Goal: Task Accomplishment & Management: Use online tool/utility

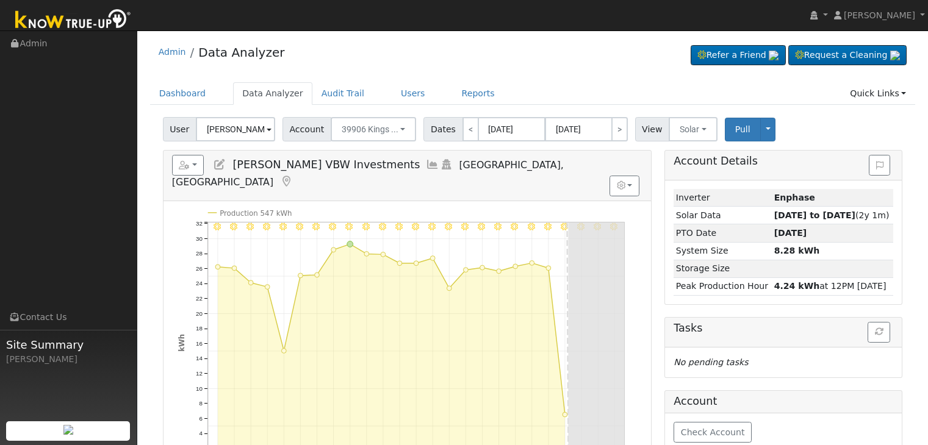
scroll to position [61, 0]
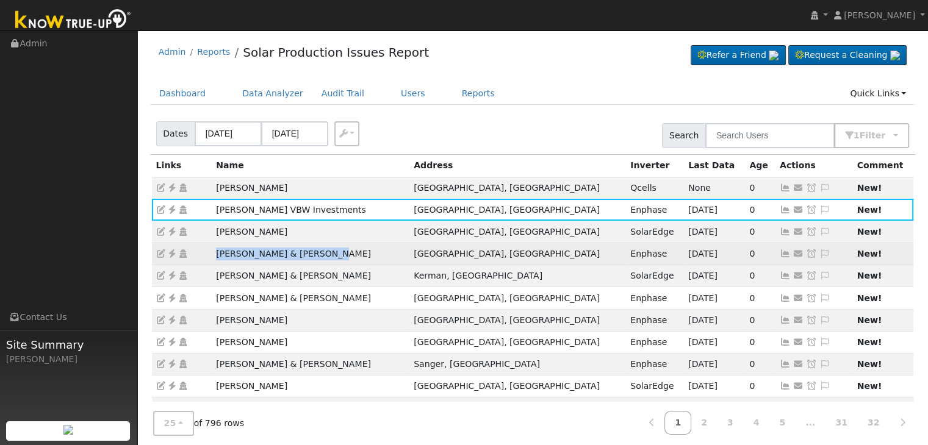
drag, startPoint x: 211, startPoint y: 256, endPoint x: 341, endPoint y: 247, distance: 130.9
click at [341, 247] on tr "Laura Shue & Aaron Larson Fresno, CA Enphase 09/09/25 0 Send Email... Copy a Li…" at bounding box center [533, 254] width 762 height 22
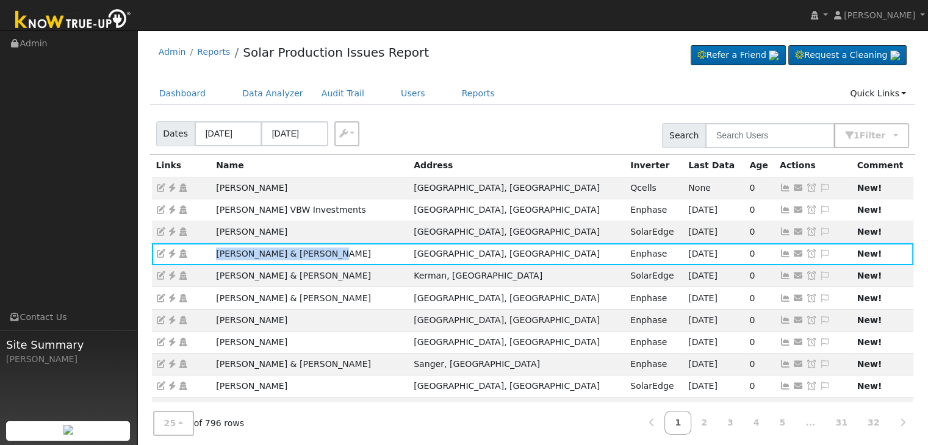
copy tr "[PERSON_NAME] & [PERSON_NAME]"
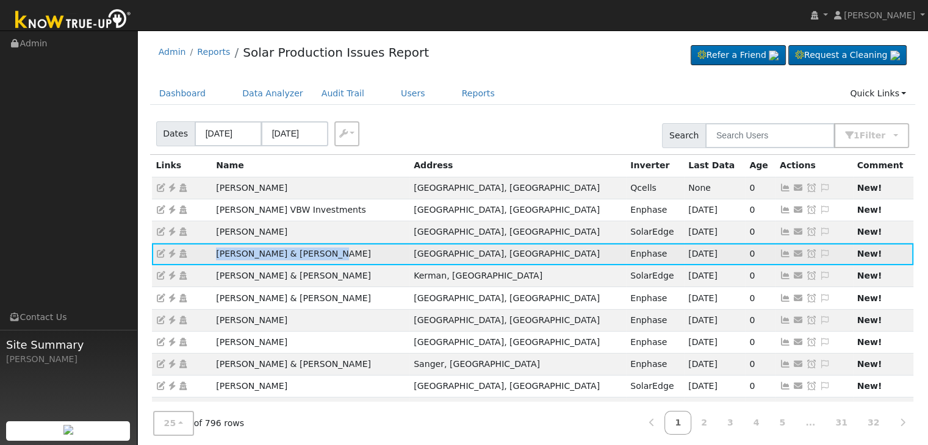
click at [174, 250] on icon at bounding box center [172, 254] width 11 height 9
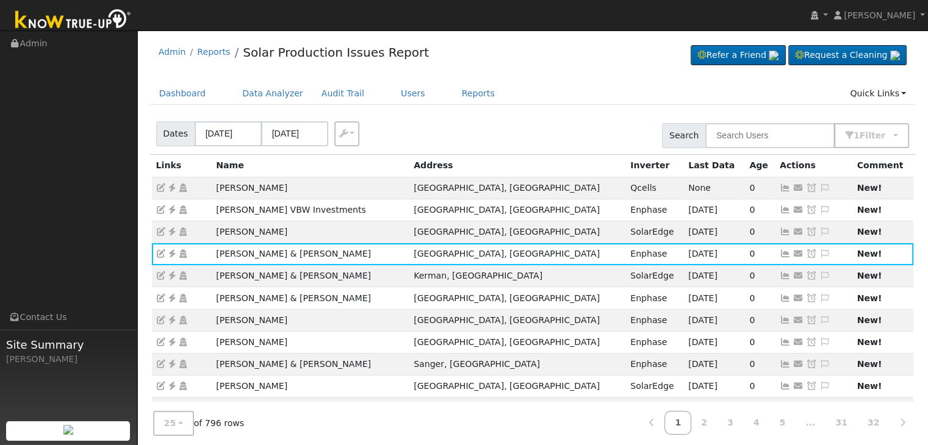
drag, startPoint x: 802, startPoint y: 251, endPoint x: 766, endPoint y: 238, distance: 38.2
click at [819, 251] on icon at bounding box center [824, 254] width 11 height 9
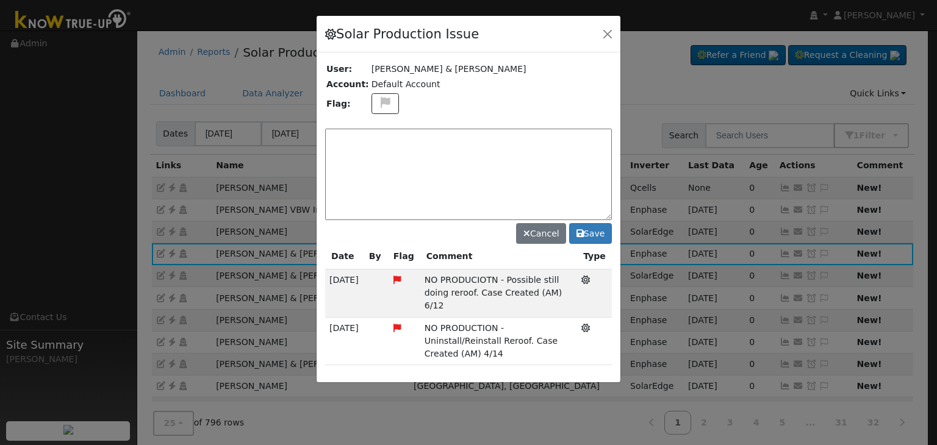
click at [376, 103] on div "Solar Production Issue User: Laura Shue & Aaron Larson Account: Default Account…" at bounding box center [468, 199] width 305 height 369
click at [376, 94] on button at bounding box center [386, 103] width 28 height 21
click at [378, 157] on icon at bounding box center [385, 161] width 14 height 11
click at [373, 151] on textarea at bounding box center [468, 175] width 287 height 92
type textarea "NO COMMS. Case Created. (MP) 9/12"
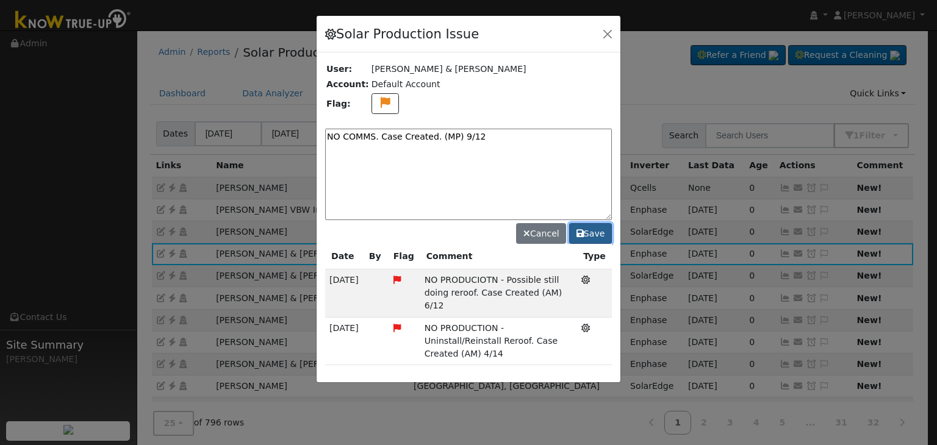
click at [589, 231] on button "Save" at bounding box center [590, 233] width 43 height 21
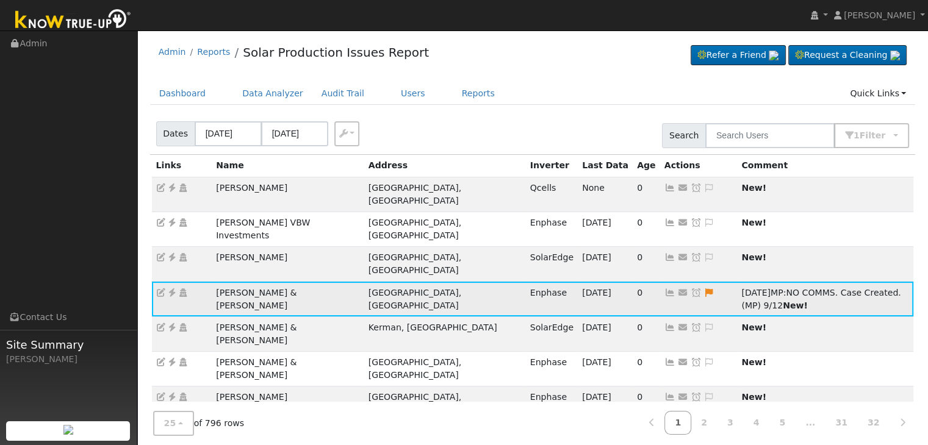
click at [691, 289] on icon at bounding box center [696, 293] width 11 height 9
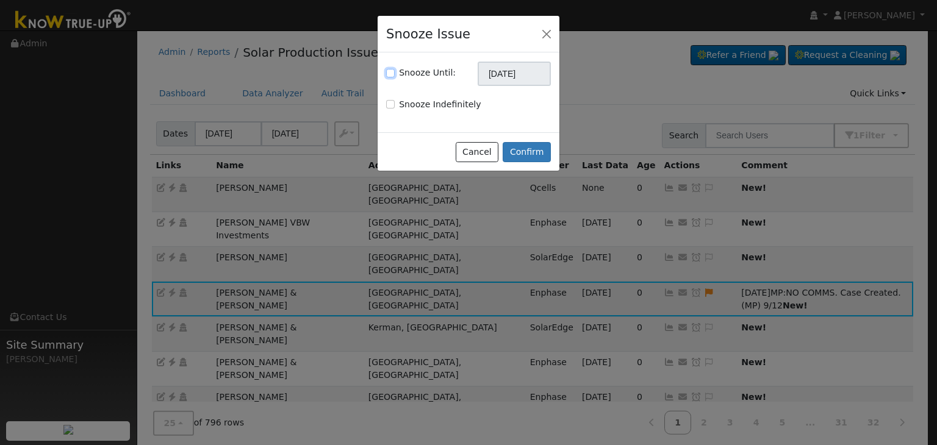
click at [392, 69] on input "Snooze Until:" at bounding box center [390, 73] width 9 height 9
checkbox input "true"
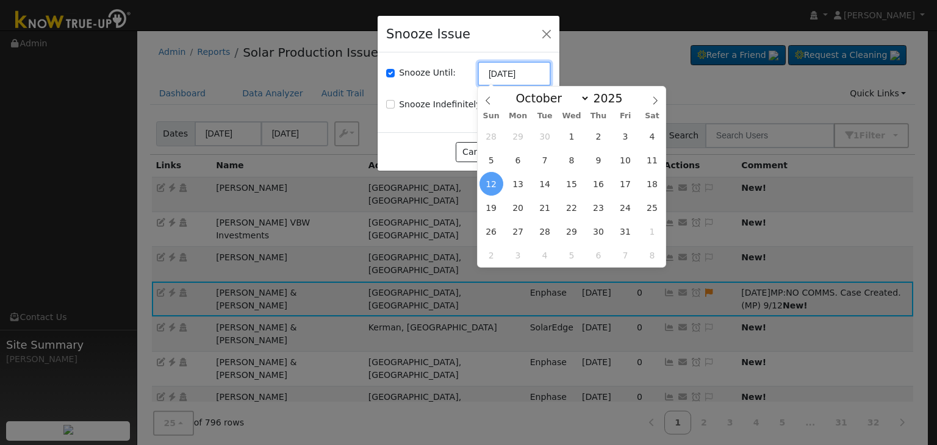
click at [517, 78] on input "10/12/2025" at bounding box center [514, 74] width 73 height 24
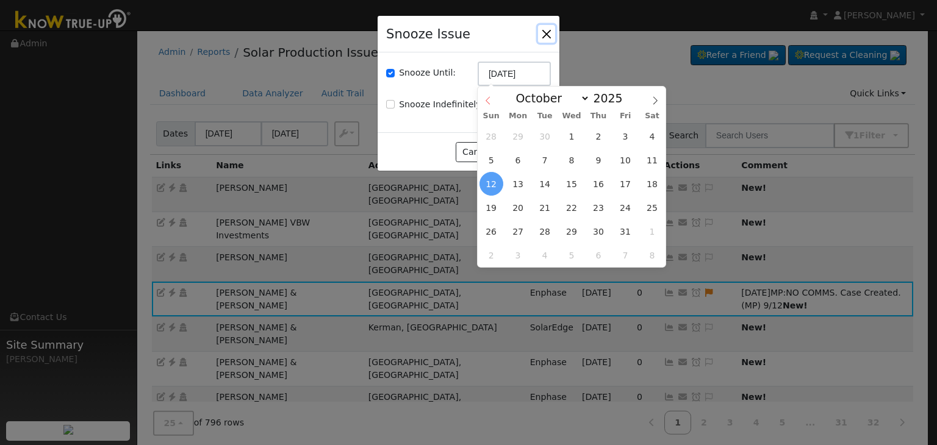
click at [487, 101] on icon at bounding box center [488, 100] width 9 height 9
select select "8"
click at [625, 181] on span "19" at bounding box center [625, 184] width 24 height 24
type input "09/19/2025"
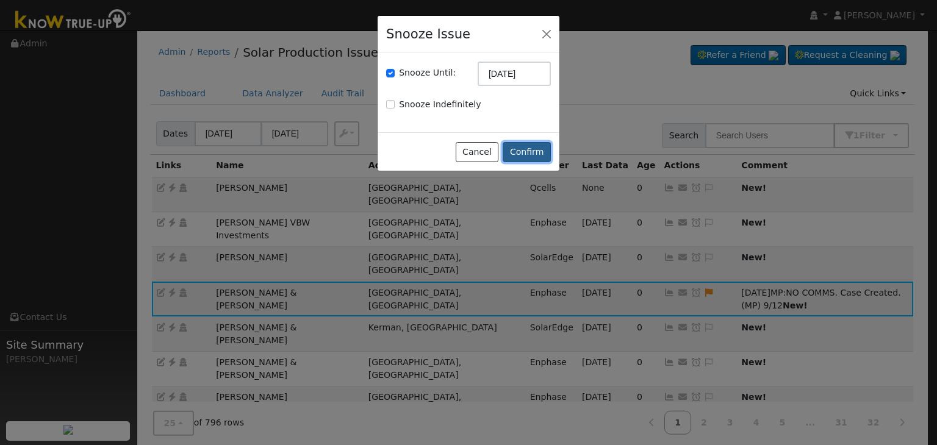
click at [530, 149] on button "Confirm" at bounding box center [527, 152] width 48 height 21
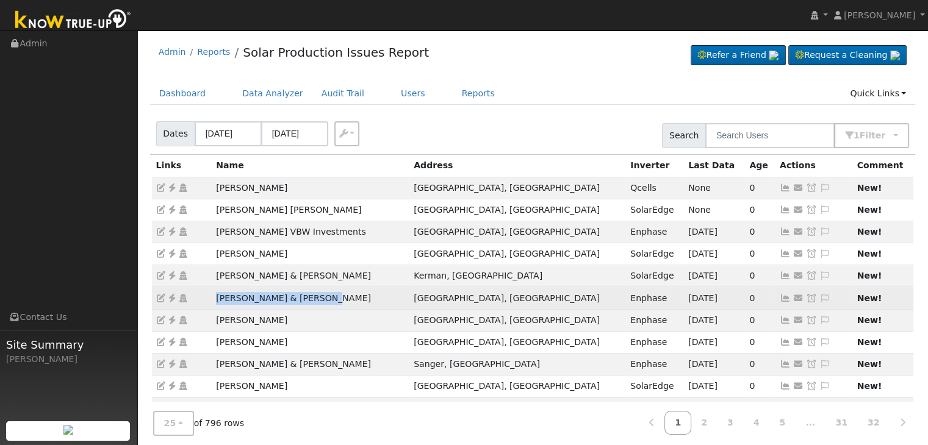
drag, startPoint x: 212, startPoint y: 296, endPoint x: 326, endPoint y: 301, distance: 114.8
click at [326, 301] on td "[PERSON_NAME] & [PERSON_NAME]" at bounding box center [311, 298] width 198 height 22
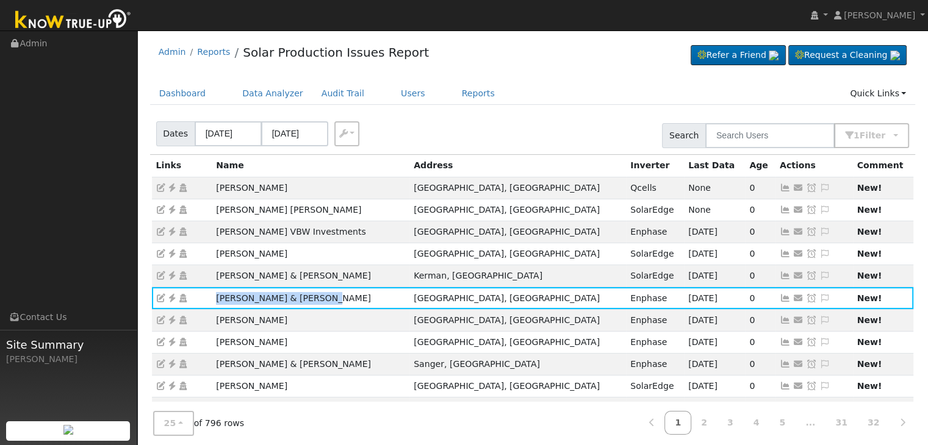
copy td "[PERSON_NAME] & [PERSON_NAME]"
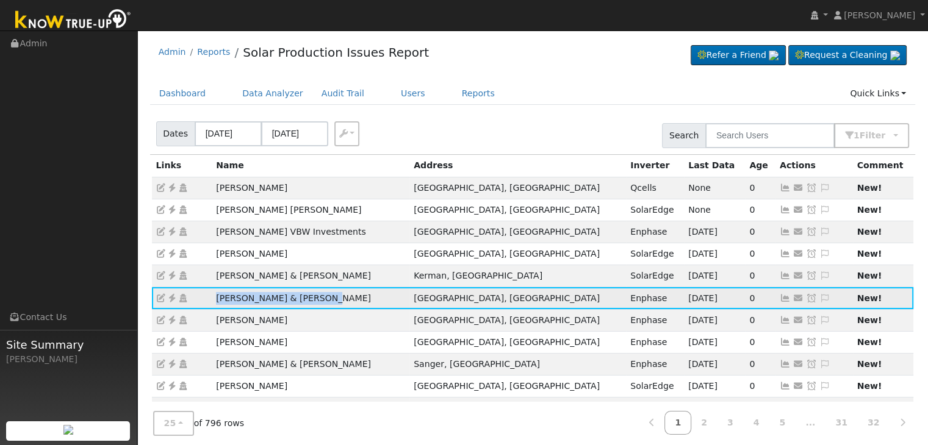
click at [171, 295] on icon at bounding box center [172, 298] width 11 height 9
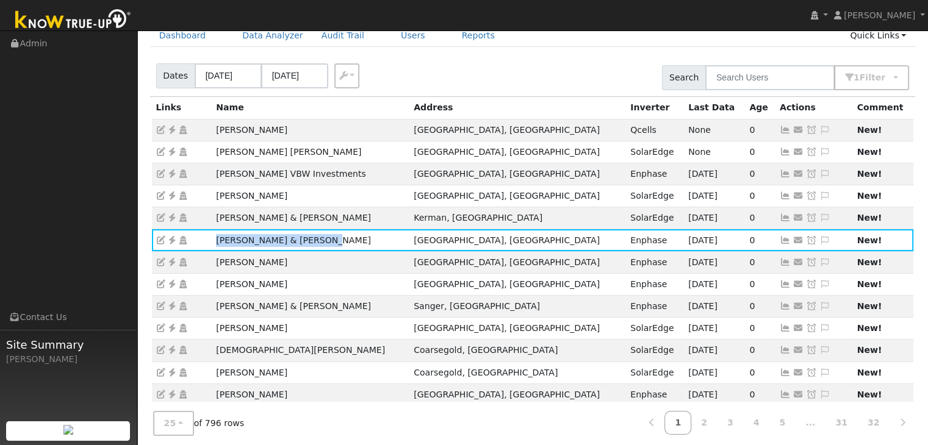
scroll to position [61, 0]
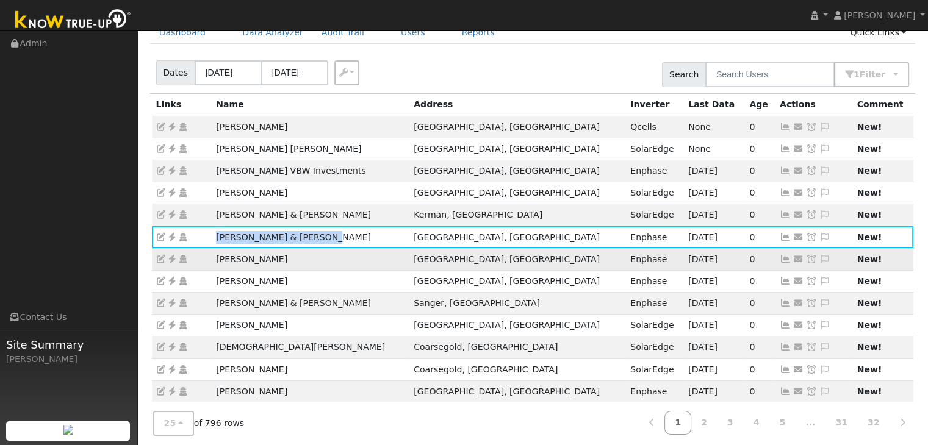
drag, startPoint x: 225, startPoint y: 261, endPoint x: 311, endPoint y: 251, distance: 86.5
click at [311, 251] on td "[PERSON_NAME]" at bounding box center [311, 259] width 198 height 22
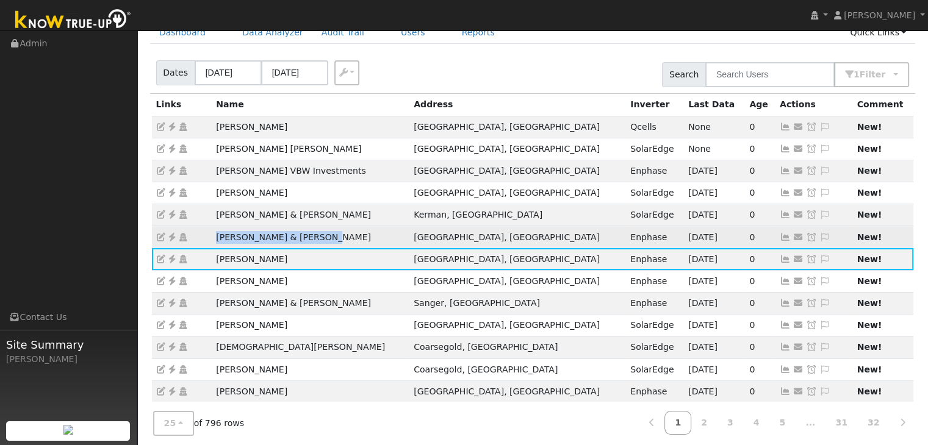
copy td "[PERSON_NAME]"
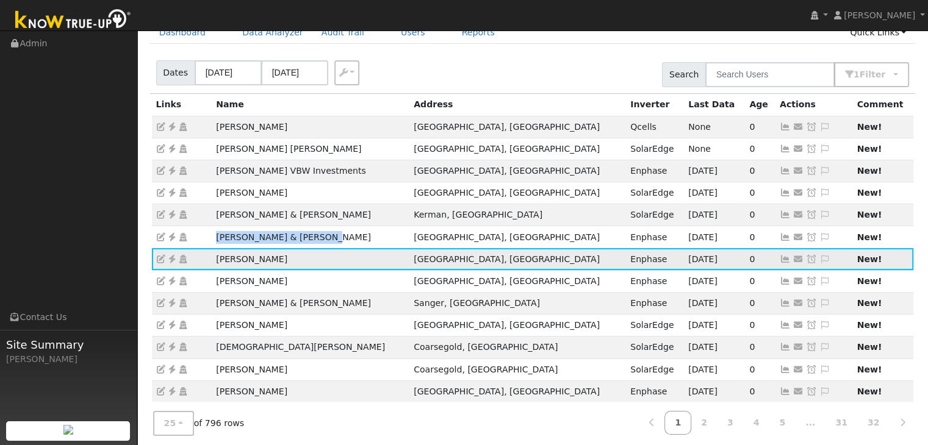
click at [170, 255] on icon at bounding box center [172, 259] width 11 height 9
drag, startPoint x: 801, startPoint y: 254, endPoint x: 781, endPoint y: 229, distance: 32.2
click at [819, 255] on icon at bounding box center [824, 259] width 11 height 9
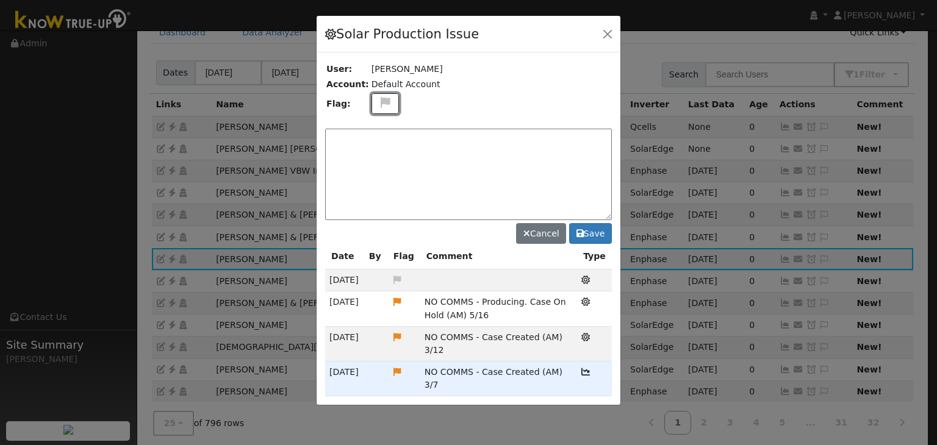
click at [386, 101] on button at bounding box center [386, 103] width 28 height 21
click at [383, 156] on icon at bounding box center [385, 161] width 14 height 11
click at [383, 154] on textarea at bounding box center [468, 175] width 287 height 92
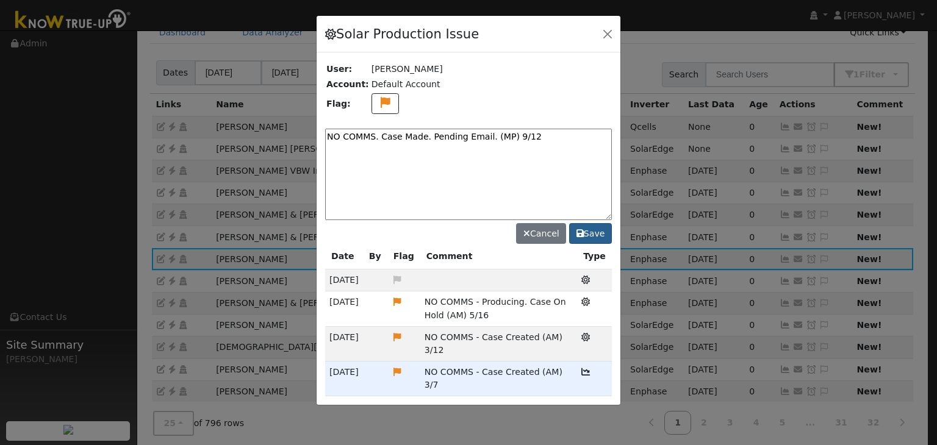
type textarea "NO COMMS. Case Made. Pending Email. (MP) 9/12"
click at [595, 233] on button "Save" at bounding box center [590, 233] width 43 height 21
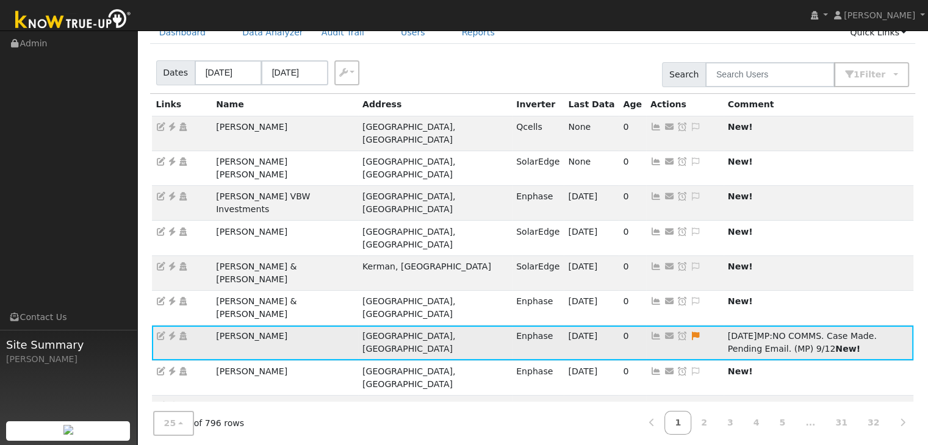
click at [677, 332] on icon at bounding box center [682, 336] width 11 height 9
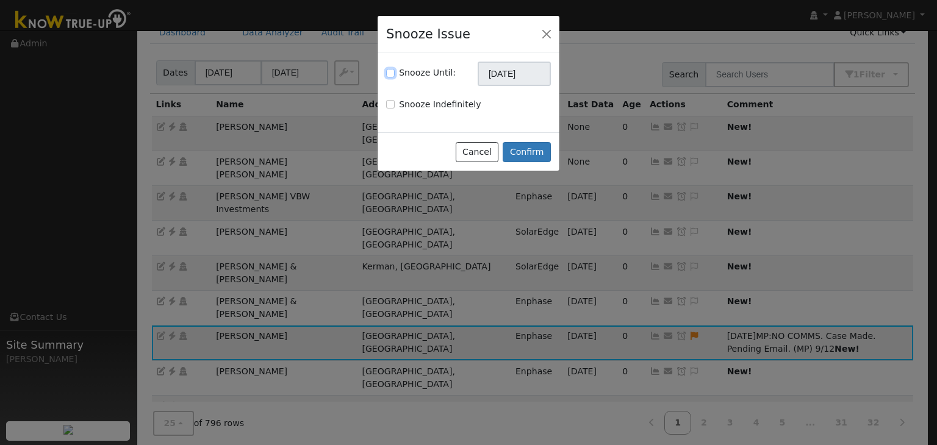
click at [391, 73] on input "Snooze Until:" at bounding box center [390, 73] width 9 height 9
checkbox input "true"
click at [509, 71] on input "10/12/2025" at bounding box center [514, 74] width 73 height 24
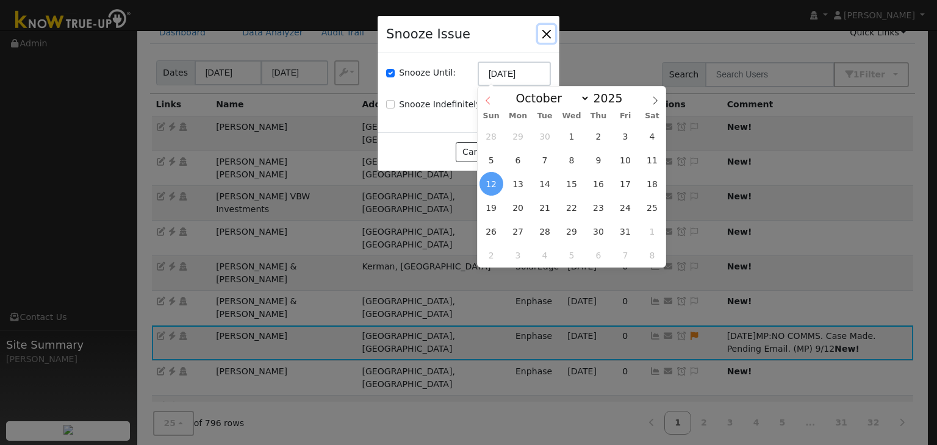
click at [486, 98] on icon at bounding box center [488, 100] width 9 height 9
select select "8"
click at [623, 184] on span "19" at bounding box center [625, 184] width 24 height 24
type input "09/19/2025"
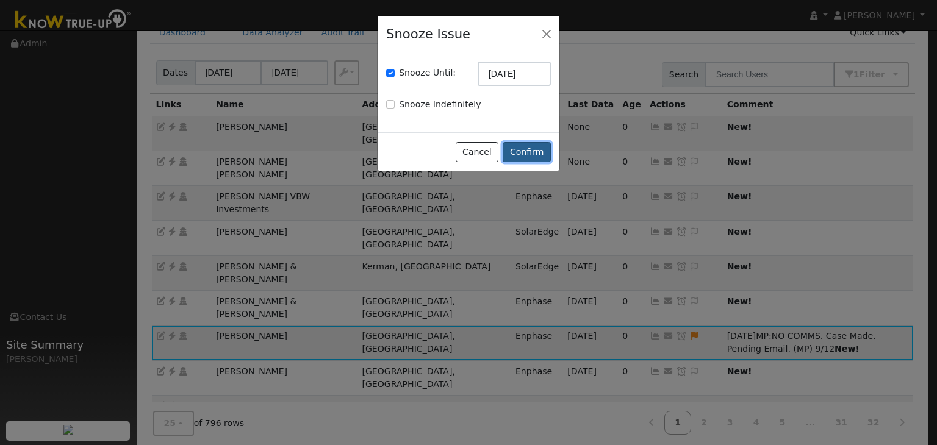
click at [520, 154] on button "Confirm" at bounding box center [527, 152] width 48 height 21
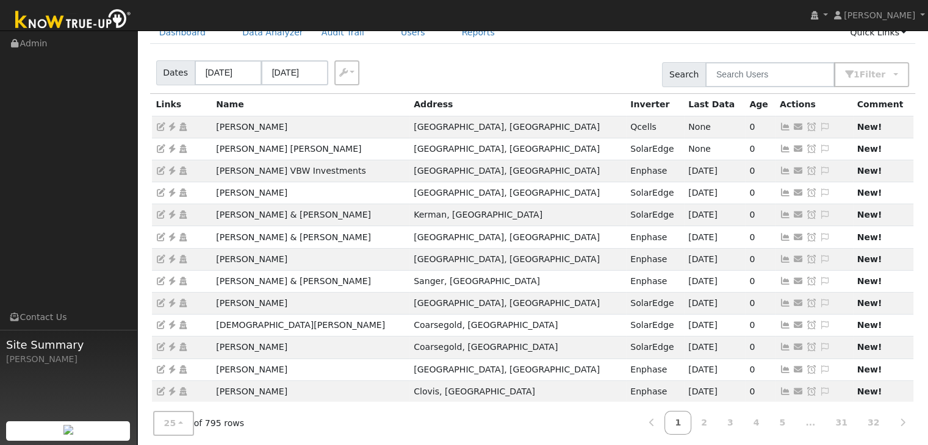
click at [370, 20] on nav "Mara Panganiban Mara Panganiban Profile My Company Help Center Terms Of Service…" at bounding box center [464, 15] width 928 height 31
drag, startPoint x: 212, startPoint y: 257, endPoint x: 293, endPoint y: 259, distance: 80.6
click at [293, 259] on td "Cameron Garver" at bounding box center [311, 259] width 198 height 22
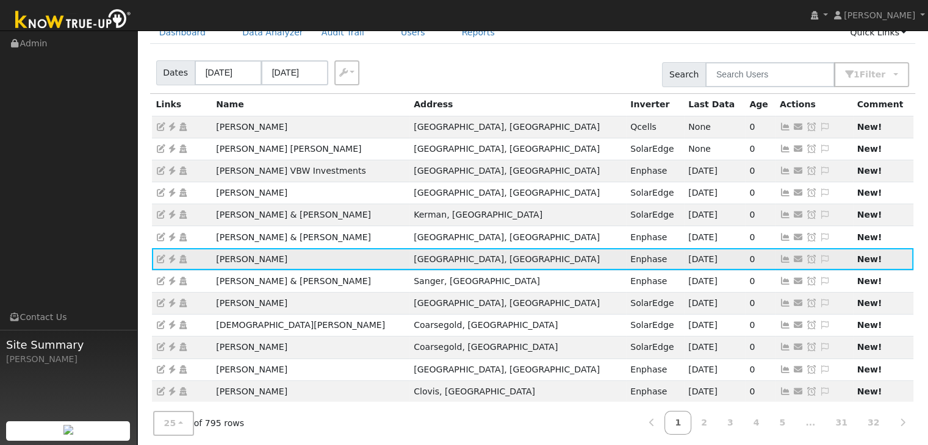
drag, startPoint x: 201, startPoint y: 262, endPoint x: 298, endPoint y: 252, distance: 97.5
click at [298, 252] on tr "Cameron Garver Fresno, CA Enphase 09/09/25 0 Send Email... Copy a Link Reset Pa…" at bounding box center [533, 259] width 762 height 22
copy tr "Cameron Garver"
click at [173, 257] on icon at bounding box center [172, 259] width 11 height 9
click at [173, 259] on icon at bounding box center [172, 259] width 11 height 9
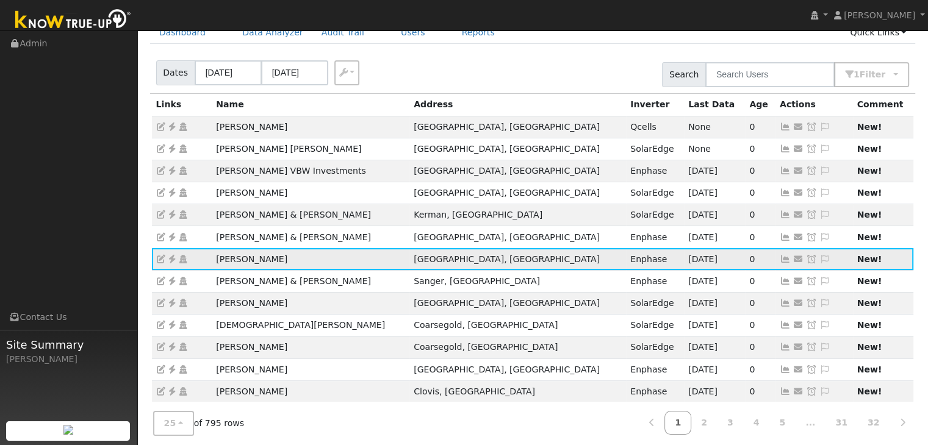
click at [819, 255] on icon at bounding box center [824, 259] width 11 height 9
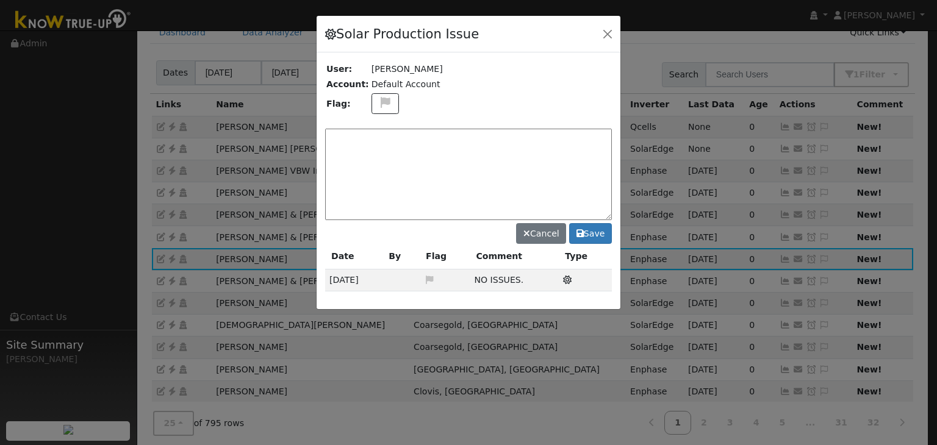
click at [393, 135] on textarea at bounding box center [468, 175] width 287 height 92
type textarea "NO ISSUES (MP) 9/12"
click at [597, 231] on button "Save" at bounding box center [590, 233] width 43 height 21
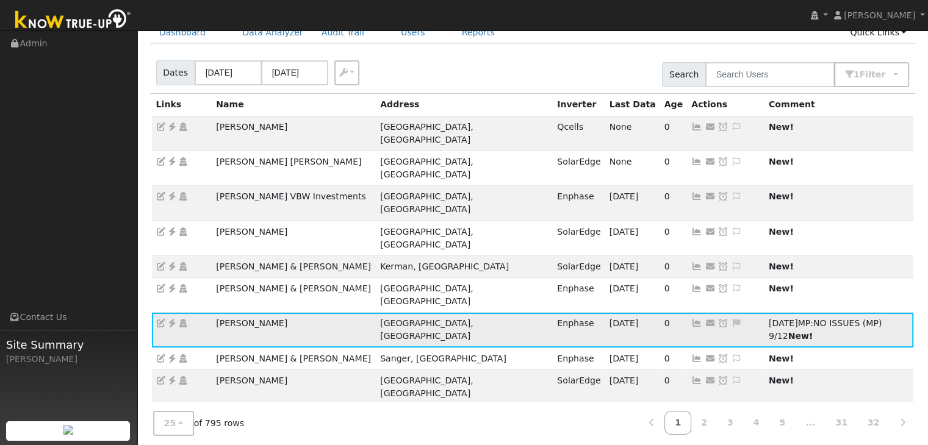
click at [718, 319] on icon at bounding box center [723, 323] width 11 height 9
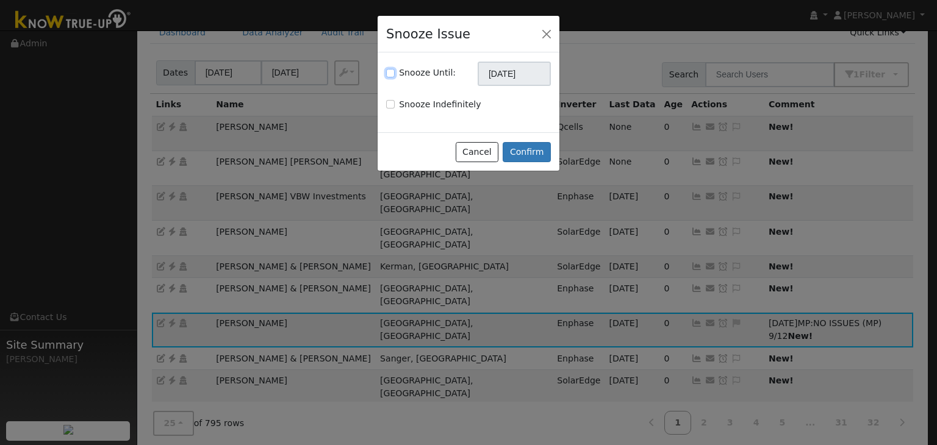
click at [391, 73] on input "Snooze Until:" at bounding box center [390, 73] width 9 height 9
checkbox input "true"
click at [501, 79] on input "10/12/2025" at bounding box center [514, 74] width 73 height 24
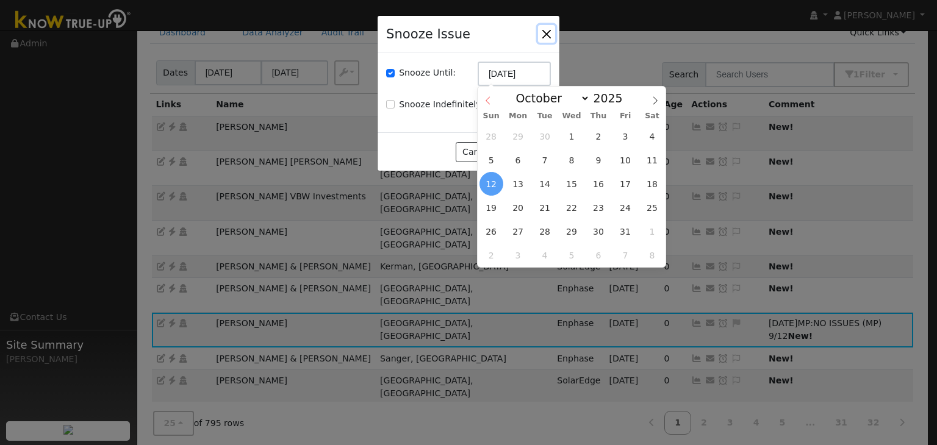
click at [491, 98] on icon at bounding box center [488, 100] width 9 height 9
select select "8"
click at [627, 190] on span "19" at bounding box center [625, 184] width 24 height 24
type input "09/19/2025"
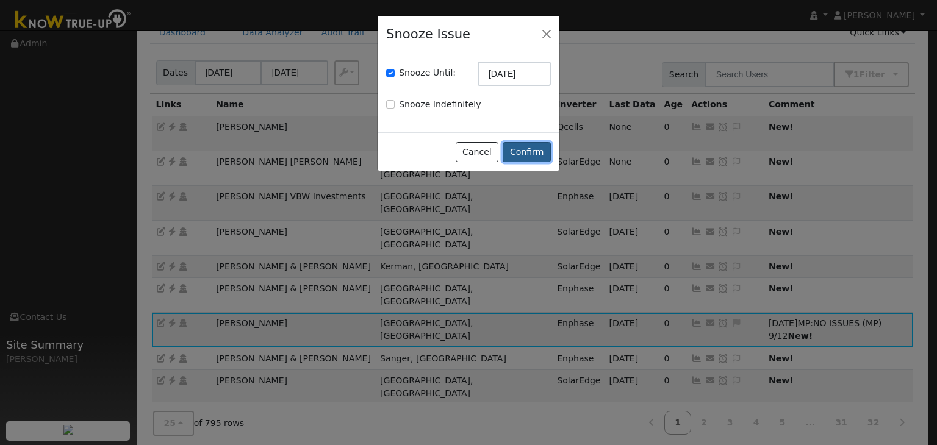
click at [529, 145] on button "Confirm" at bounding box center [527, 152] width 48 height 21
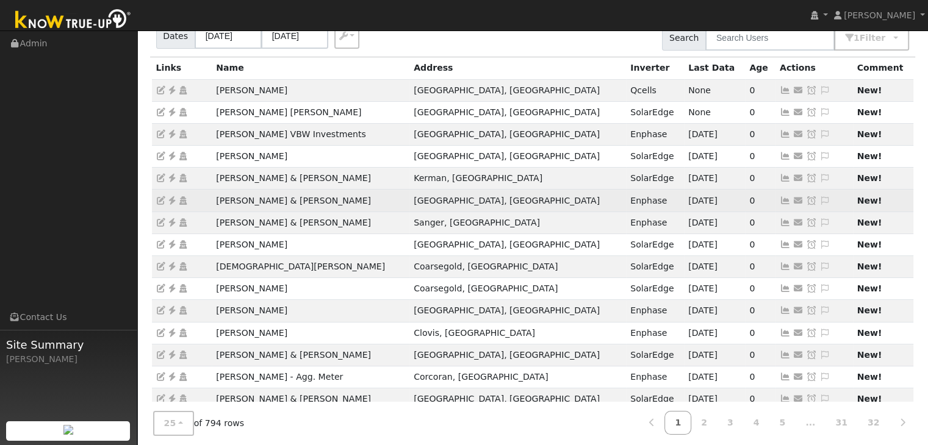
scroll to position [95, 0]
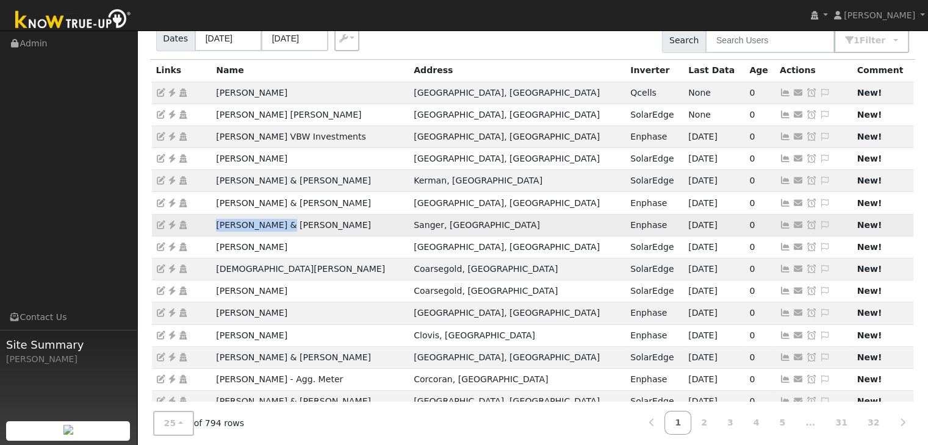
drag, startPoint x: 210, startPoint y: 229, endPoint x: 287, endPoint y: 228, distance: 76.9
click at [279, 228] on tr "Darrol & Sana Davis Sanger, CA Enphase 09/08/25 0 Send Email... Copy a Link Res…" at bounding box center [533, 225] width 762 height 22
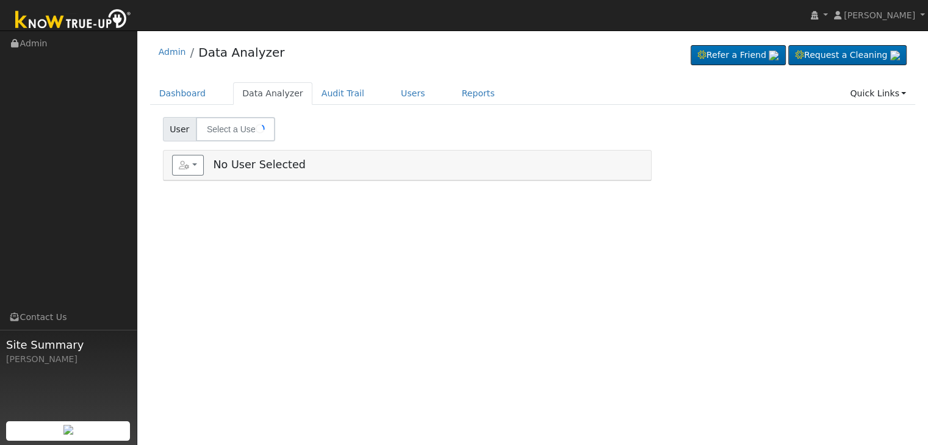
type input "Laura Shue & Aaron Larson"
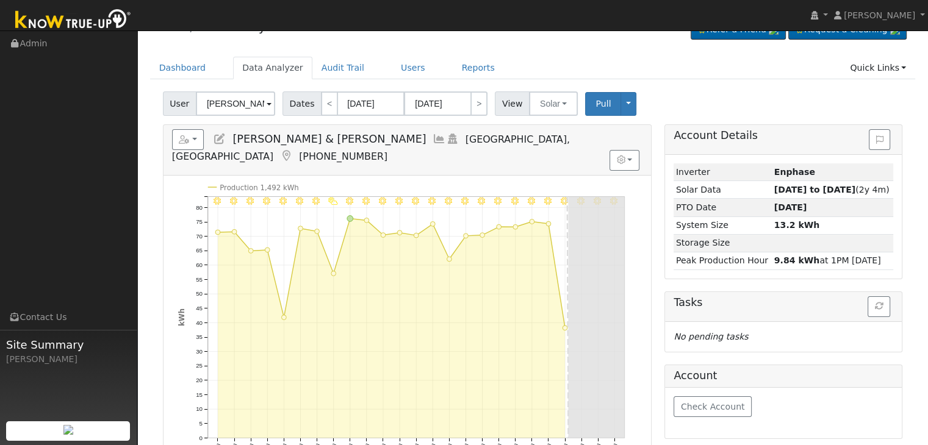
scroll to position [61, 0]
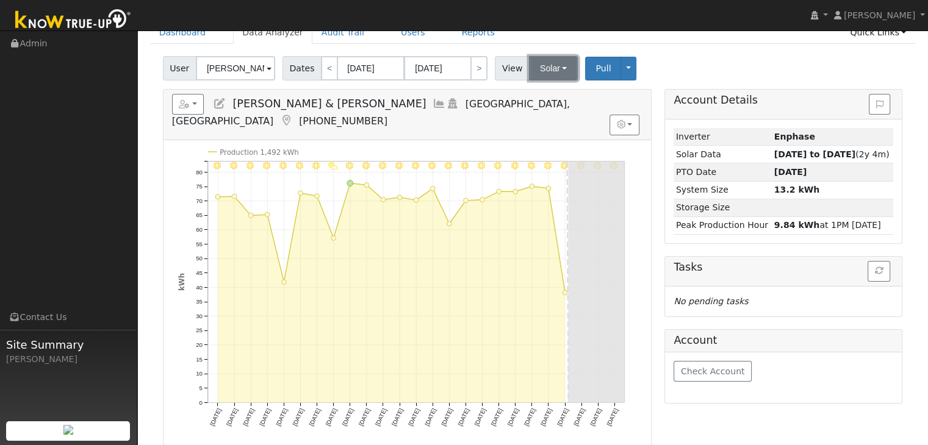
click at [562, 69] on button "Solar" at bounding box center [553, 68] width 49 height 24
click at [556, 92] on link "Utility" at bounding box center [569, 95] width 85 height 17
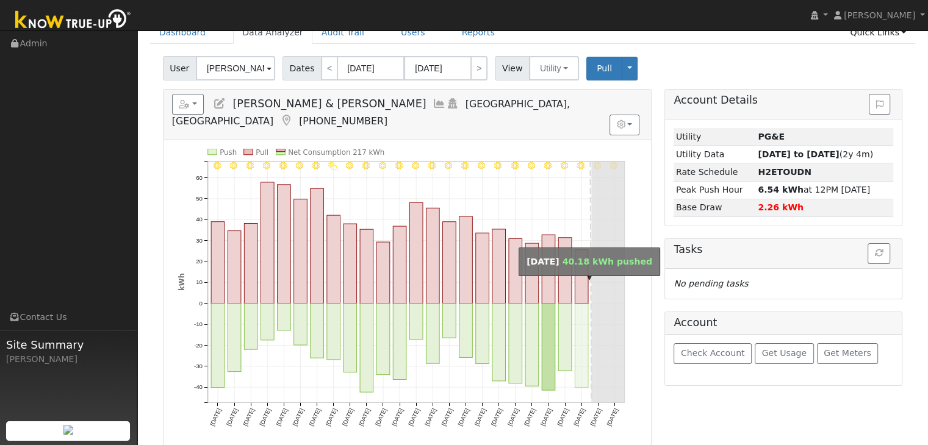
click at [581, 320] on rect "onclick=""" at bounding box center [581, 346] width 13 height 84
type input "09/10/2025"
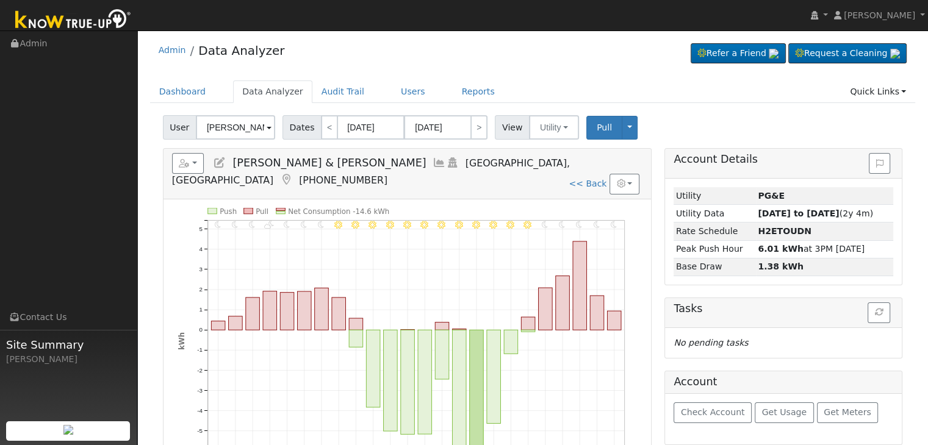
scroll to position [0, 0]
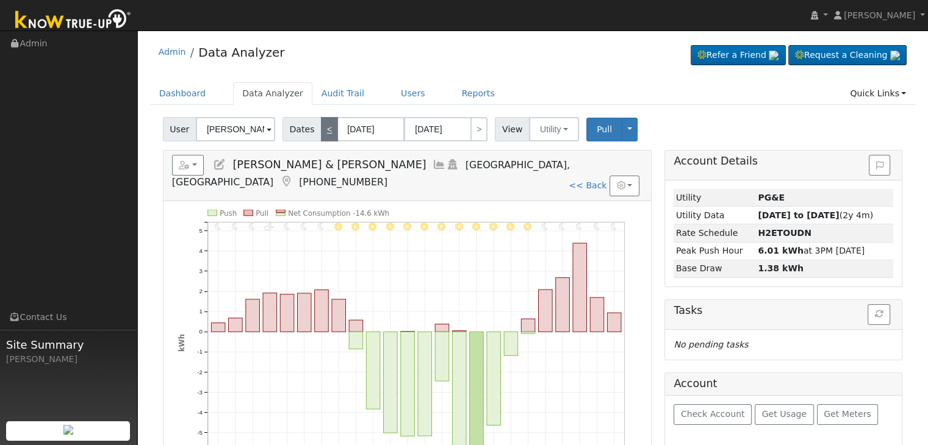
click at [325, 129] on link "<" at bounding box center [329, 129] width 17 height 24
type input "09/09/2025"
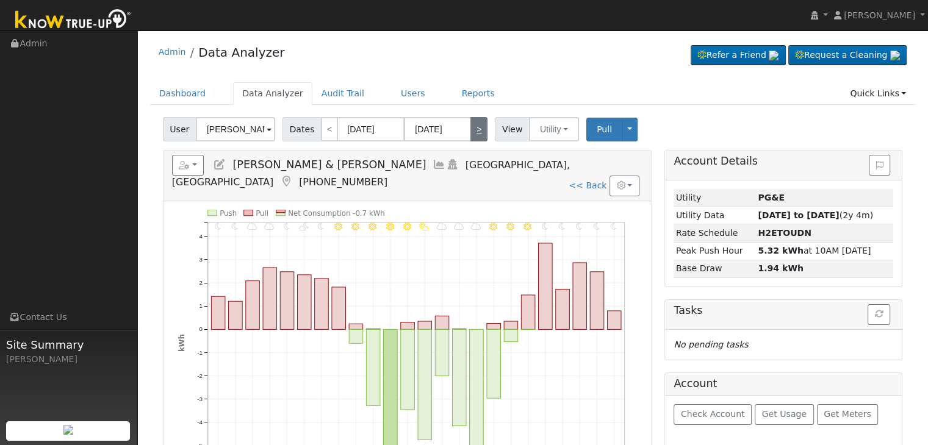
click at [470, 128] on link ">" at bounding box center [478, 129] width 17 height 24
type input "09/10/2025"
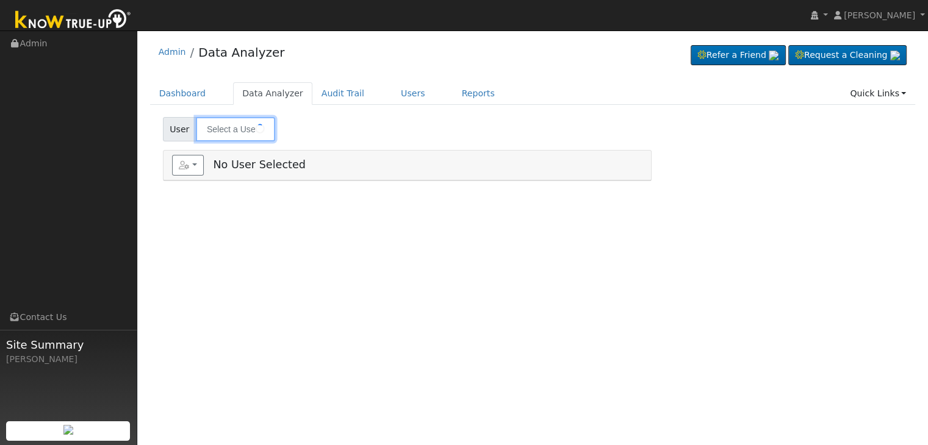
type input "[PERSON_NAME] & [PERSON_NAME]"
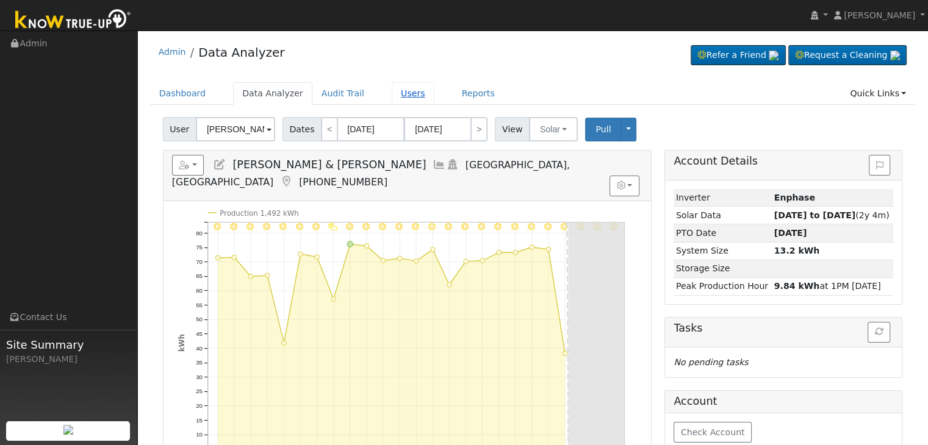
click at [395, 89] on link "Users" at bounding box center [413, 93] width 43 height 23
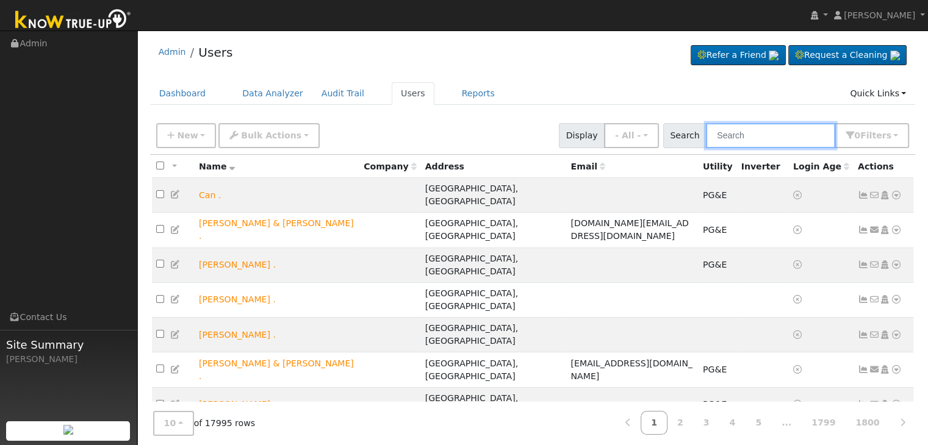
click at [737, 135] on input "text" at bounding box center [770, 135] width 129 height 25
paste input "[PERSON_NAME]"
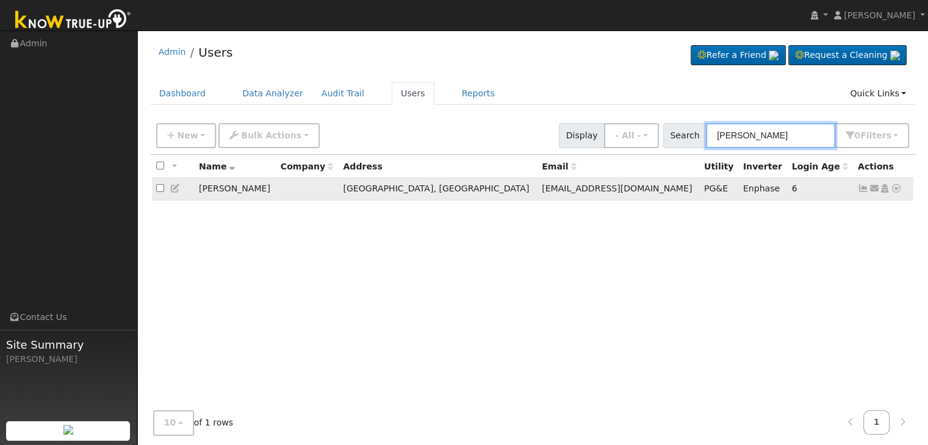
type input "[PERSON_NAME]"
click at [864, 187] on icon at bounding box center [863, 188] width 11 height 9
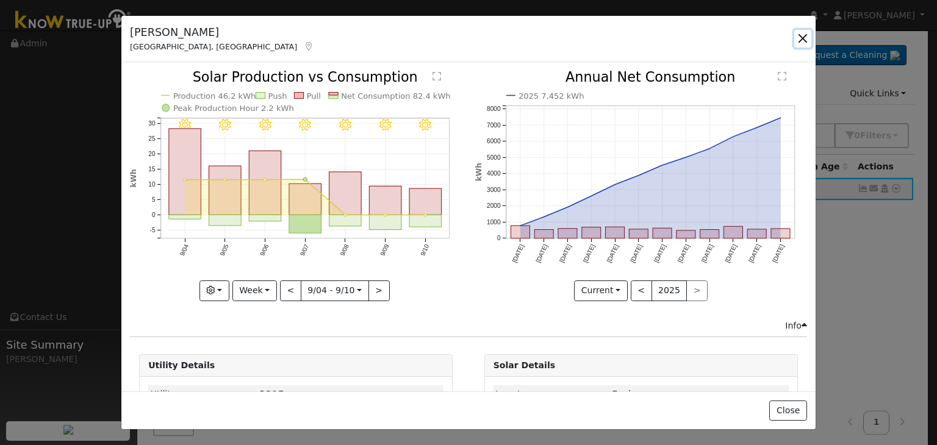
click at [801, 35] on button "button" at bounding box center [802, 38] width 17 height 17
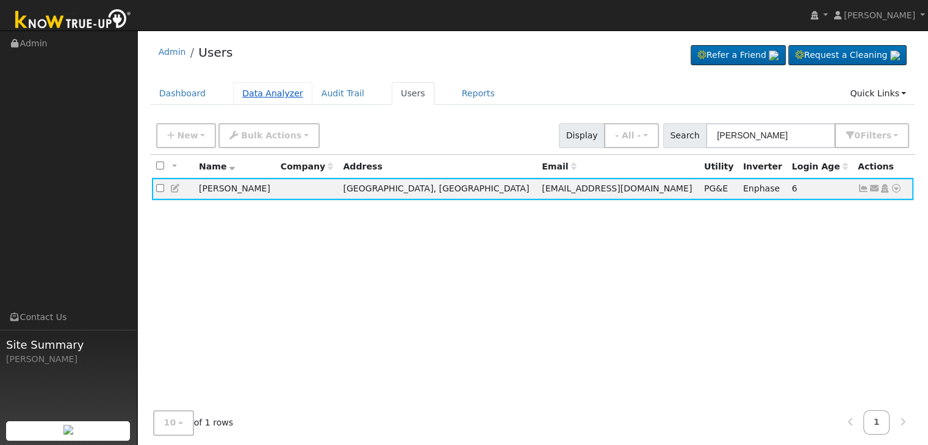
click at [263, 90] on link "Data Analyzer" at bounding box center [272, 93] width 79 height 23
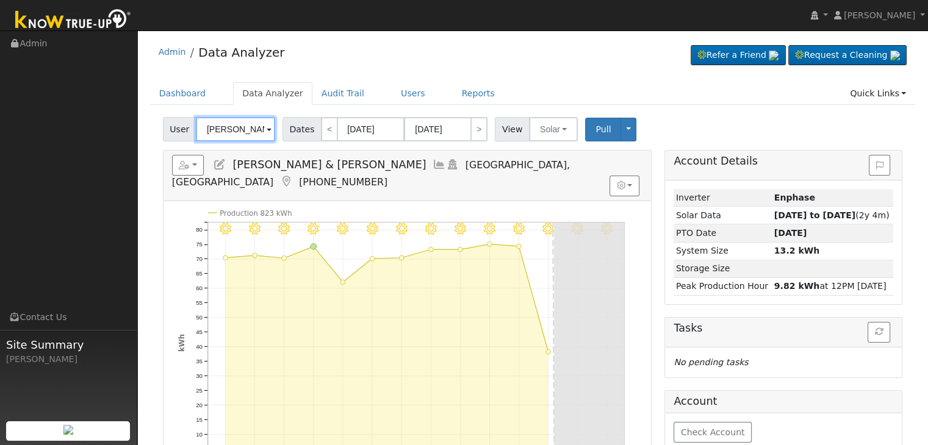
click at [223, 138] on input "[PERSON_NAME] & [PERSON_NAME]" at bounding box center [235, 129] width 79 height 24
click at [223, 138] on input "Laura Shue & Aaron Larson" at bounding box center [235, 129] width 79 height 24
paste input "Hilda Rivera"
type input "Hilda Rivera"
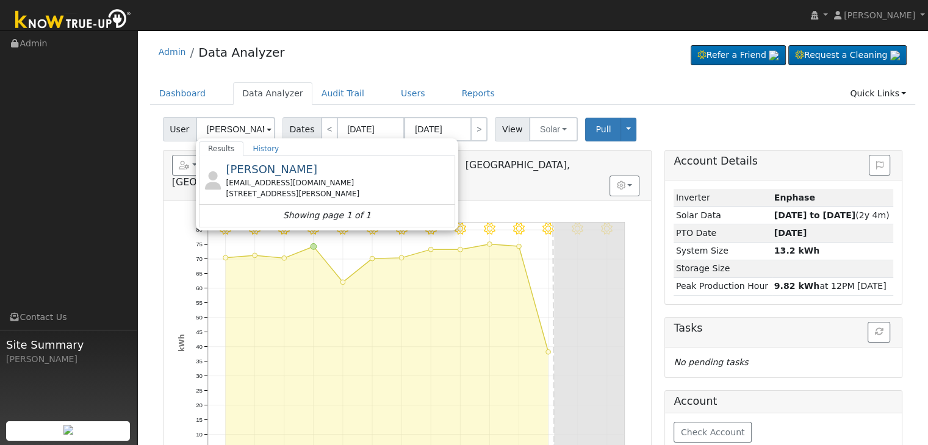
click at [293, 165] on div "Hilda Rivera hirisrivera@gmail.com 4118 North Hammel Way, Fresno, CA 93727" at bounding box center [339, 180] width 226 height 38
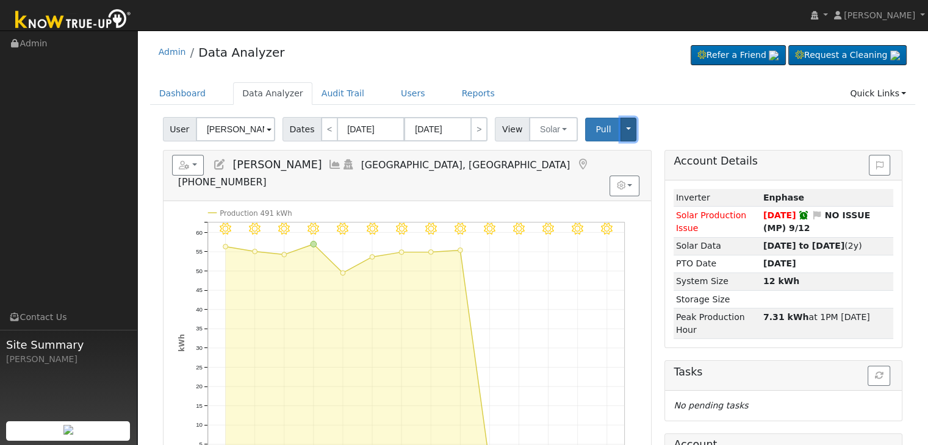
click at [621, 134] on button "Toggle Dropdown" at bounding box center [629, 130] width 16 height 24
click at [680, 114] on div "User Hilda Rivera Account Default Account Default Account 4118 North Hammel Way…" at bounding box center [532, 127] width 744 height 29
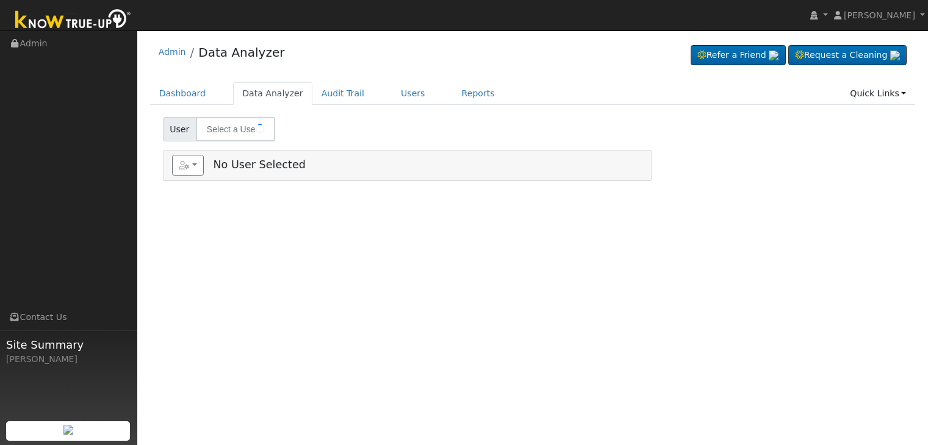
type input "[PERSON_NAME] & [PERSON_NAME]"
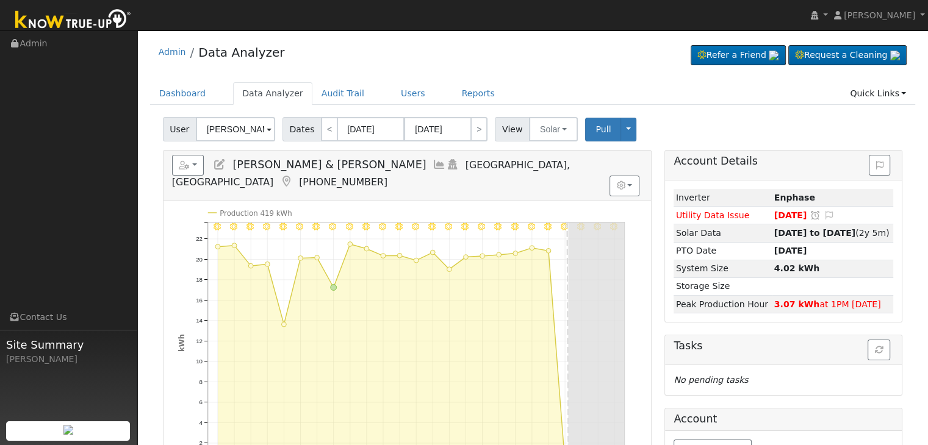
click at [293, 176] on icon at bounding box center [285, 181] width 13 height 11
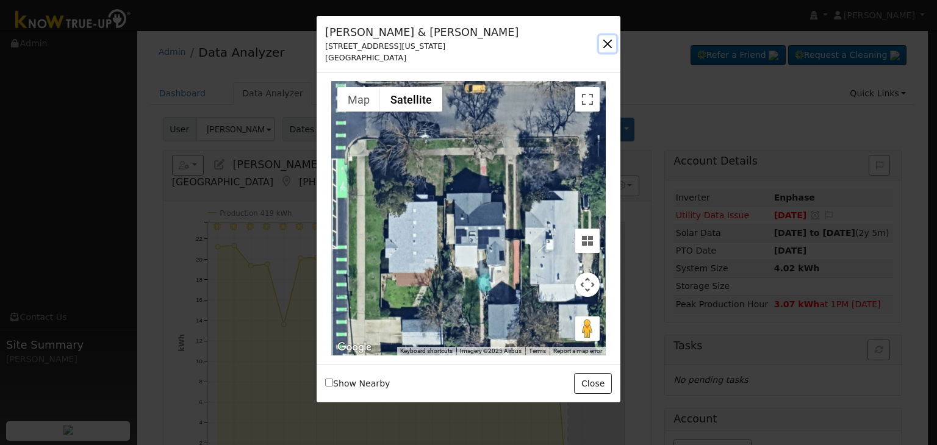
click at [604, 46] on button "button" at bounding box center [607, 43] width 17 height 17
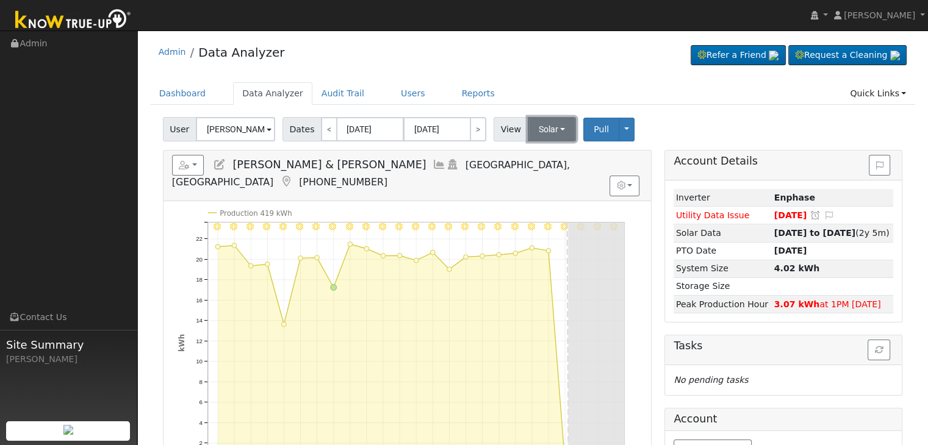
click at [551, 128] on button "Solar" at bounding box center [552, 129] width 49 height 24
click at [545, 158] on link "Utility" at bounding box center [567, 156] width 85 height 17
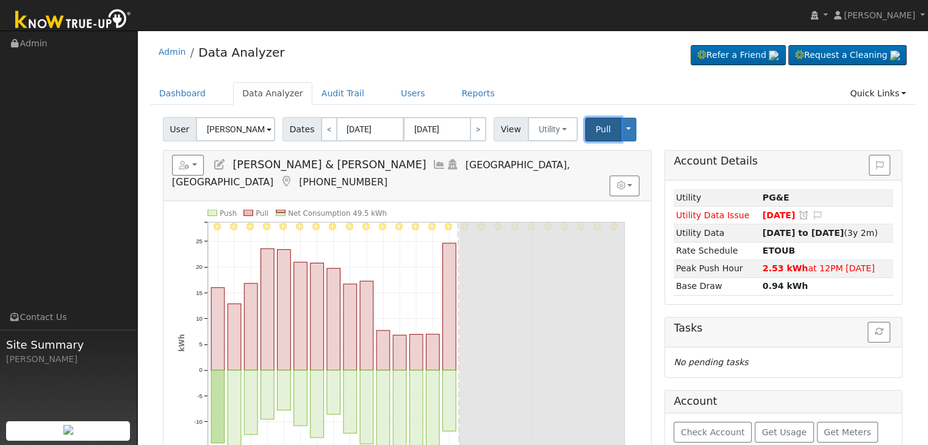
click at [596, 130] on span "Pull" at bounding box center [603, 129] width 15 height 10
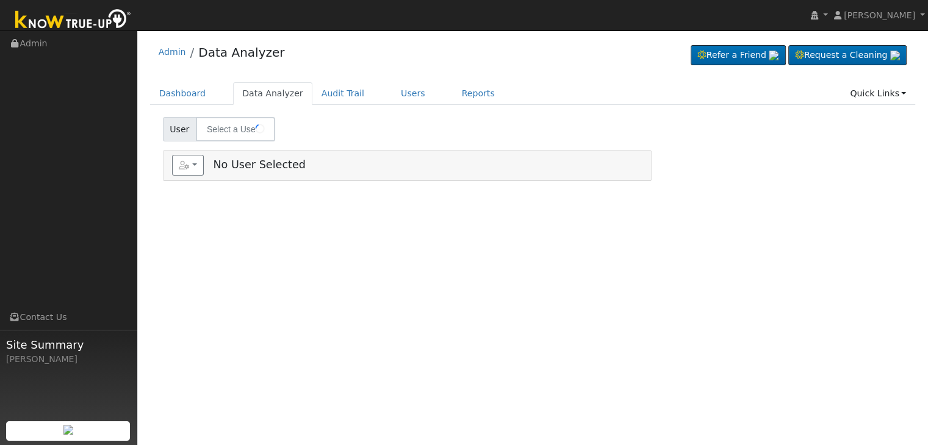
type input "[PERSON_NAME]"
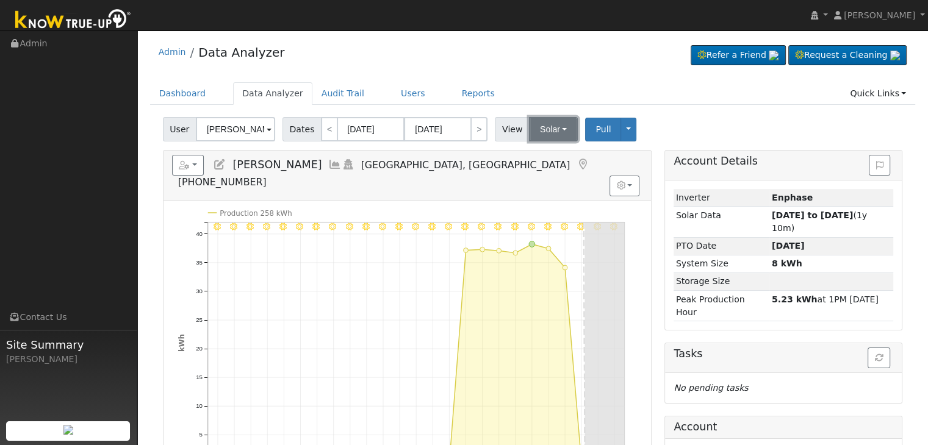
click at [556, 135] on button "Solar" at bounding box center [553, 129] width 49 height 24
click at [552, 157] on link "Utility" at bounding box center [569, 156] width 85 height 17
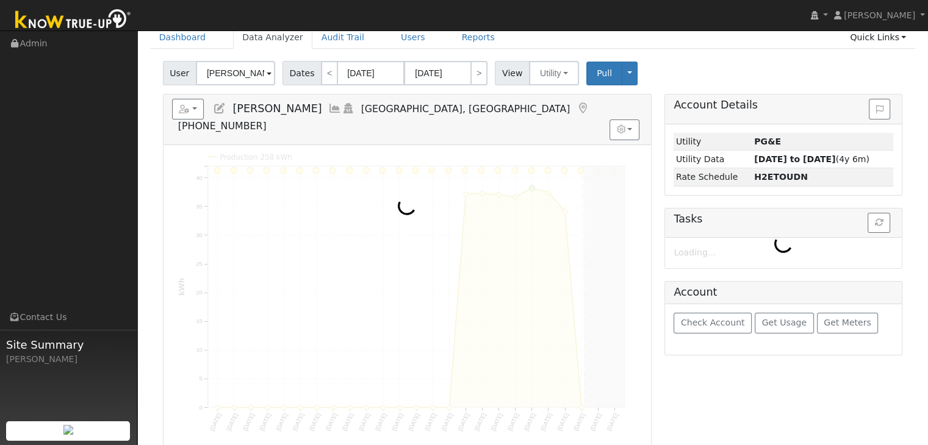
scroll to position [61, 0]
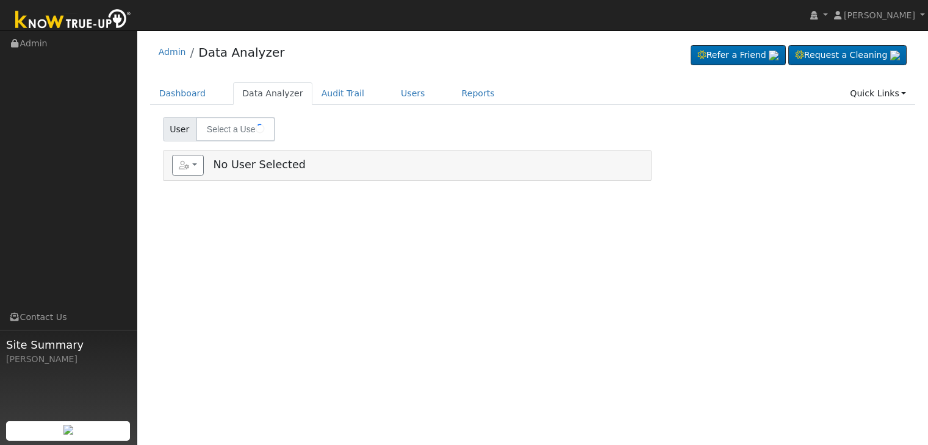
type input "[PERSON_NAME]"
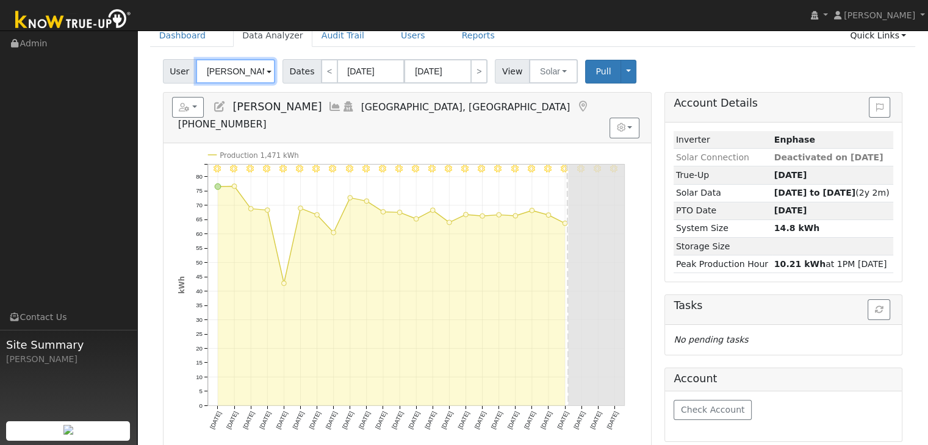
scroll to position [61, 0]
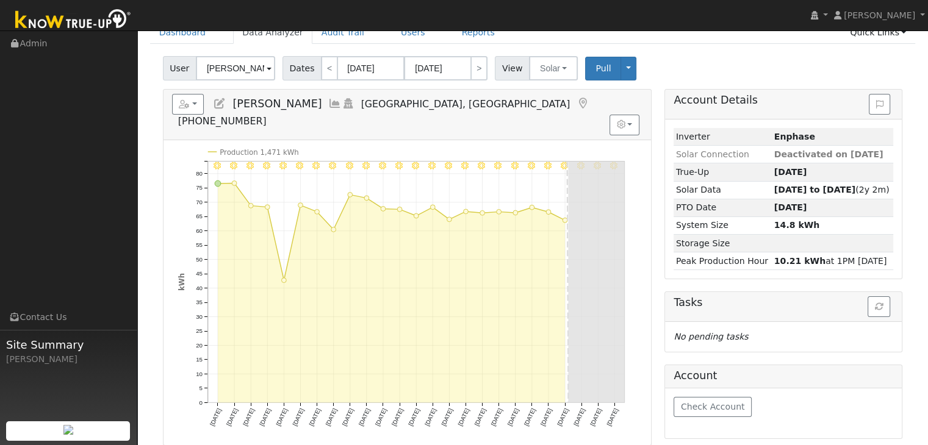
click at [576, 104] on icon at bounding box center [582, 103] width 13 height 11
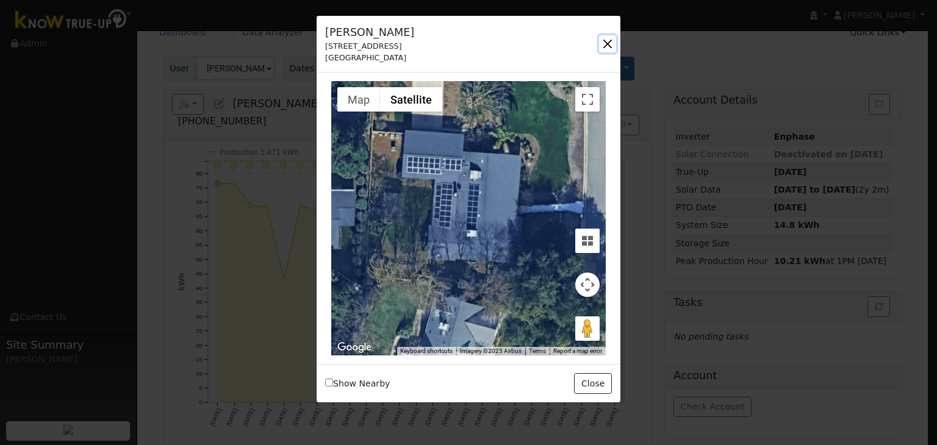
click at [605, 40] on button "button" at bounding box center [607, 43] width 17 height 17
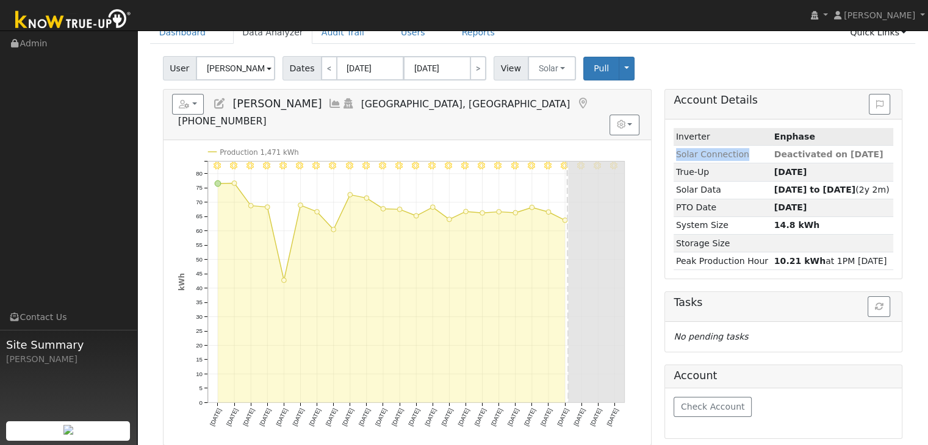
drag, startPoint x: 766, startPoint y: 152, endPoint x: 875, endPoint y: 144, distance: 108.9
click at [875, 144] on tbody "Inverter Enphase Solar Connection Deactivated on [DATE] True-Up [DATE] Solar Da…" at bounding box center [784, 199] width 220 height 142
drag, startPoint x: 796, startPoint y: 156, endPoint x: 876, endPoint y: 154, distance: 80.6
click at [876, 154] on td "Deactivated on [DATE]" at bounding box center [832, 155] width 121 height 18
click at [804, 79] on div "User [PERSON_NAME] Account Default Account Default Account [STREET_ADDRESS] Pri…" at bounding box center [532, 66] width 744 height 29
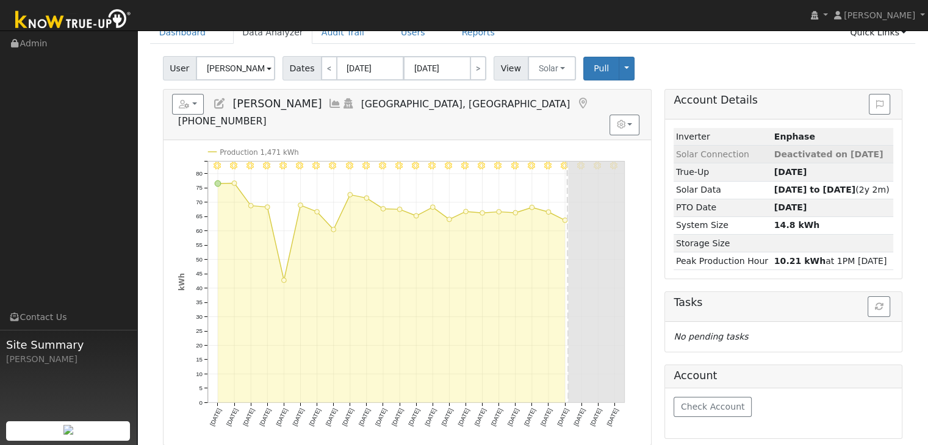
drag, startPoint x: 769, startPoint y: 156, endPoint x: 876, endPoint y: 152, distance: 106.9
click at [876, 152] on tr "Solar Connection Deactivated on [DATE]" at bounding box center [784, 155] width 220 height 18
copy tr "Deactivated on [DATE]"
click at [305, 70] on span "Dates" at bounding box center [302, 68] width 39 height 24
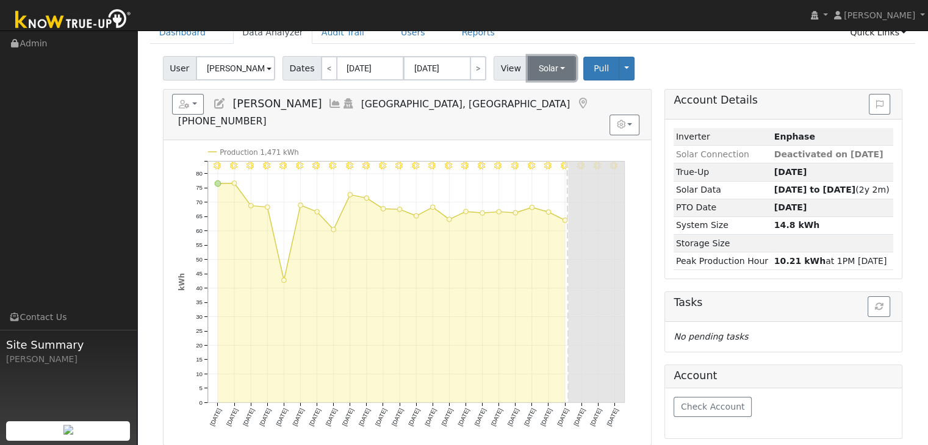
click at [554, 67] on button "Solar" at bounding box center [552, 68] width 49 height 24
click at [552, 93] on link "Utility" at bounding box center [567, 95] width 85 height 17
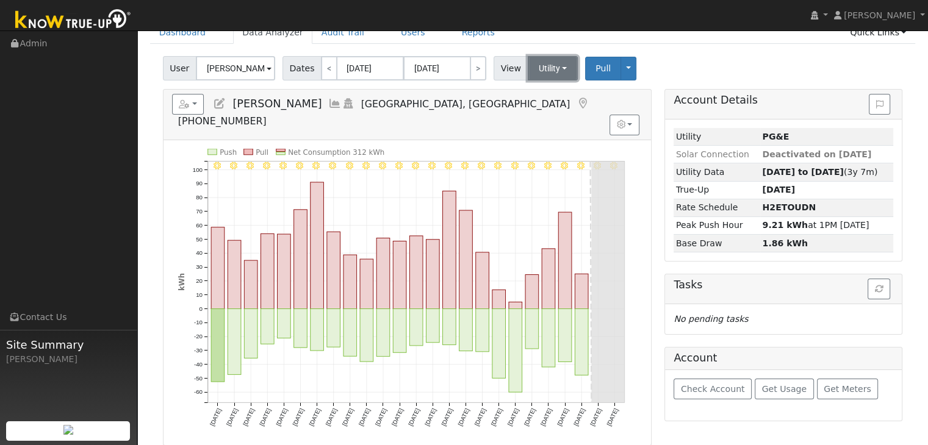
drag, startPoint x: 544, startPoint y: 67, endPoint x: 554, endPoint y: 79, distance: 15.6
click at [544, 67] on button "Utility" at bounding box center [553, 68] width 51 height 24
click at [544, 108] on link "Solar" at bounding box center [567, 112] width 85 height 17
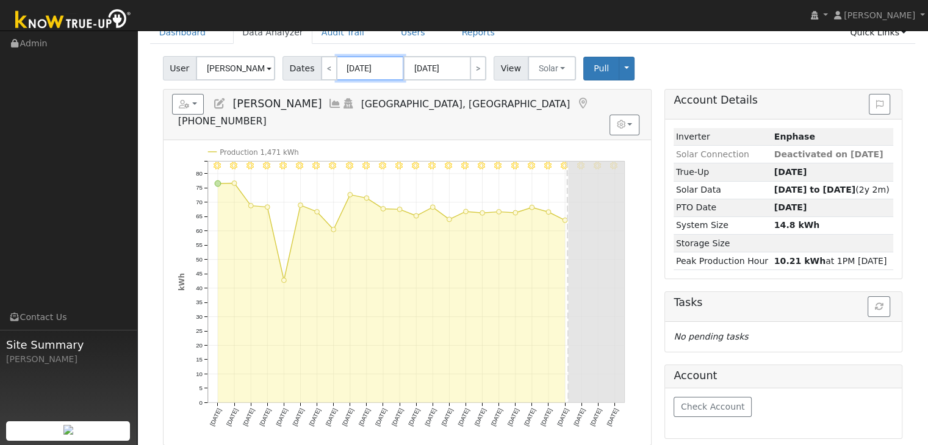
click at [364, 72] on input "[DATE]" at bounding box center [370, 68] width 67 height 24
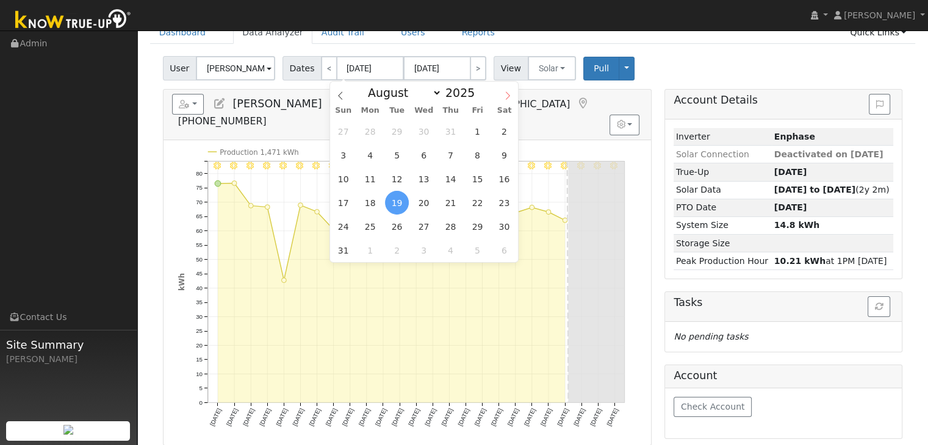
click at [505, 93] on icon at bounding box center [507, 96] width 9 height 9
select select "8"
click at [478, 128] on span "5" at bounding box center [478, 132] width 24 height 24
type input "09/05/2025"
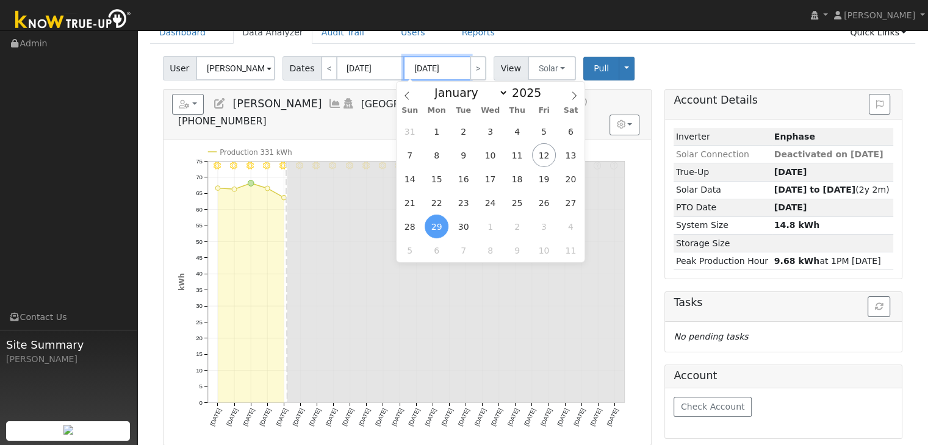
click at [432, 71] on input "09/29/2025" at bounding box center [436, 68] width 67 height 24
click at [549, 153] on span "12" at bounding box center [544, 155] width 24 height 24
type input "[DATE]"
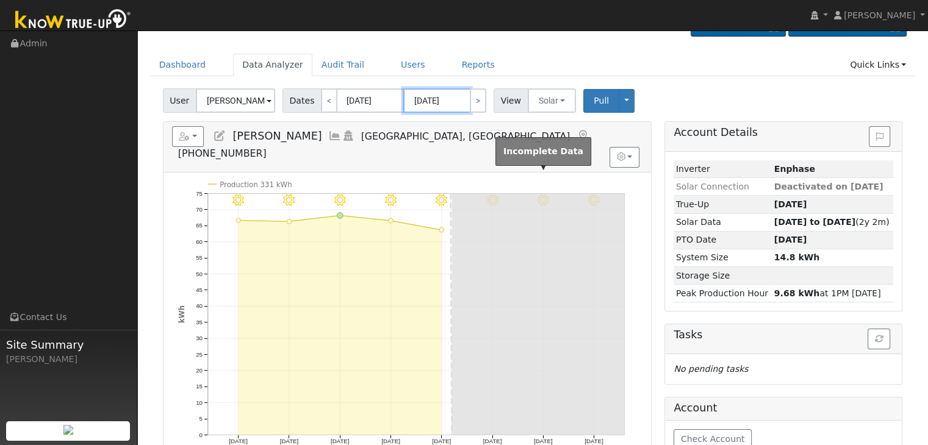
scroll to position [27, 0]
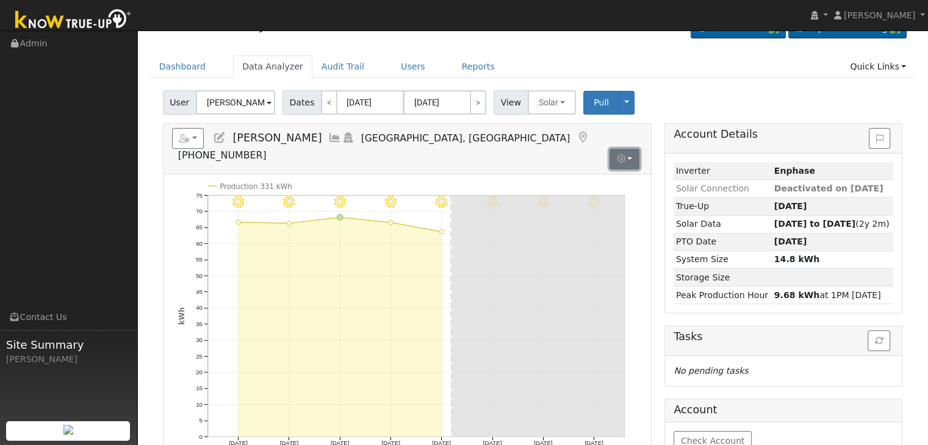
click at [633, 149] on button "button" at bounding box center [625, 159] width 30 height 21
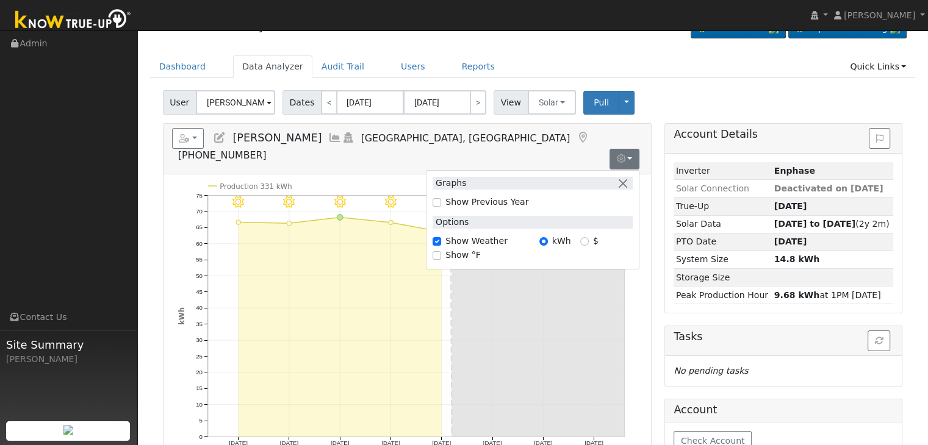
click at [686, 88] on div "User Cameron Garver Account Default Account Default Account 2712 W Fir Ave, Fre…" at bounding box center [532, 100] width 744 height 29
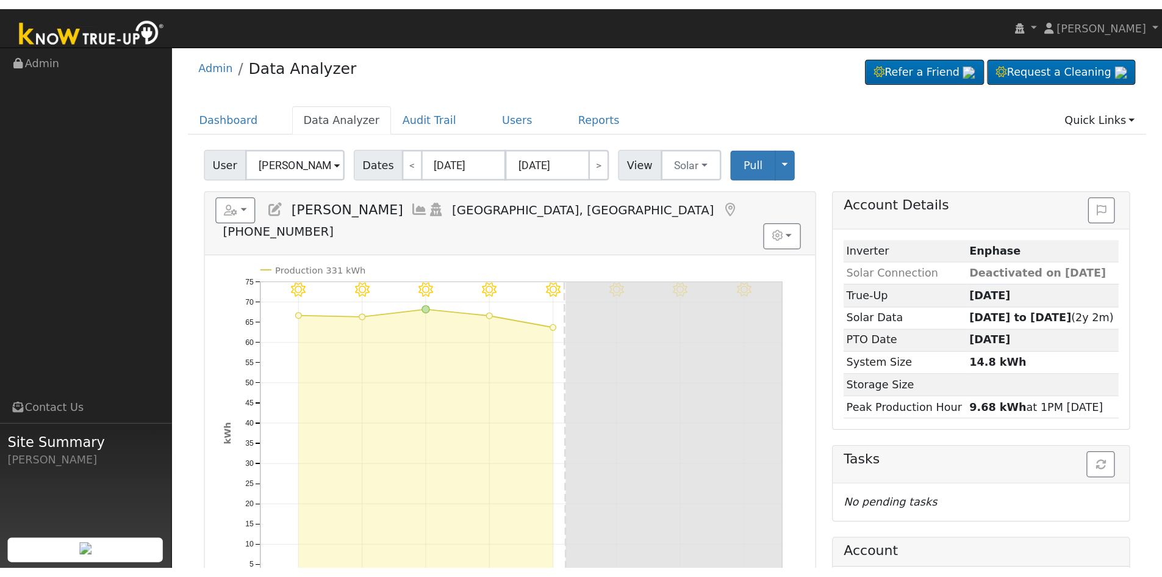
scroll to position [0, 0]
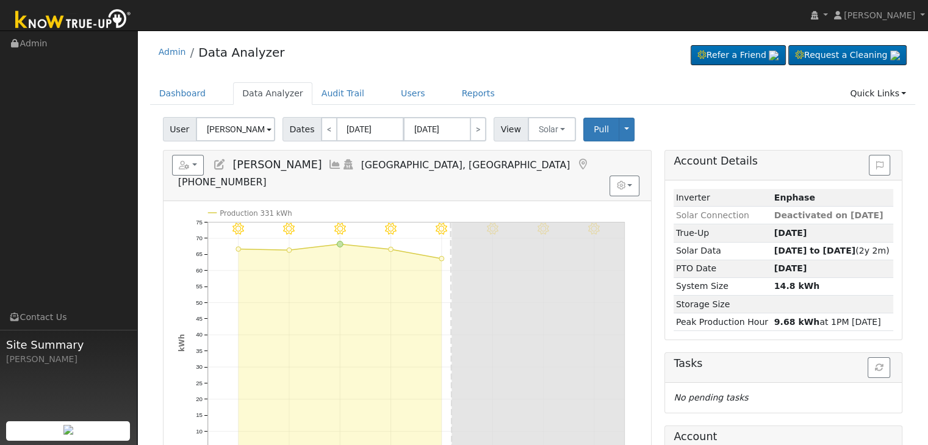
click at [304, 126] on span "Dates" at bounding box center [302, 129] width 39 height 24
click at [594, 126] on span "Pull" at bounding box center [601, 129] width 15 height 10
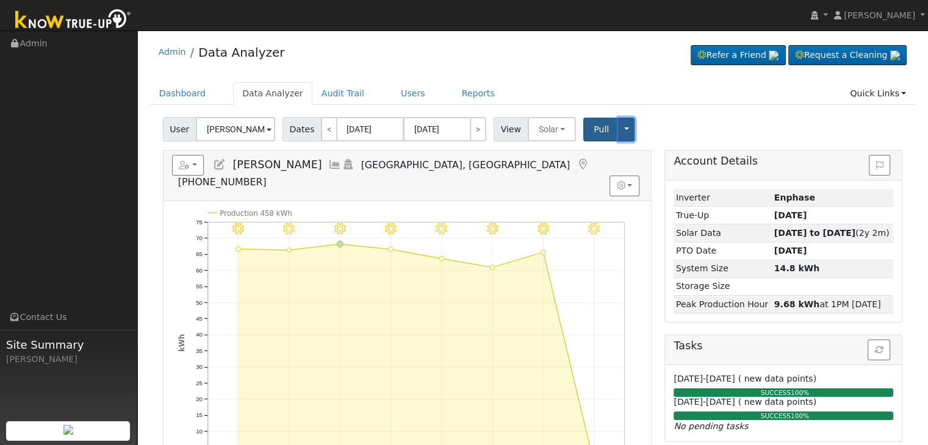
click at [619, 128] on button "Toggle Dropdown" at bounding box center [627, 130] width 16 height 24
click at [707, 107] on div "Dashboard Data Analyzer Audit Trail Users Reports Quick Links Quick Add Quick C…" at bounding box center [533, 99] width 766 height 35
click at [548, 136] on button "Solar" at bounding box center [552, 129] width 49 height 24
click at [552, 153] on link "Utility" at bounding box center [567, 156] width 85 height 17
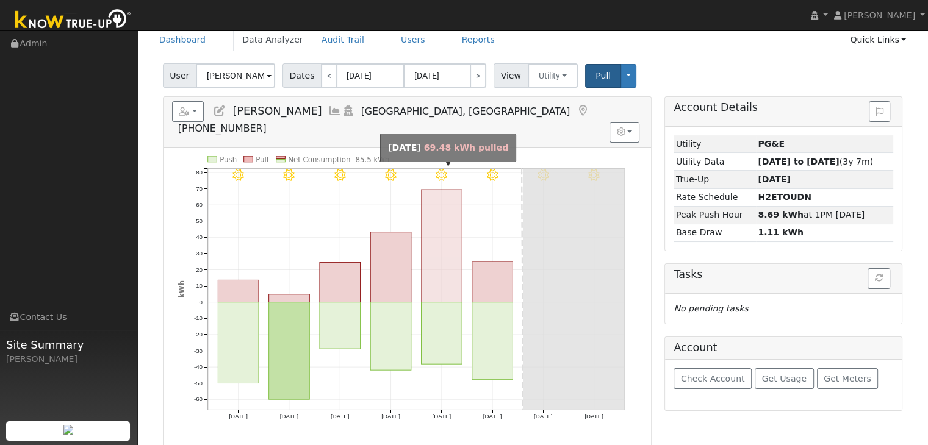
scroll to position [61, 0]
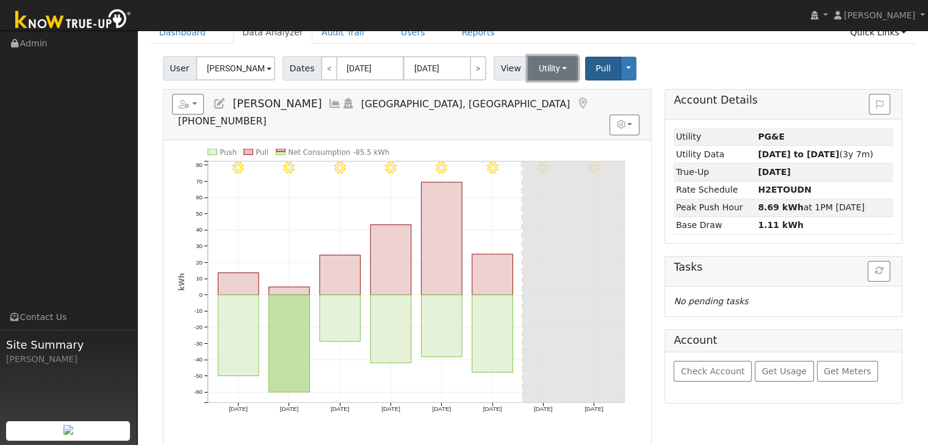
click at [549, 65] on button "Utility" at bounding box center [553, 68] width 51 height 24
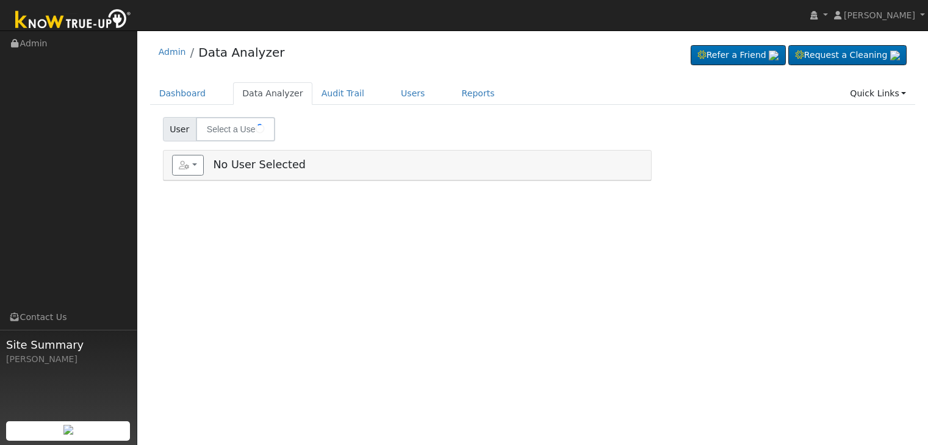
type input "[PERSON_NAME]"
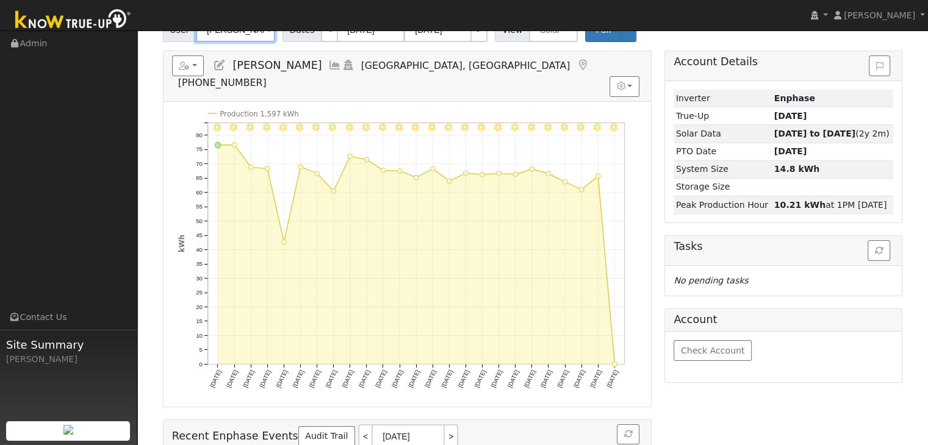
scroll to position [61, 0]
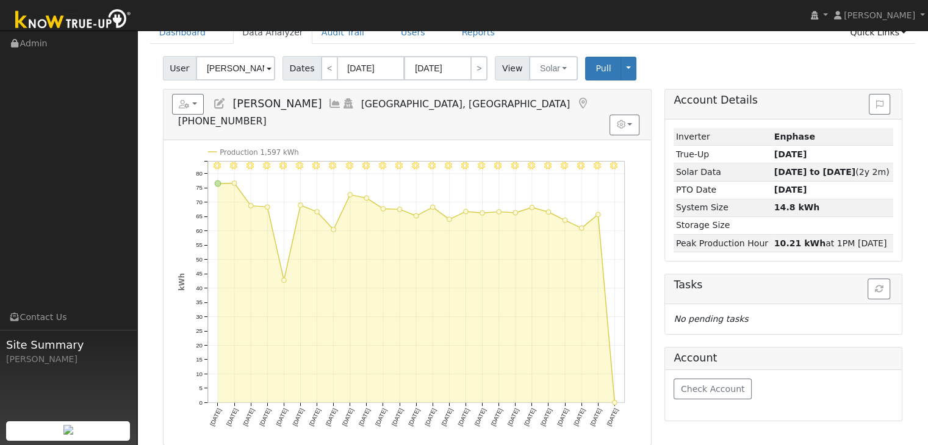
click at [169, 218] on div "9/12 - Clear 9/11 - MostlyClear 9/10 - MostlyClear 9/09 - Clear 9/08 - Clear 9/…" at bounding box center [408, 292] width 488 height 305
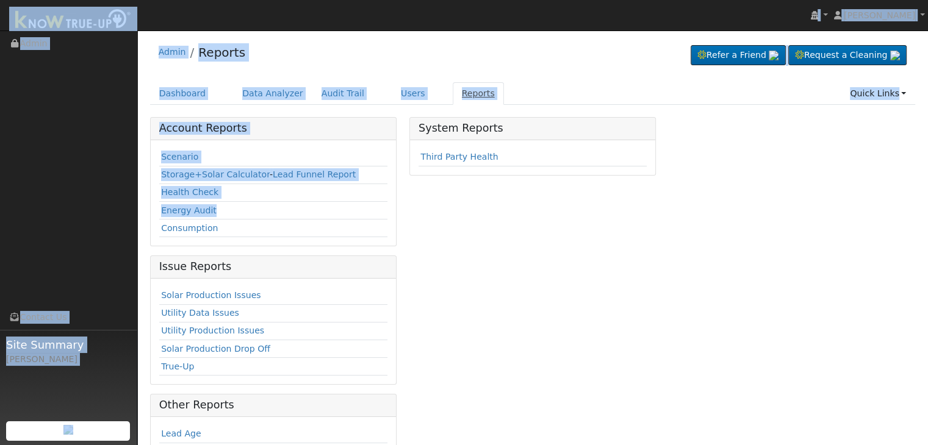
click at [453, 93] on link "Reports" at bounding box center [478, 93] width 51 height 23
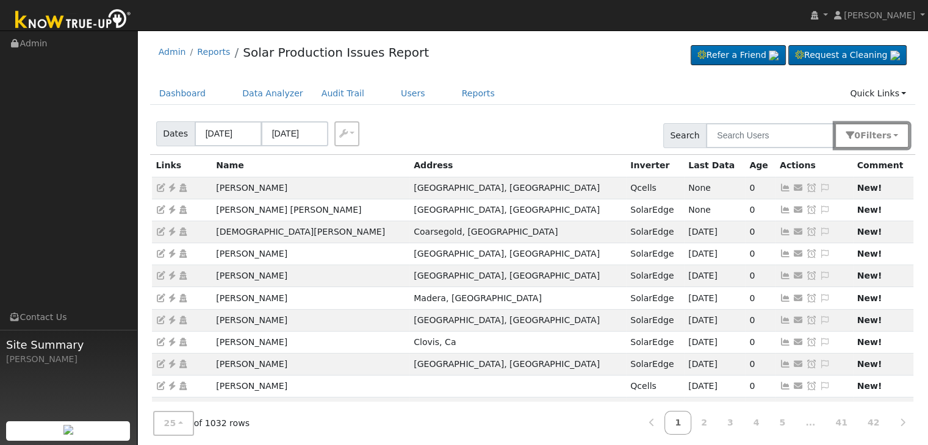
click at [906, 133] on button "0 Filter s" at bounding box center [872, 135] width 74 height 25
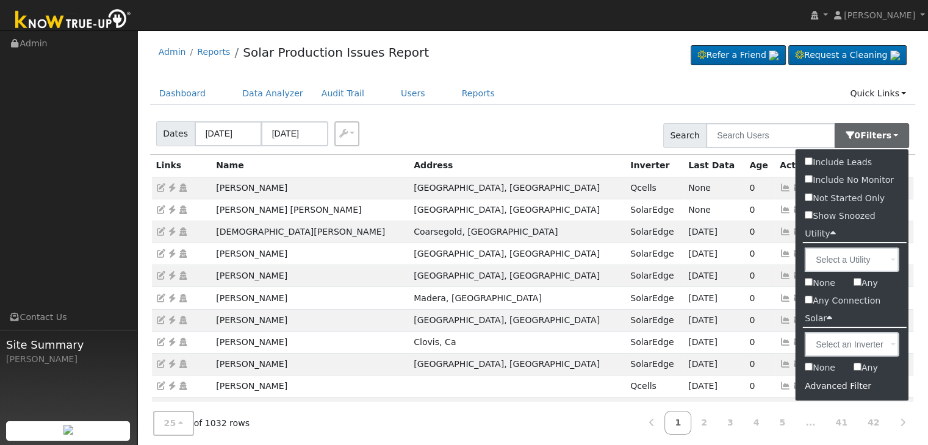
click at [837, 386] on div "Advanced Filter" at bounding box center [852, 386] width 113 height 19
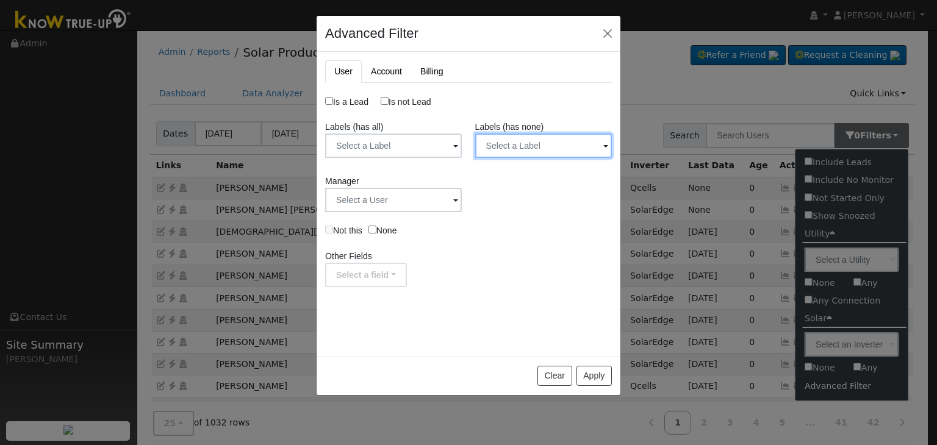
click at [552, 153] on input "text" at bounding box center [543, 146] width 137 height 24
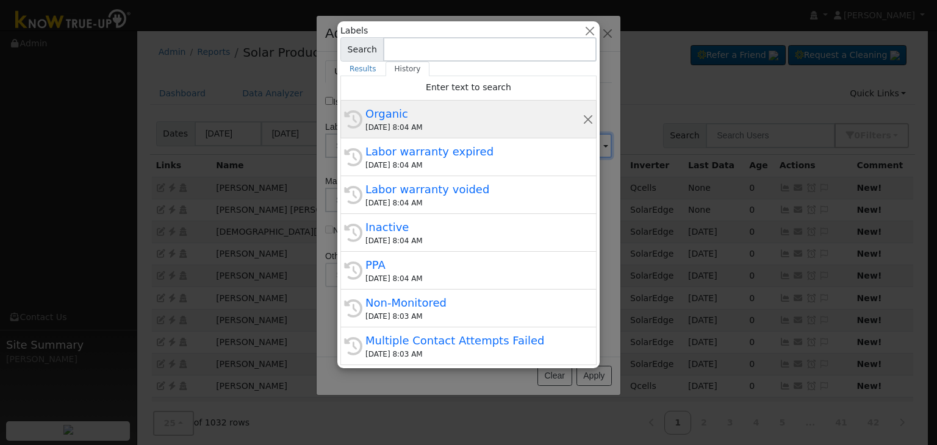
click at [422, 120] on div "Organic" at bounding box center [473, 114] width 217 height 16
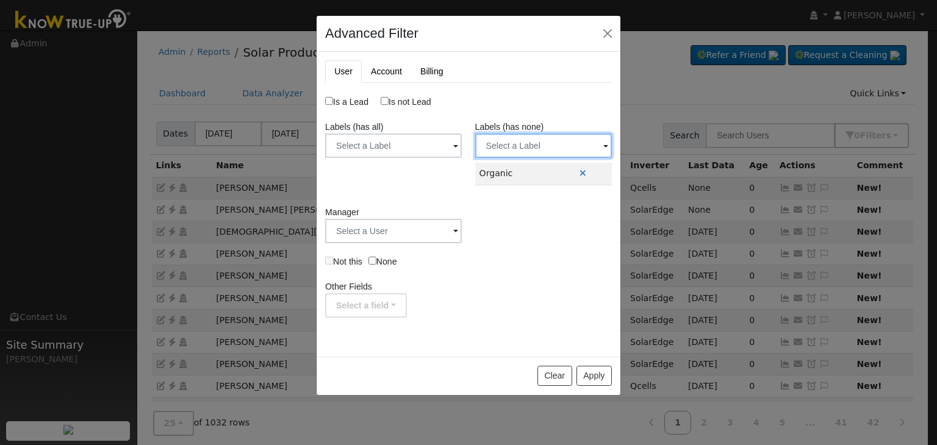
click at [522, 152] on input "text" at bounding box center [543, 146] width 137 height 24
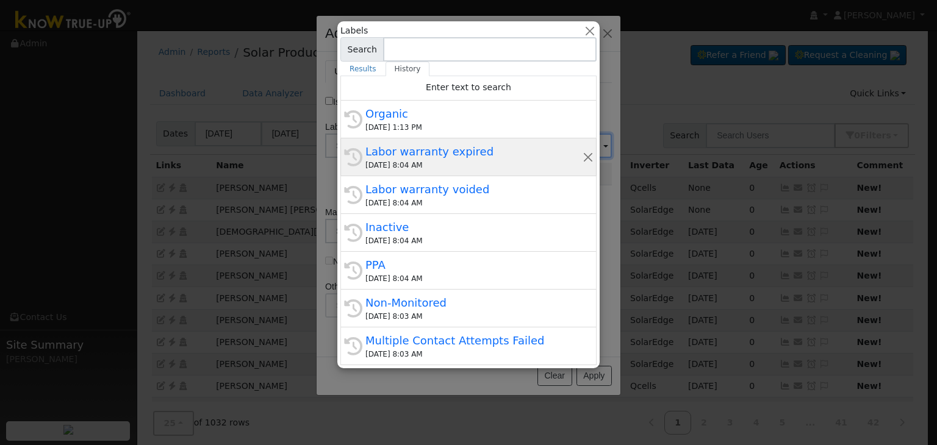
click at [484, 154] on div "Labor warranty expired" at bounding box center [473, 151] width 217 height 16
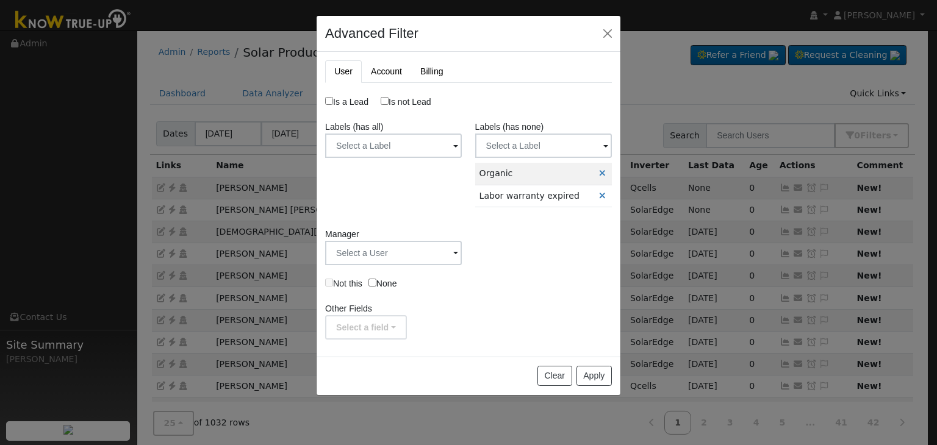
click at [530, 132] on label "Labels (has none)" at bounding box center [509, 127] width 69 height 13
click at [530, 149] on input "text" at bounding box center [543, 146] width 137 height 24
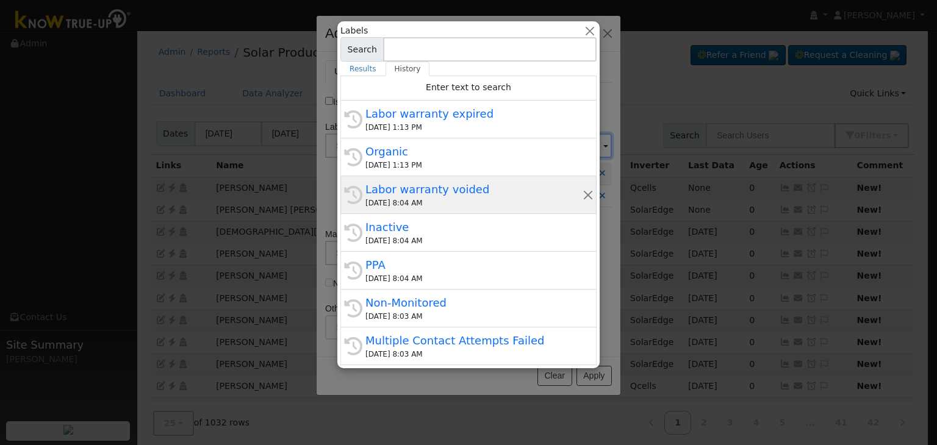
click at [453, 190] on div "Labor warranty voided" at bounding box center [473, 189] width 217 height 16
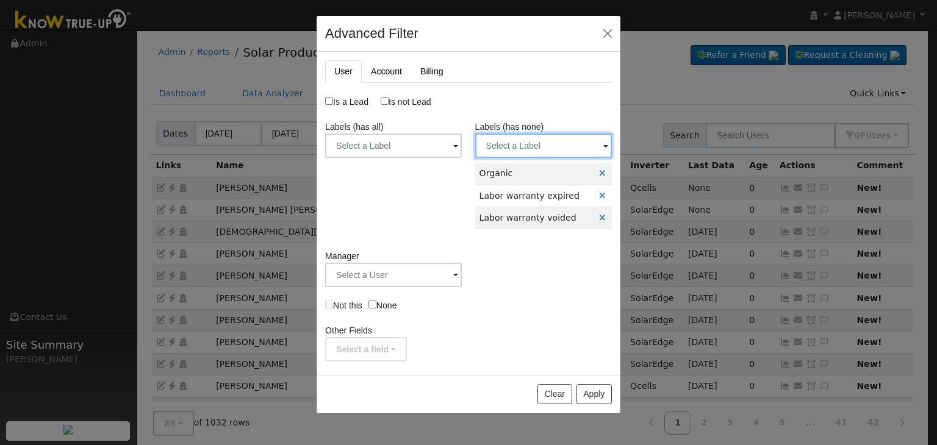
click at [503, 142] on input "text" at bounding box center [543, 146] width 137 height 24
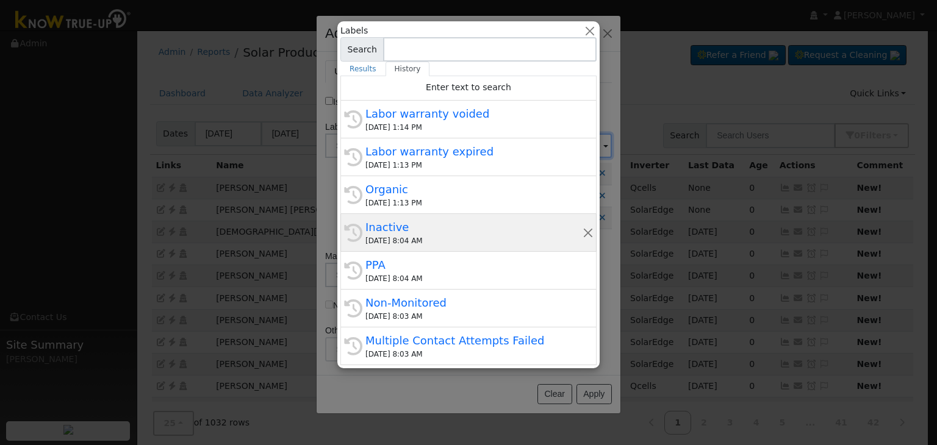
click at [451, 230] on div "Inactive" at bounding box center [473, 227] width 217 height 16
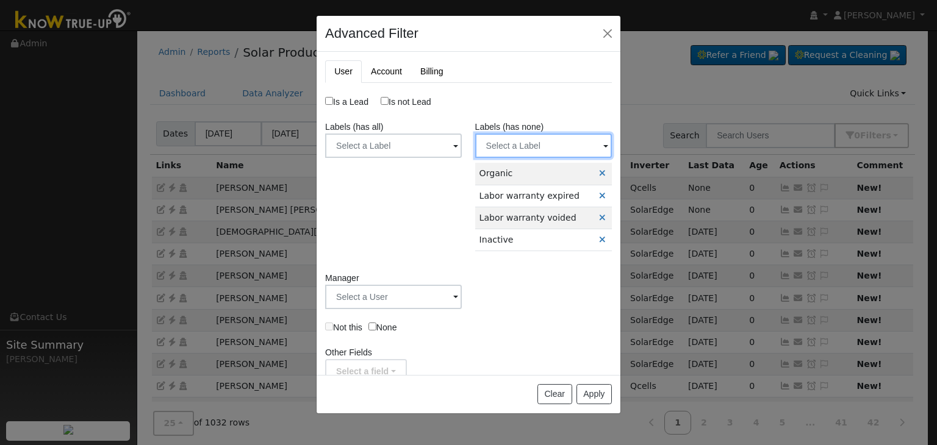
click at [522, 145] on input "text" at bounding box center [543, 146] width 137 height 24
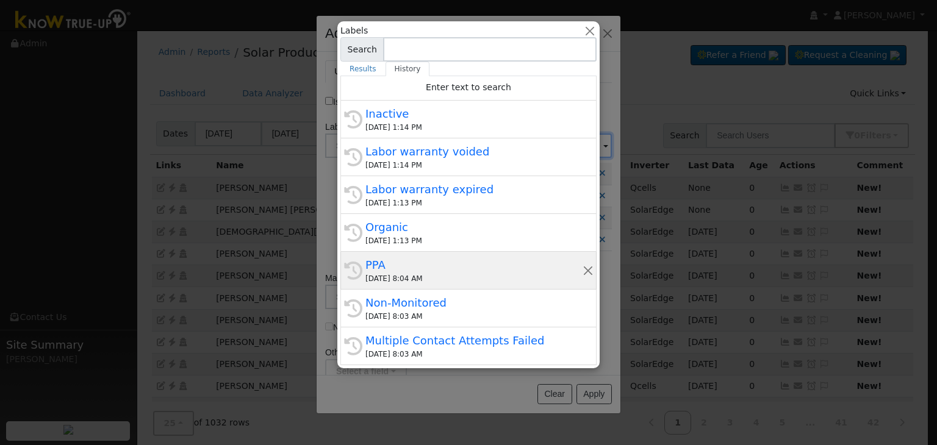
click at [445, 276] on div "09/12/2025 8:04 AM" at bounding box center [473, 278] width 217 height 11
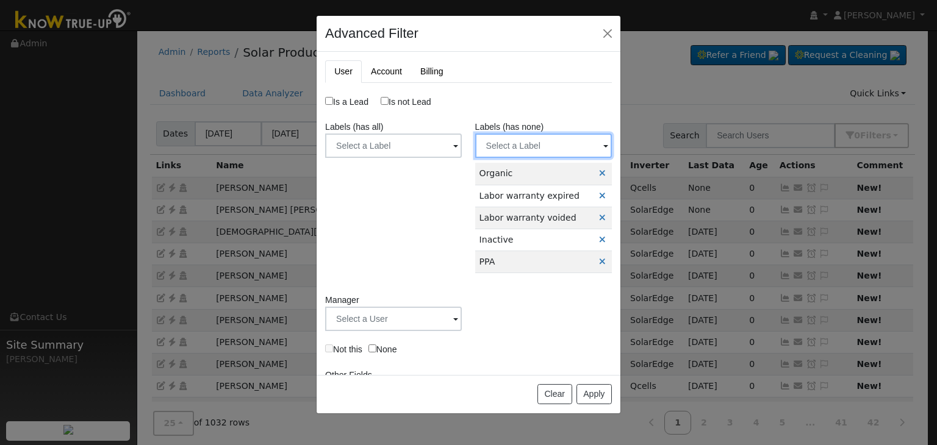
click at [522, 145] on input "text" at bounding box center [543, 146] width 137 height 24
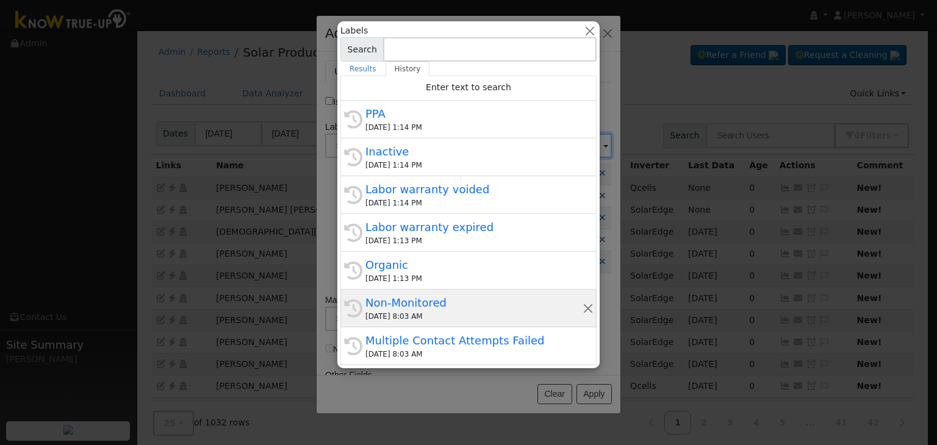
click at [422, 303] on div "Non-Monitored" at bounding box center [473, 303] width 217 height 16
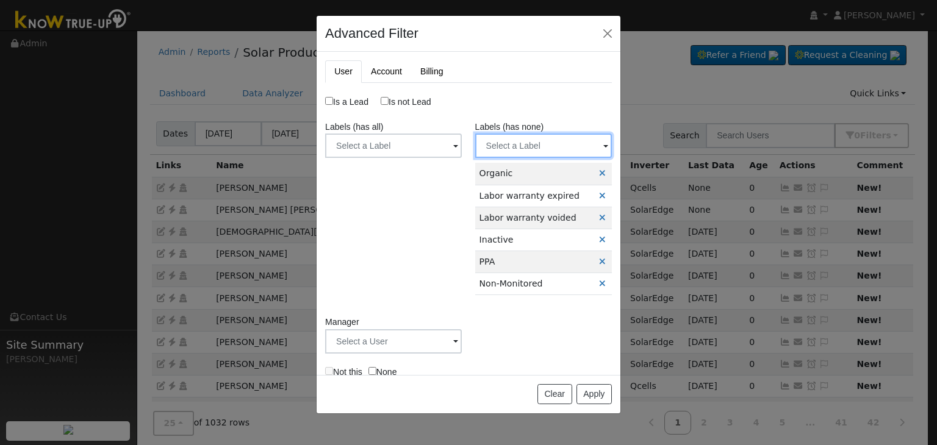
click at [525, 152] on input "text" at bounding box center [543, 146] width 137 height 24
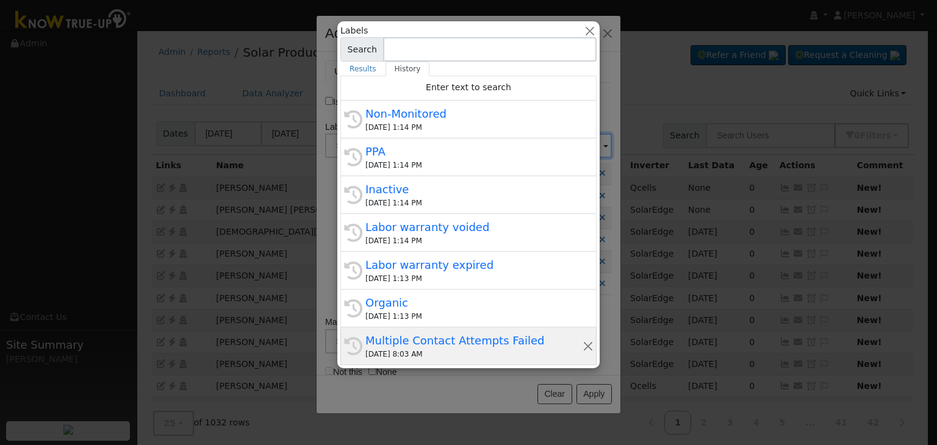
click at [430, 347] on div "Multiple Contact Attempts Failed" at bounding box center [473, 341] width 217 height 16
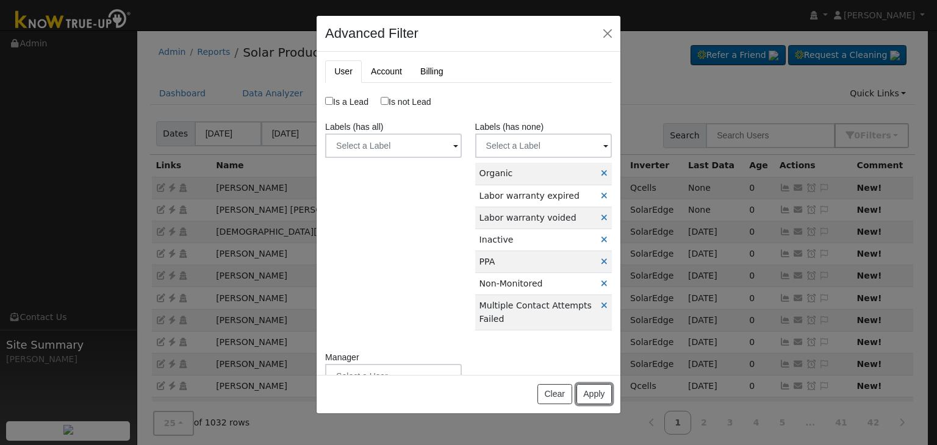
click at [594, 391] on button "Apply" at bounding box center [594, 394] width 35 height 21
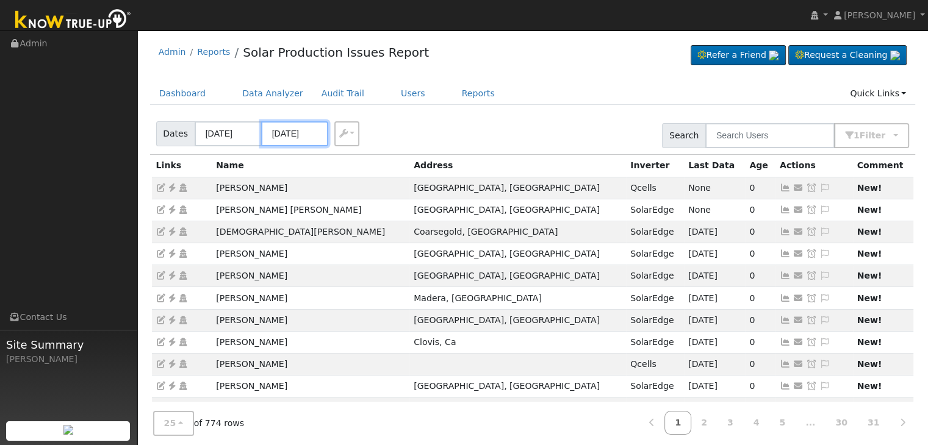
click at [304, 137] on input "09/11/2025" at bounding box center [294, 133] width 67 height 25
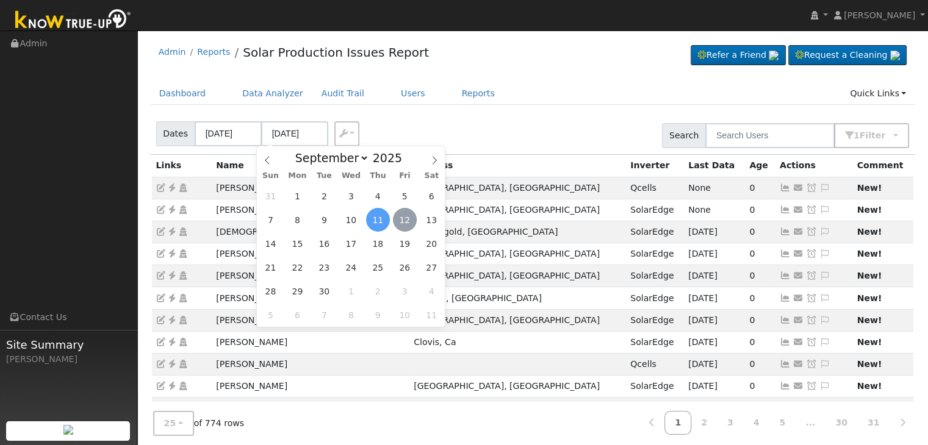
click at [400, 220] on span "12" at bounding box center [405, 220] width 24 height 24
type input "[DATE]"
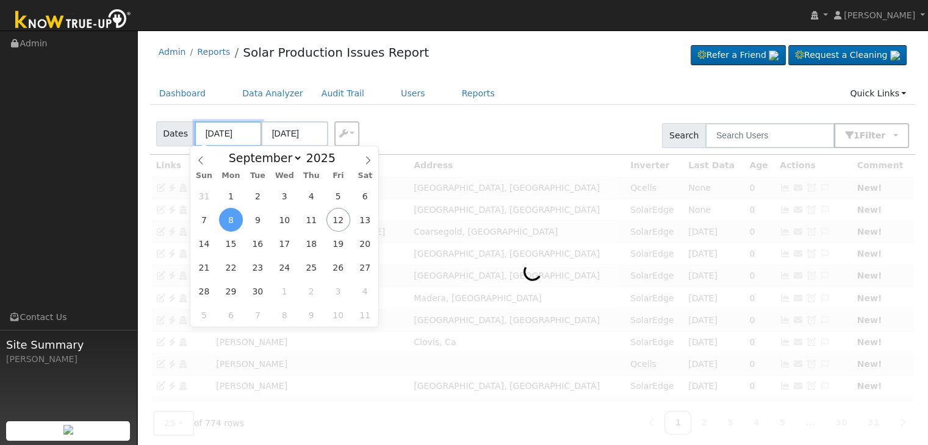
click at [229, 129] on input "09/08/2025" at bounding box center [228, 133] width 67 height 25
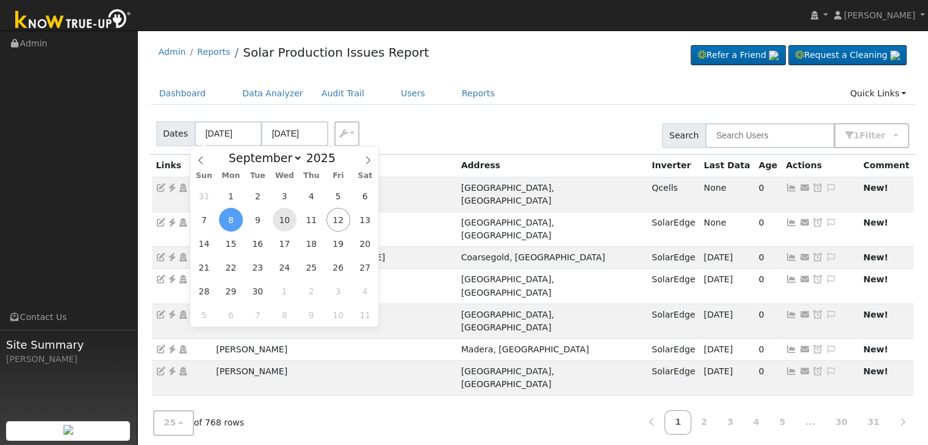
click at [281, 221] on span "10" at bounding box center [285, 220] width 24 height 24
type input "09/10/2025"
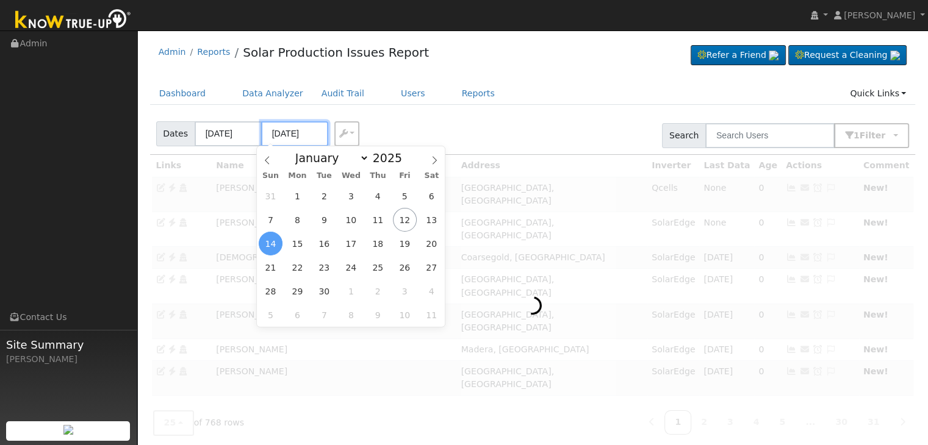
click at [284, 135] on input "09/14/2025" at bounding box center [294, 133] width 67 height 25
click at [406, 223] on span "12" at bounding box center [405, 220] width 24 height 24
type input "[DATE]"
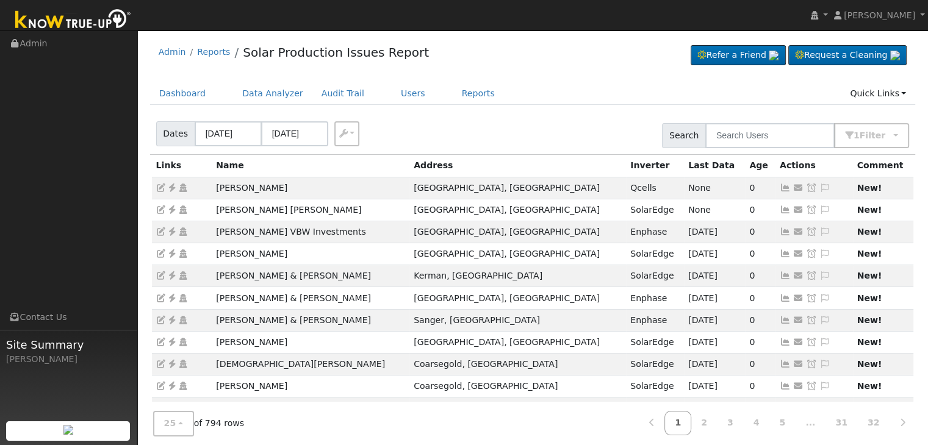
click at [437, 138] on div "Dates 09/10/2025 09/12/2025 Export CSV Search 1 Filter Include Leads Include No…" at bounding box center [533, 133] width 770 height 41
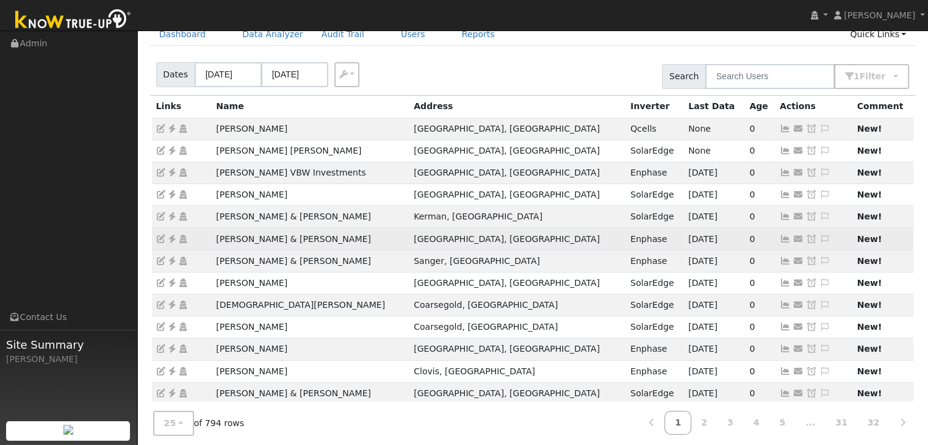
scroll to position [61, 0]
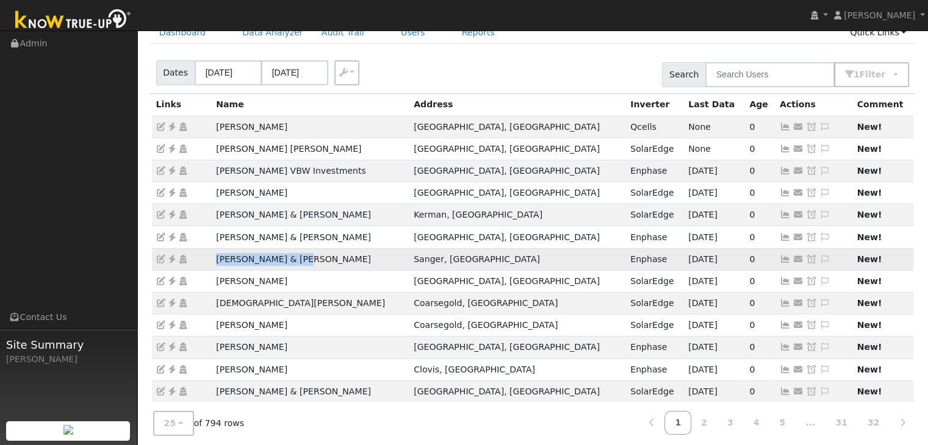
drag, startPoint x: 215, startPoint y: 256, endPoint x: 304, endPoint y: 256, distance: 89.7
click at [304, 256] on td "Darrol & Sana Davis" at bounding box center [311, 259] width 198 height 22
copy td "Darrol & Sana Davis"
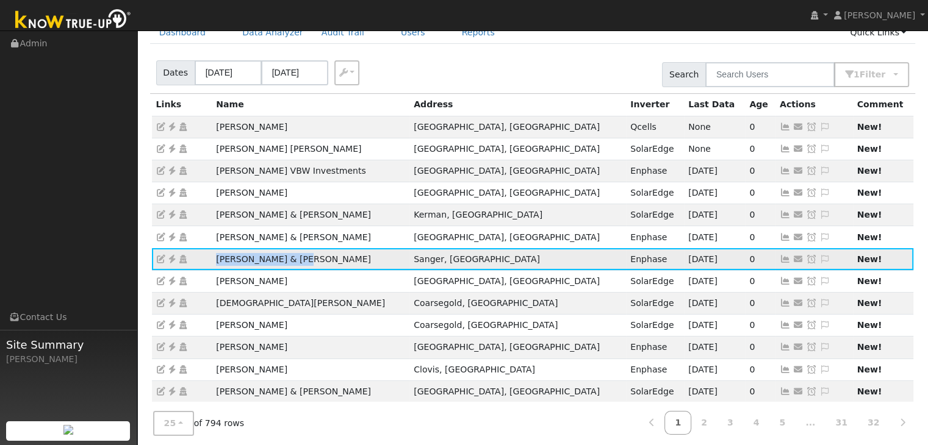
click at [171, 261] on icon at bounding box center [172, 259] width 11 height 9
click at [171, 257] on icon at bounding box center [172, 259] width 11 height 9
click at [819, 256] on icon at bounding box center [824, 259] width 11 height 9
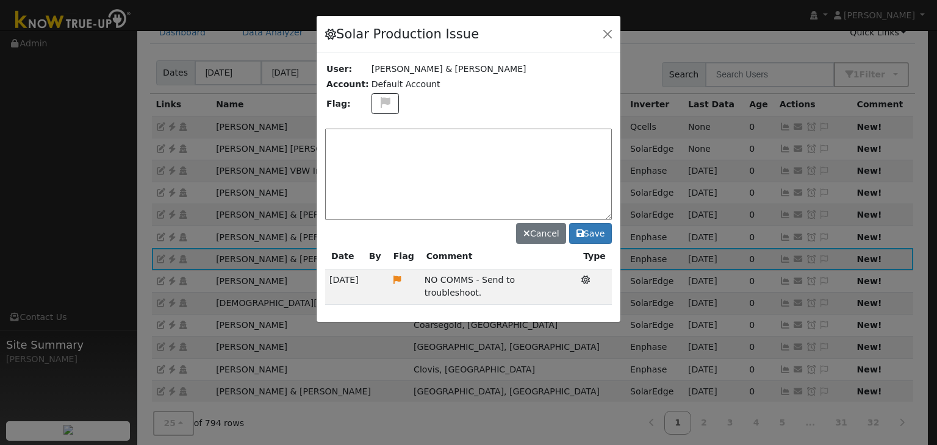
click at [388, 167] on textarea at bounding box center [468, 175] width 287 height 92
type textarea "n"
type textarea "NO ISSUES (MP) 9/12"
click at [605, 229] on button "Save" at bounding box center [590, 233] width 43 height 21
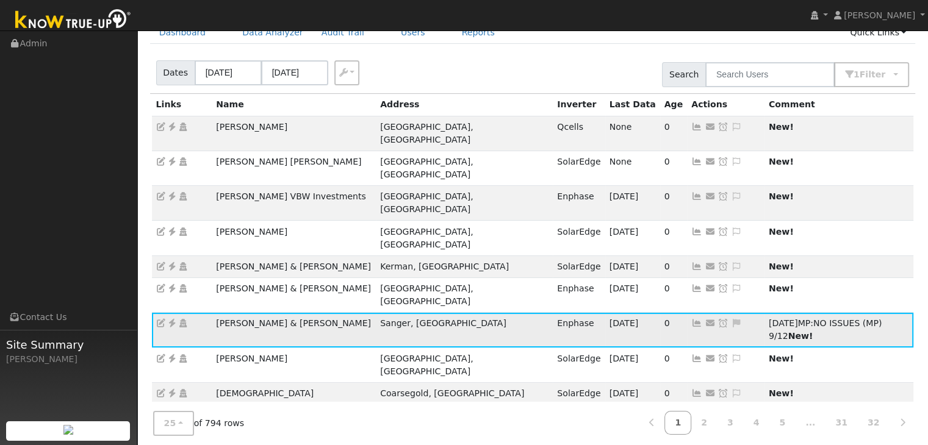
click at [718, 319] on icon at bounding box center [723, 323] width 11 height 9
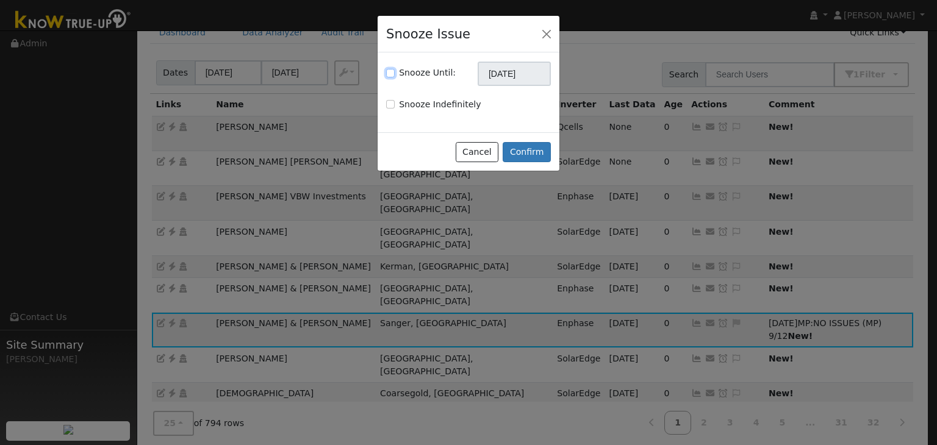
click at [391, 71] on input "Snooze Until:" at bounding box center [390, 73] width 9 height 9
checkbox input "true"
click at [508, 58] on div "Snooze Until: 10/12/2025 Snooze Indefinitely" at bounding box center [469, 92] width 182 height 80
click at [503, 82] on input "10/12/2025" at bounding box center [514, 74] width 73 height 24
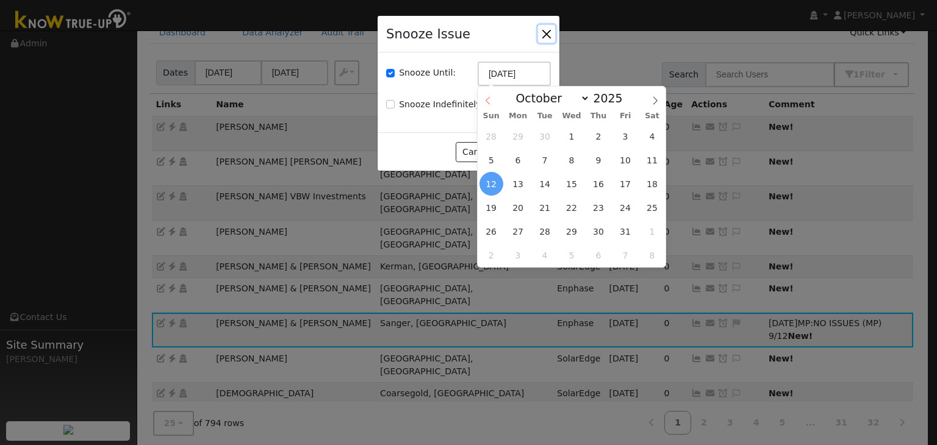
click at [488, 101] on icon at bounding box center [488, 100] width 9 height 9
select select "8"
click at [622, 186] on span "19" at bounding box center [625, 184] width 24 height 24
type input "09/19/2025"
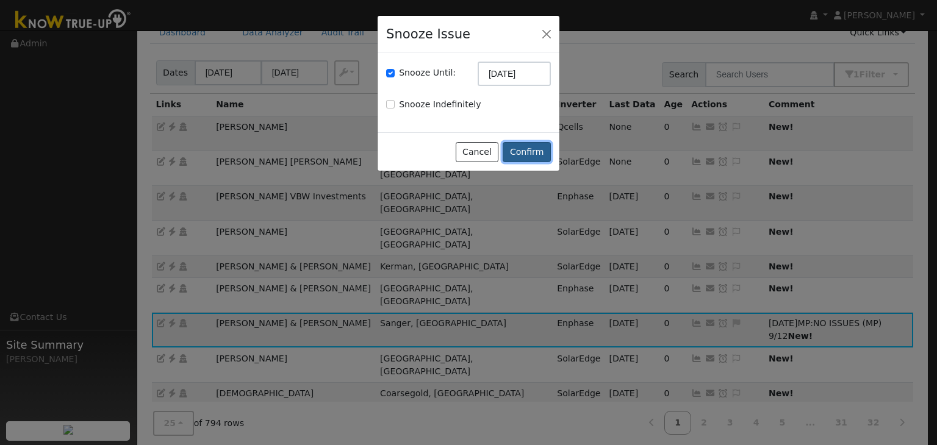
click at [539, 152] on button "Confirm" at bounding box center [527, 152] width 48 height 21
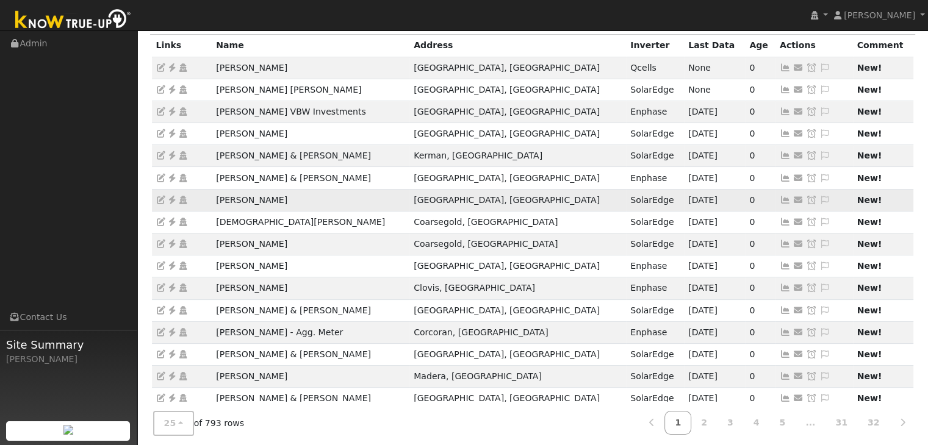
scroll to position [122, 0]
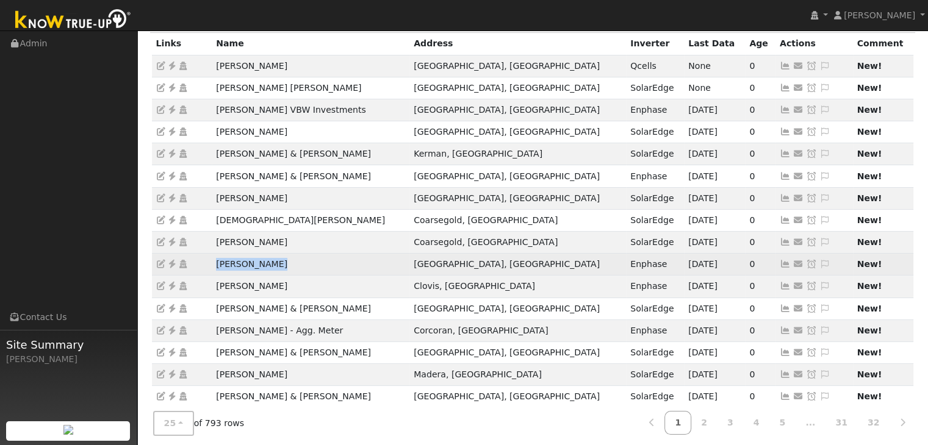
drag, startPoint x: 215, startPoint y: 263, endPoint x: 289, endPoint y: 267, distance: 74.5
click at [289, 267] on td "James Mierkey" at bounding box center [311, 265] width 198 height 22
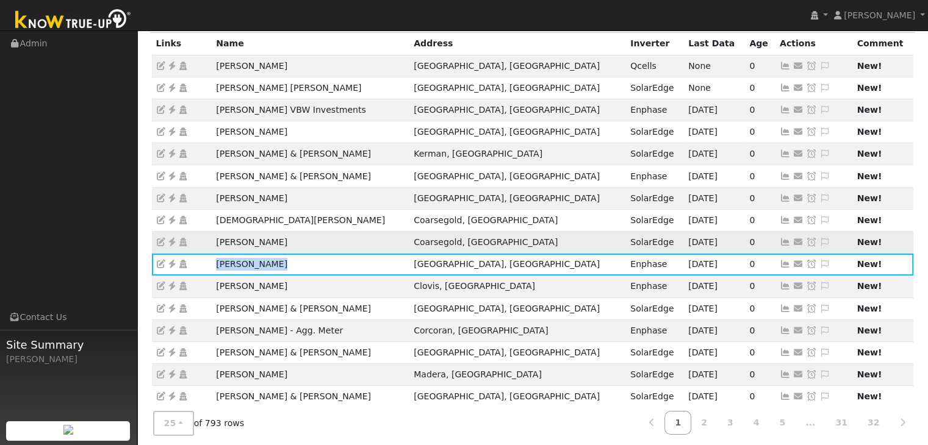
copy td "James Mierkey"
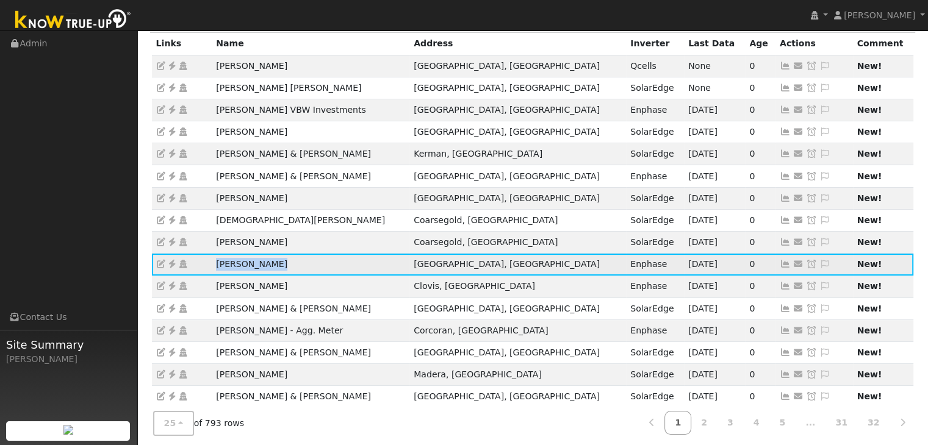
click at [171, 260] on icon at bounding box center [172, 264] width 11 height 9
click at [819, 262] on icon at bounding box center [824, 264] width 11 height 9
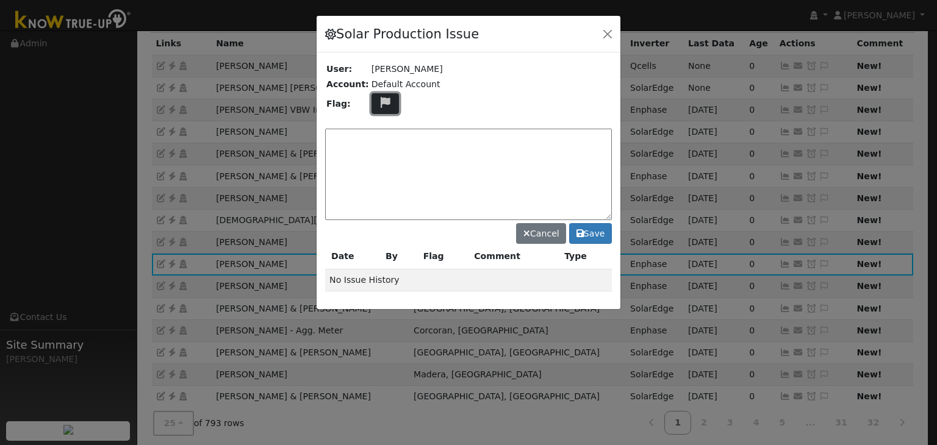
click at [381, 94] on button at bounding box center [386, 103] width 28 height 21
click at [378, 132] on icon at bounding box center [385, 134] width 14 height 11
click at [374, 139] on textarea at bounding box center [468, 175] width 287 height 92
type textarea "NO ISSUES. (MP) 9/12"
click at [596, 229] on button "Save" at bounding box center [590, 233] width 43 height 21
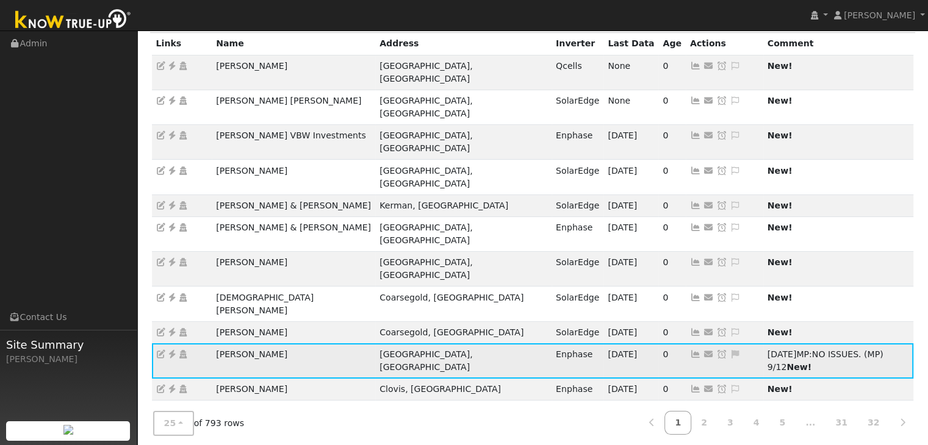
click at [716, 350] on icon at bounding box center [721, 354] width 11 height 9
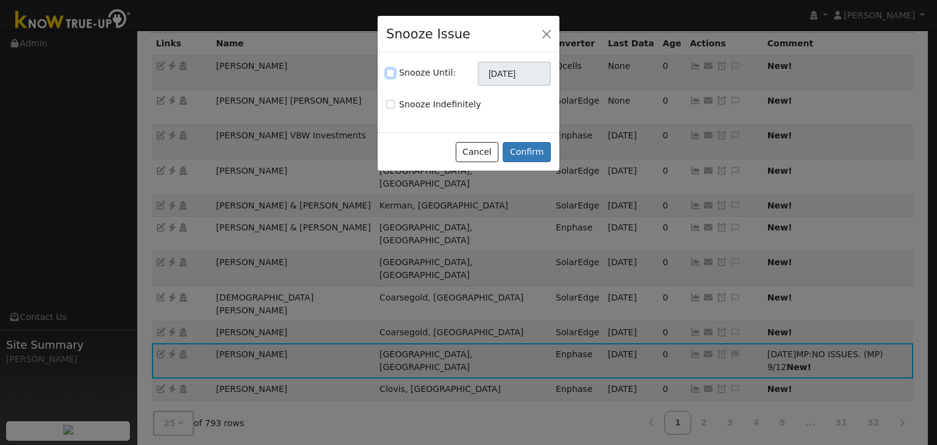
click at [391, 75] on input "Snooze Until:" at bounding box center [390, 73] width 9 height 9
checkbox input "true"
click at [500, 76] on input "10/12/2025" at bounding box center [514, 74] width 73 height 24
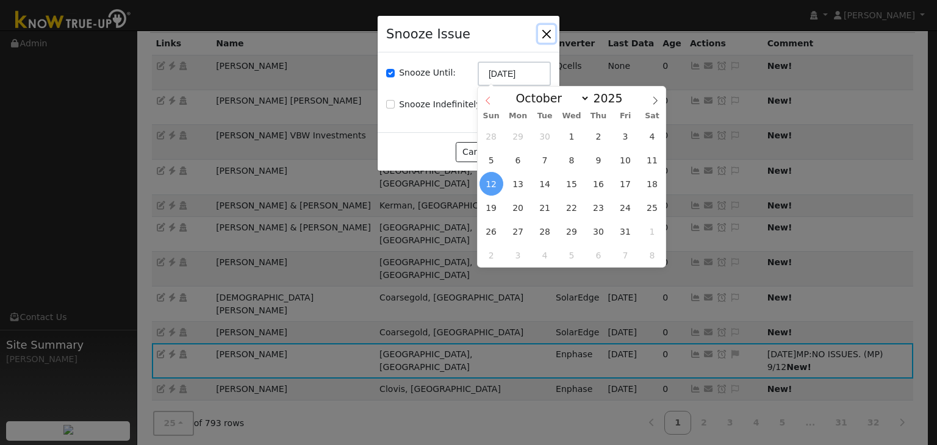
click at [491, 98] on icon at bounding box center [488, 100] width 9 height 9
select select "8"
click at [628, 179] on span "19" at bounding box center [625, 184] width 24 height 24
type input "09/19/2025"
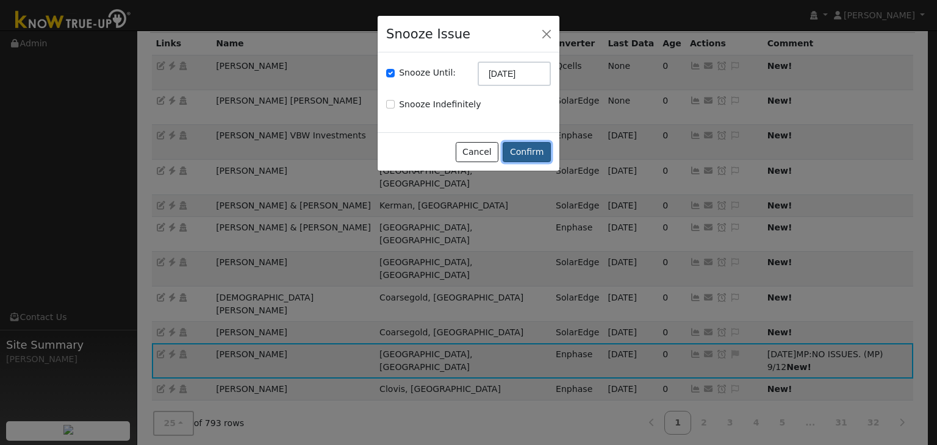
click at [529, 159] on button "Confirm" at bounding box center [527, 152] width 48 height 21
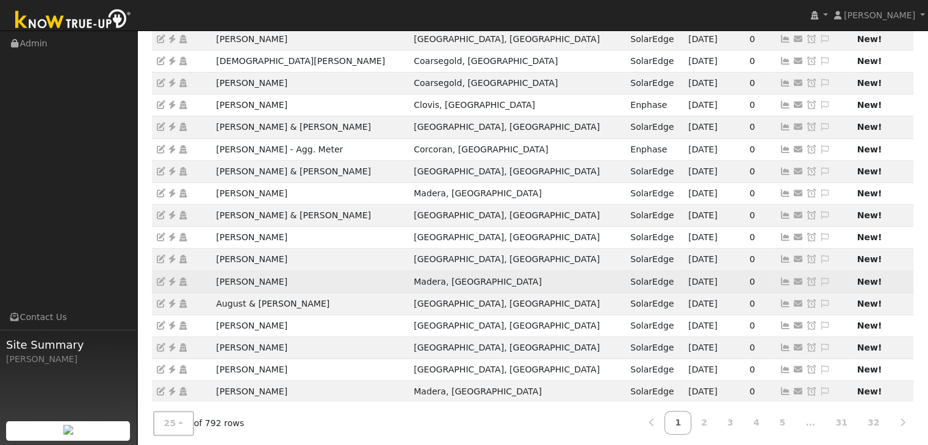
scroll to position [278, 0]
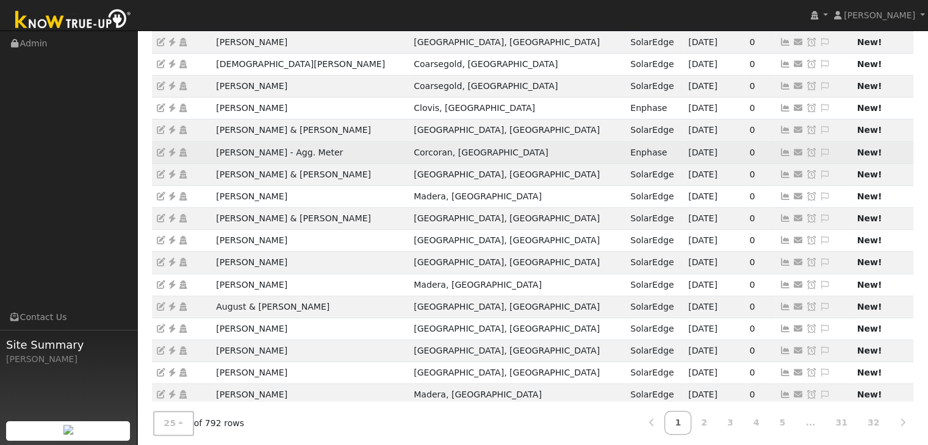
click at [170, 151] on icon at bounding box center [172, 152] width 11 height 9
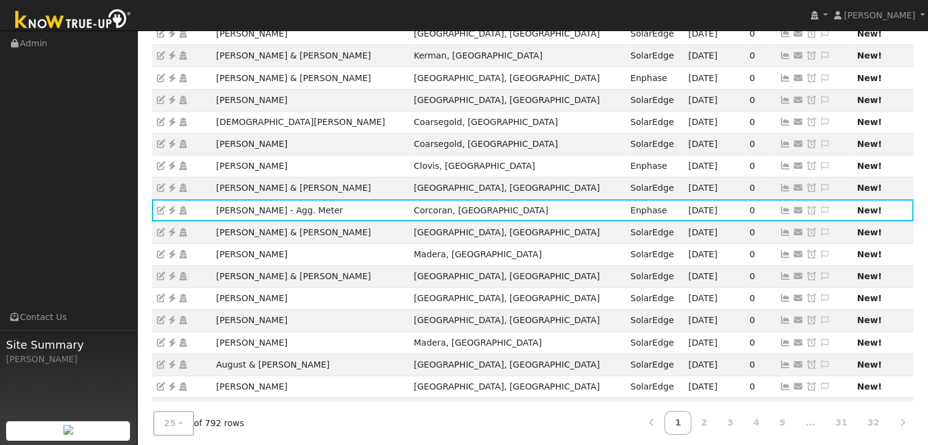
scroll to position [217, 0]
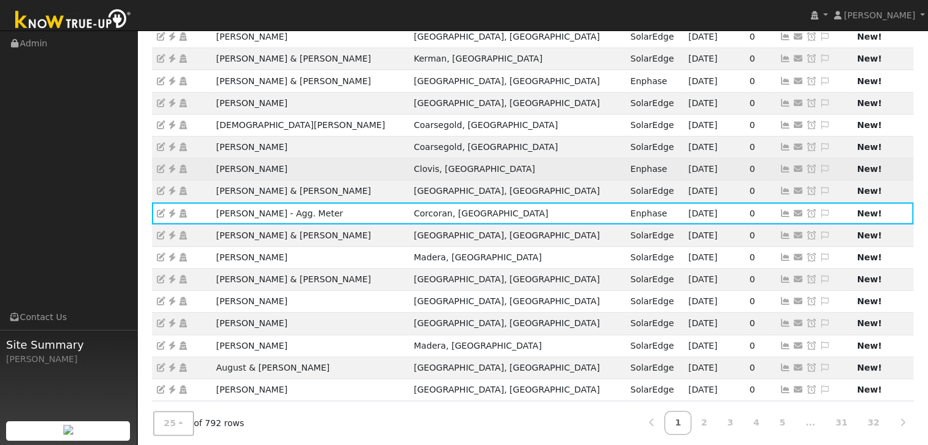
click at [266, 170] on td "[PERSON_NAME]" at bounding box center [311, 170] width 198 height 22
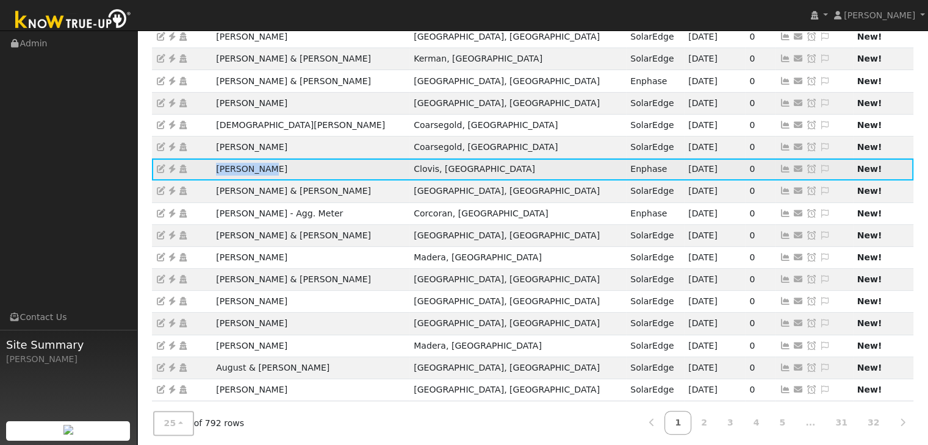
drag, startPoint x: 207, startPoint y: 167, endPoint x: 275, endPoint y: 164, distance: 67.8
click at [275, 164] on tr "Alan Winter Clovis, CA Enphase 09/09/25 0 Send Email... Copy a Link Reset Passw…" at bounding box center [533, 170] width 762 height 22
copy tr "[PERSON_NAME]"
click at [173, 167] on icon at bounding box center [172, 169] width 11 height 9
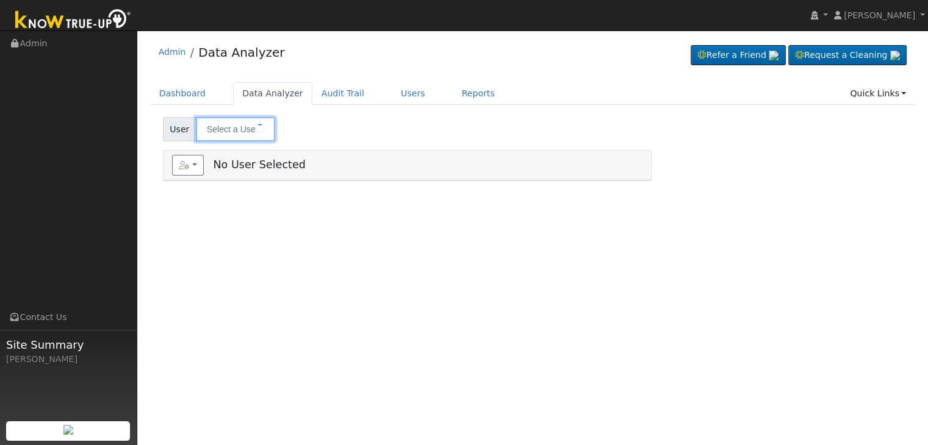
type input "[PERSON_NAME] & [PERSON_NAME]"
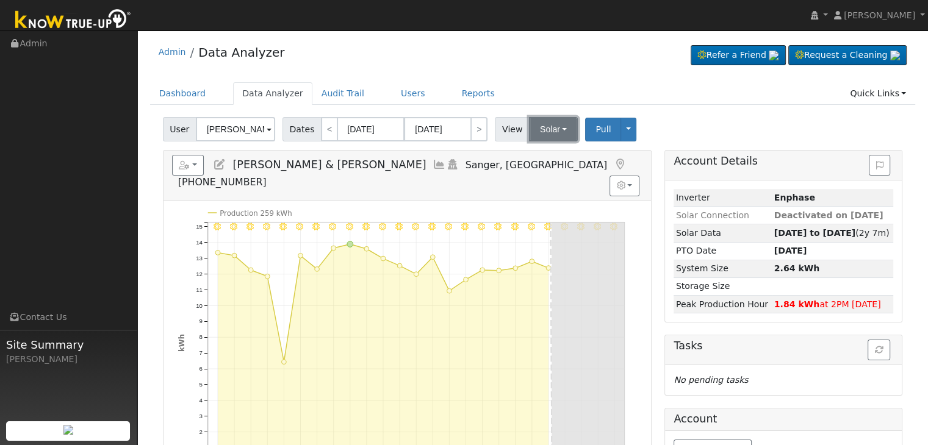
click at [560, 121] on button "Solar" at bounding box center [553, 129] width 49 height 24
click at [547, 154] on link "Utility" at bounding box center [569, 156] width 85 height 17
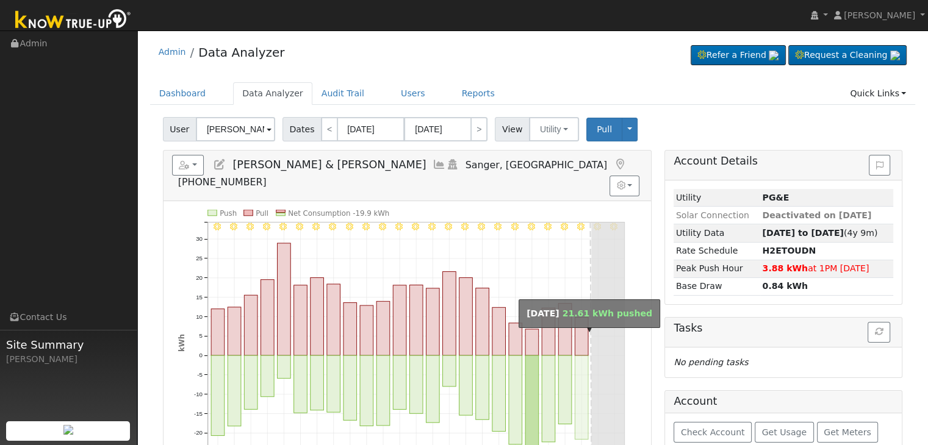
click at [581, 372] on rect "onclick=""" at bounding box center [581, 398] width 13 height 84
type input "09/10/2025"
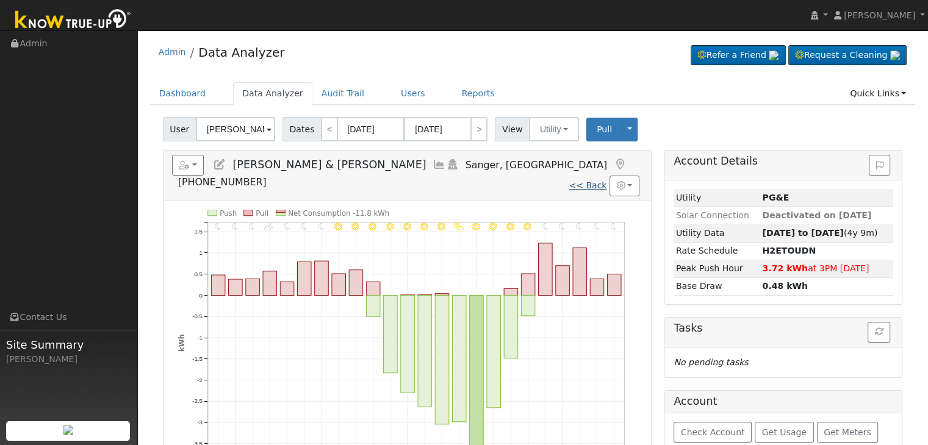
click at [587, 181] on link "<< Back" at bounding box center [588, 186] width 38 height 10
type input "[DATE]"
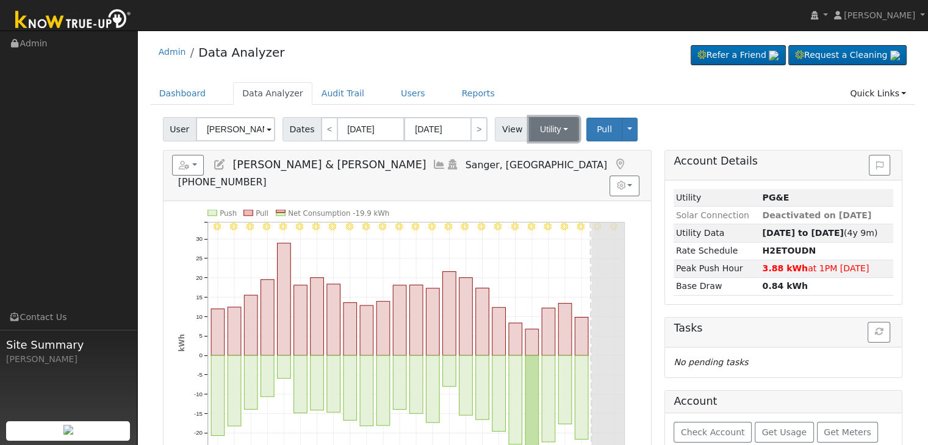
click at [559, 126] on button "Utility" at bounding box center [554, 129] width 50 height 24
click at [553, 175] on link "Solar" at bounding box center [569, 173] width 85 height 17
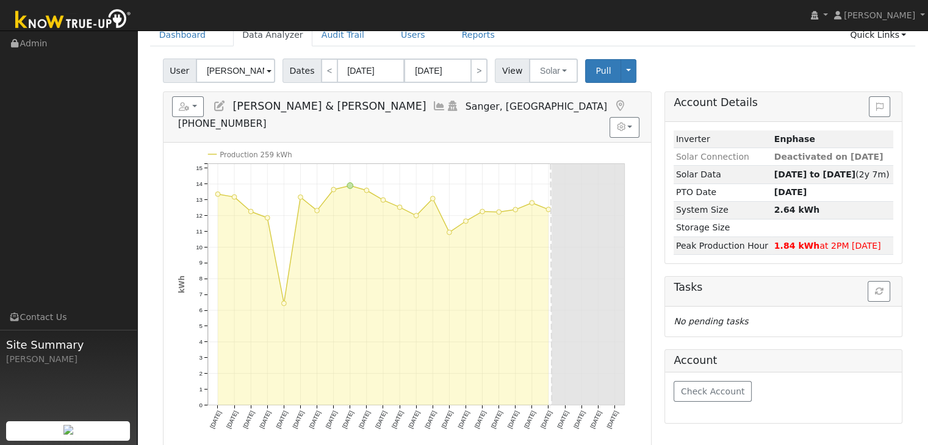
scroll to position [61, 0]
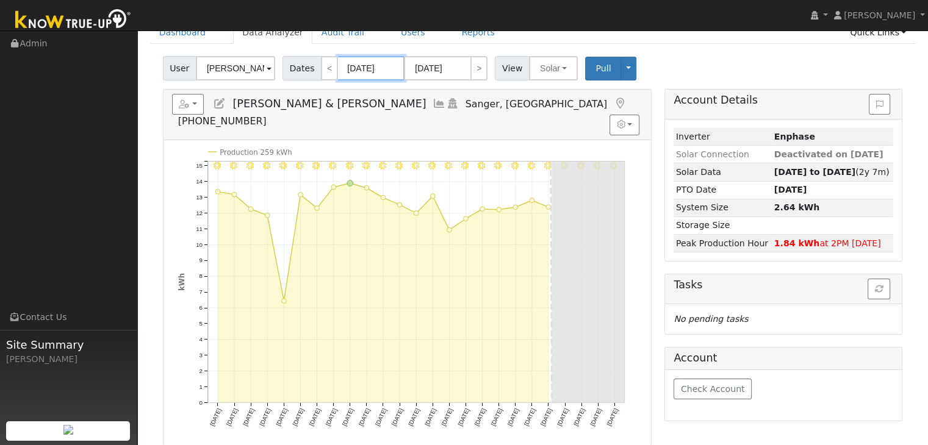
click at [365, 66] on input "[DATE]" at bounding box center [370, 68] width 67 height 24
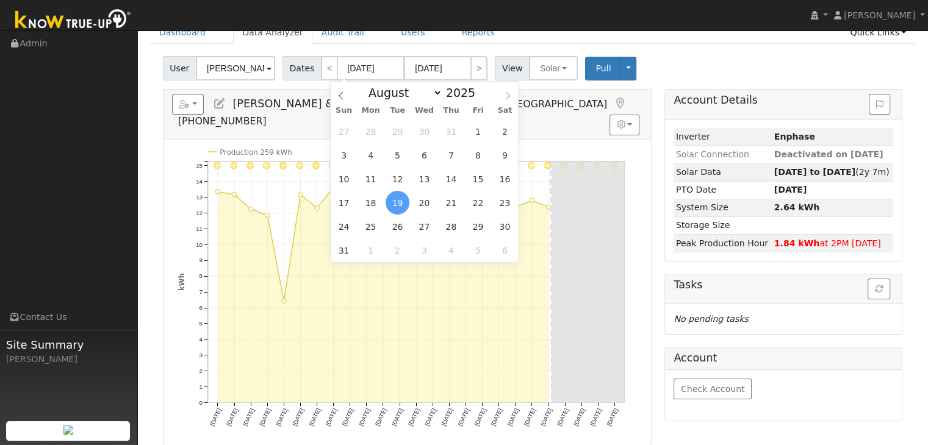
click at [505, 96] on icon at bounding box center [507, 96] width 9 height 9
select select "8"
click at [478, 134] on span "5" at bounding box center [478, 132] width 24 height 24
type input "09/05/2025"
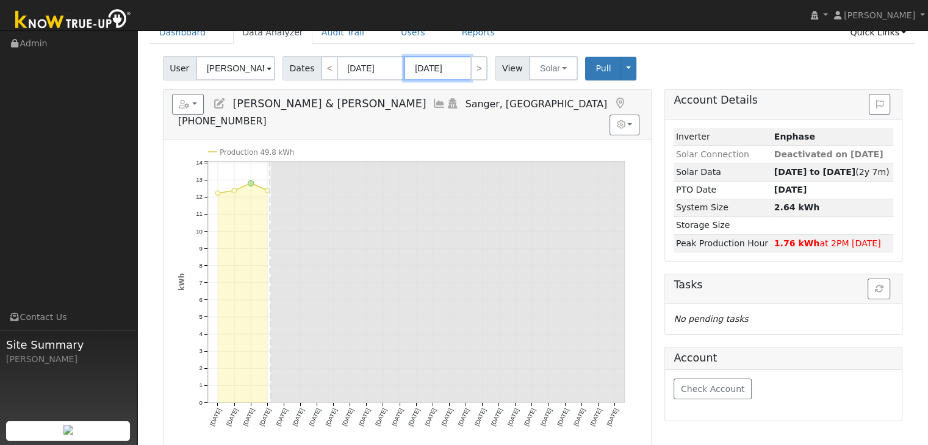
click at [430, 71] on input "09/29/2025" at bounding box center [437, 68] width 67 height 24
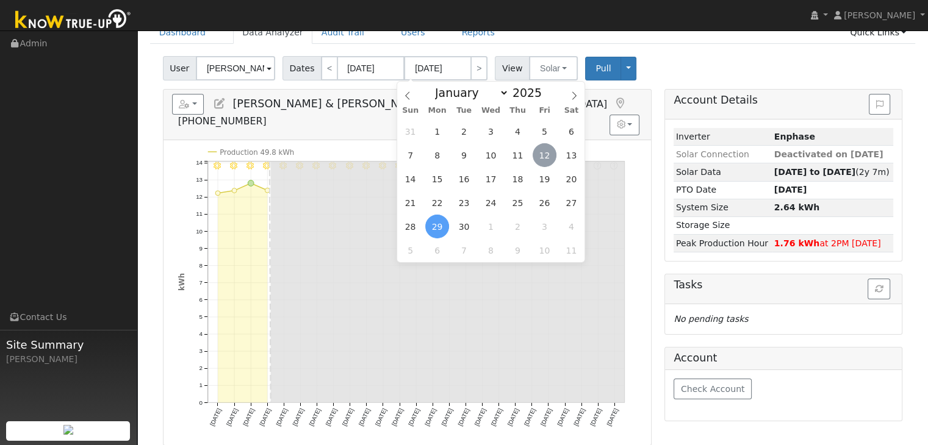
click at [547, 152] on span "12" at bounding box center [545, 155] width 24 height 24
type input "[DATE]"
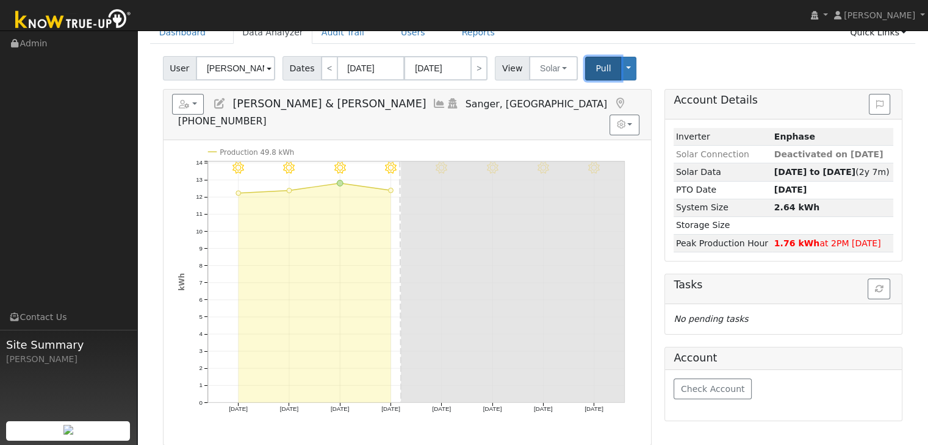
click at [596, 70] on span "Pull" at bounding box center [603, 68] width 15 height 10
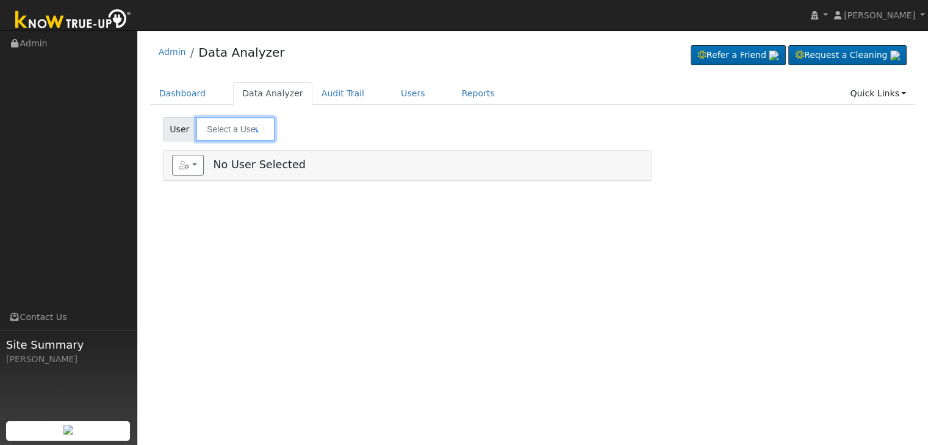
type input "[PERSON_NAME] & [PERSON_NAME]"
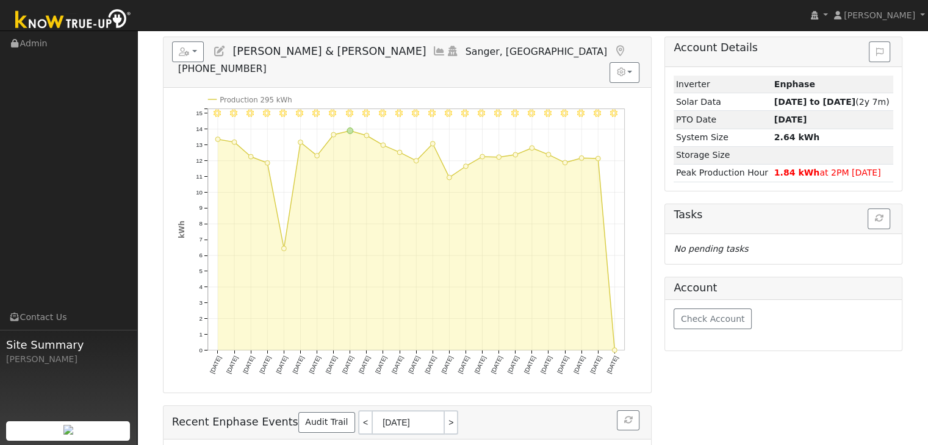
scroll to position [122, 0]
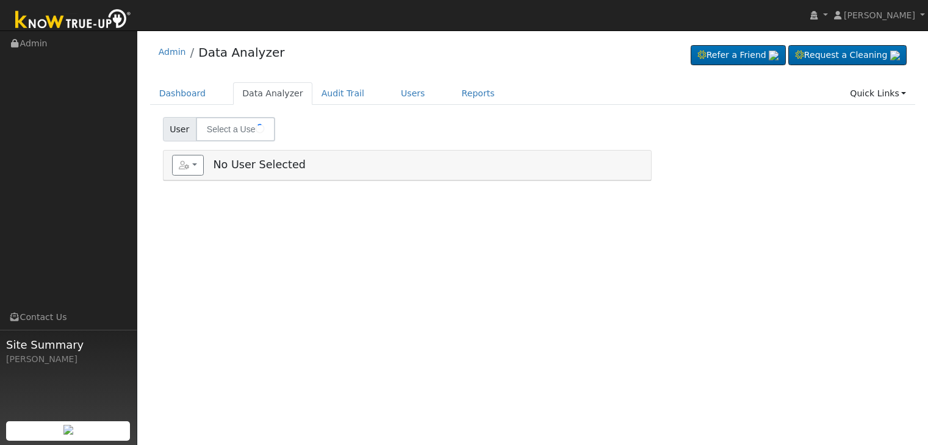
type input "[PERSON_NAME]"
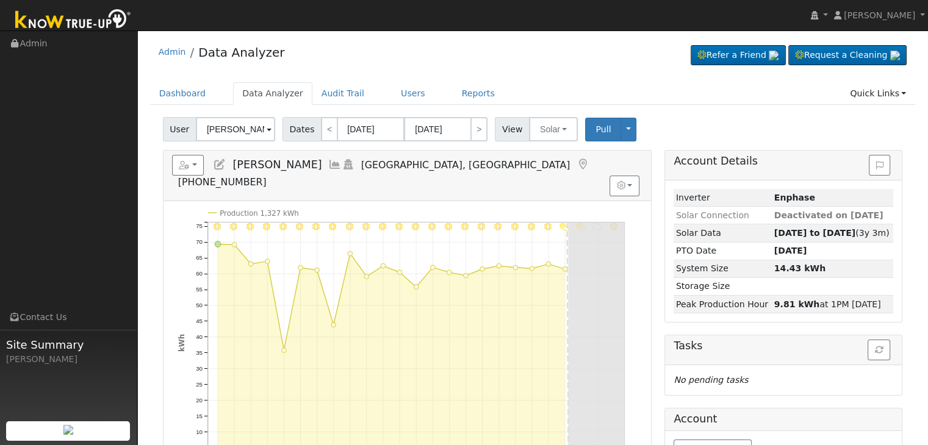
click at [576, 167] on icon at bounding box center [582, 164] width 13 height 11
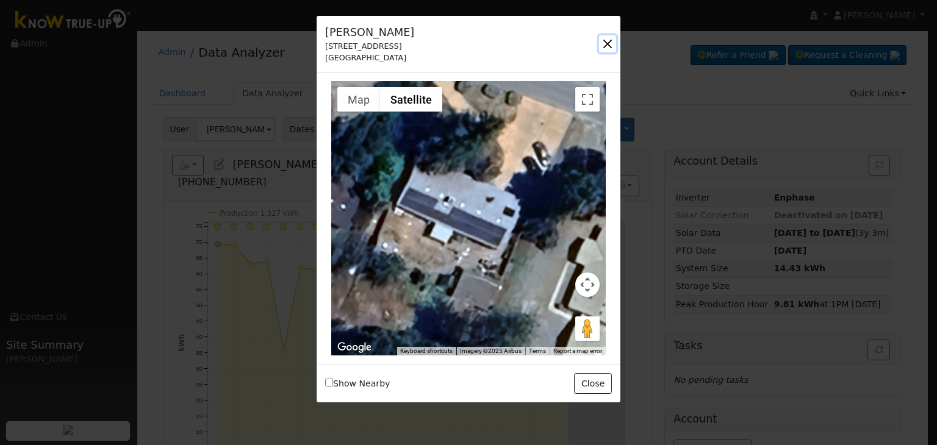
click at [605, 40] on button "button" at bounding box center [607, 43] width 17 height 17
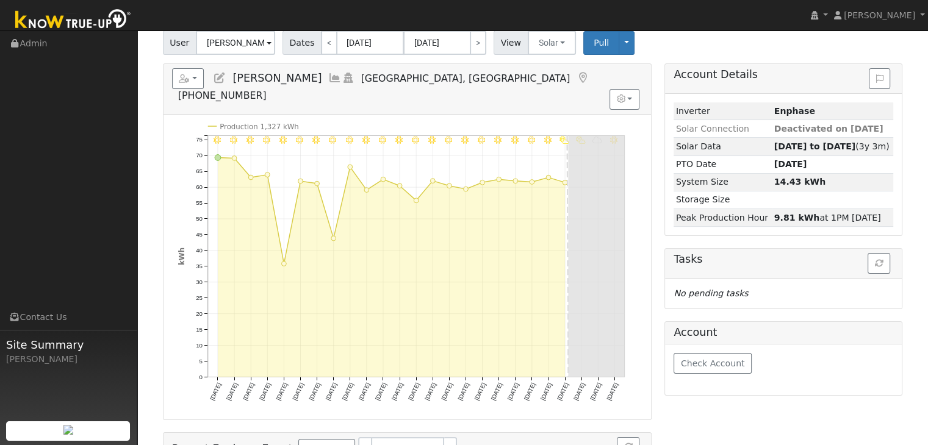
scroll to position [88, 0]
click at [549, 40] on button "Solar" at bounding box center [552, 41] width 49 height 24
click at [544, 70] on link "Utility" at bounding box center [567, 68] width 85 height 17
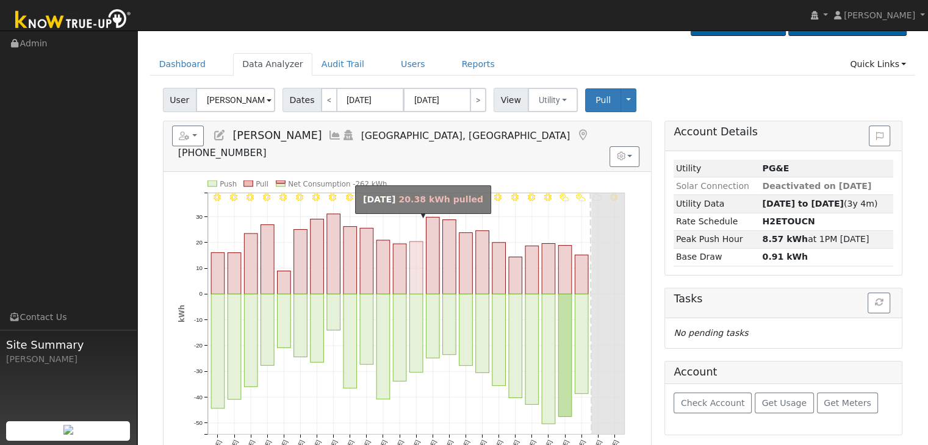
scroll to position [27, 0]
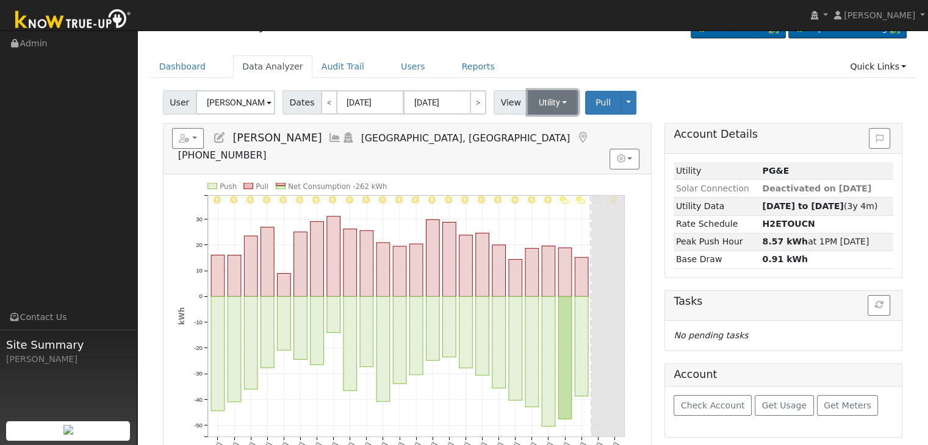
click at [542, 96] on button "Utility" at bounding box center [553, 102] width 51 height 24
click at [548, 141] on link "Solar" at bounding box center [567, 147] width 85 height 17
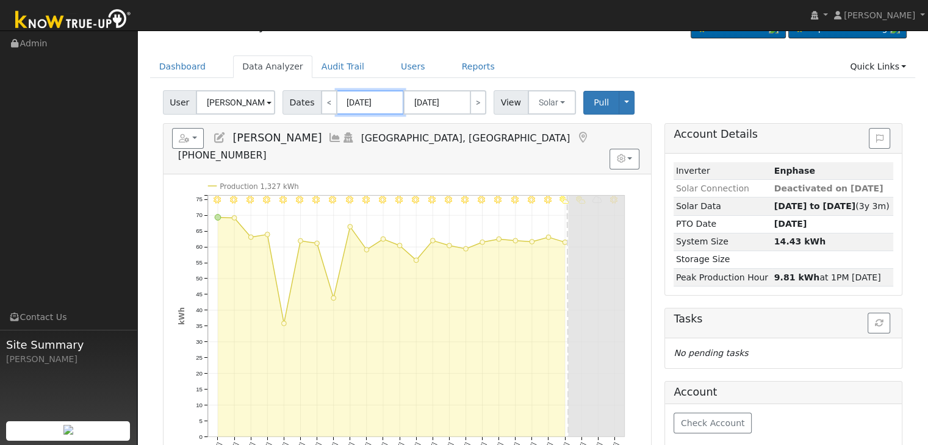
click at [369, 96] on input "[DATE]" at bounding box center [370, 102] width 67 height 24
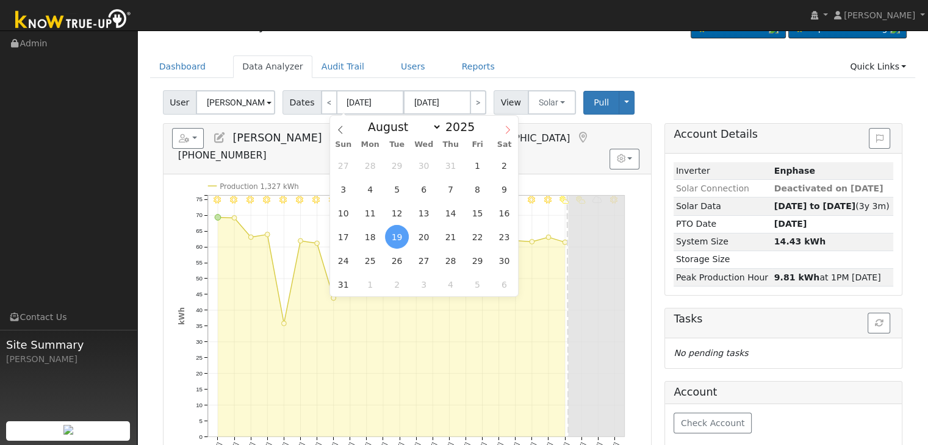
click at [512, 128] on span at bounding box center [507, 126] width 21 height 21
select select "8"
click at [498, 167] on span "6" at bounding box center [504, 166] width 24 height 24
type input "[DATE]"
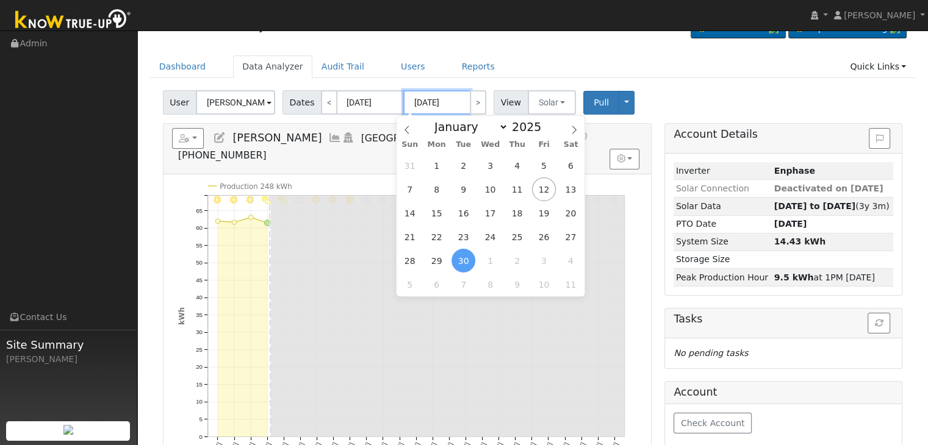
click at [443, 96] on input "[DATE]" at bounding box center [436, 102] width 67 height 24
click at [571, 189] on span "13" at bounding box center [571, 190] width 24 height 24
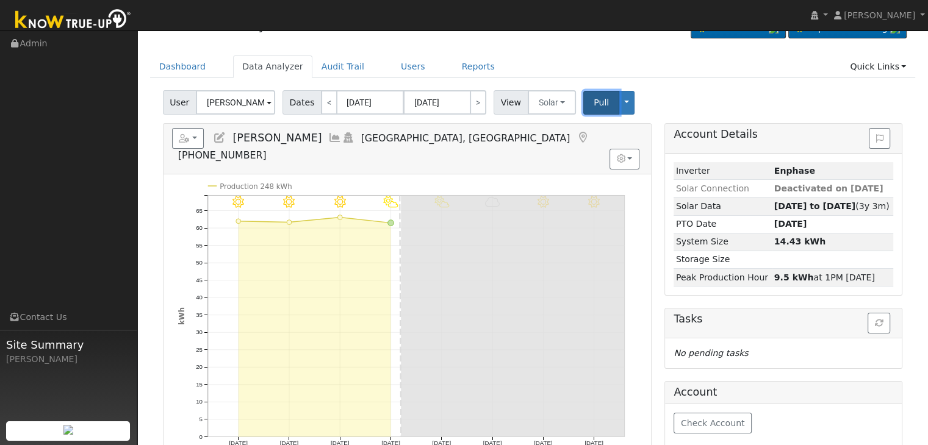
click at [594, 98] on span "Pull" at bounding box center [601, 103] width 15 height 10
click at [435, 95] on input "[DATE]" at bounding box center [436, 102] width 67 height 24
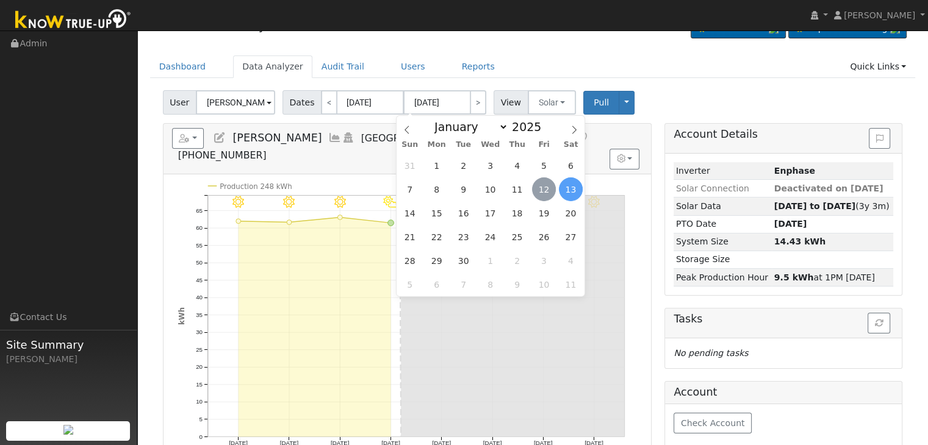
click at [542, 185] on span "12" at bounding box center [544, 190] width 24 height 24
type input "[DATE]"
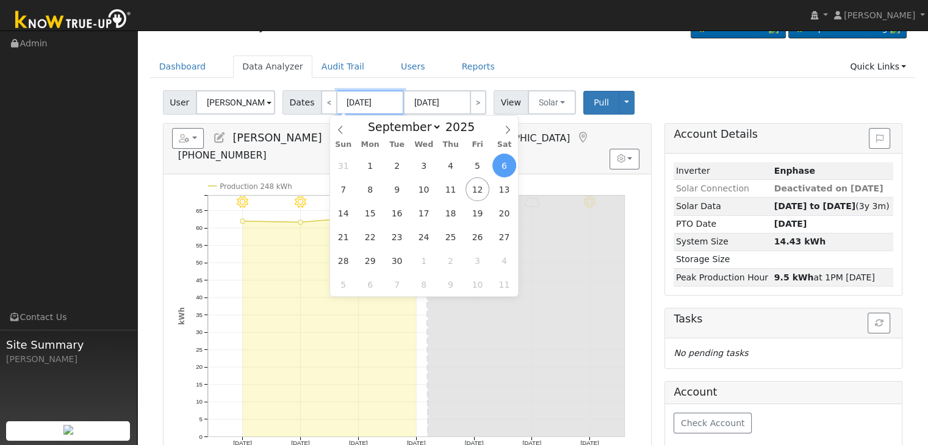
click at [360, 101] on input "[DATE]" at bounding box center [370, 102] width 67 height 24
click at [478, 164] on span "5" at bounding box center [478, 166] width 24 height 24
type input "[DATE]"
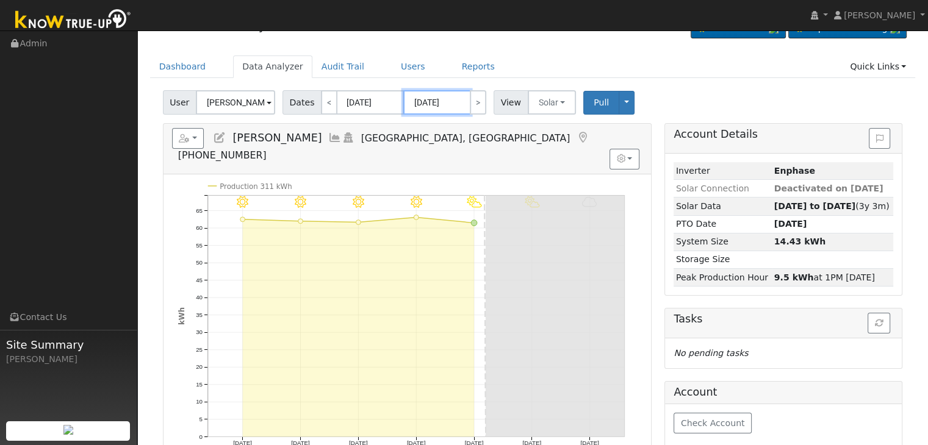
click at [452, 112] on body "[PERSON_NAME] [PERSON_NAME] Profile My Company Help Center Terms Of Service See…" at bounding box center [464, 297] width 928 height 586
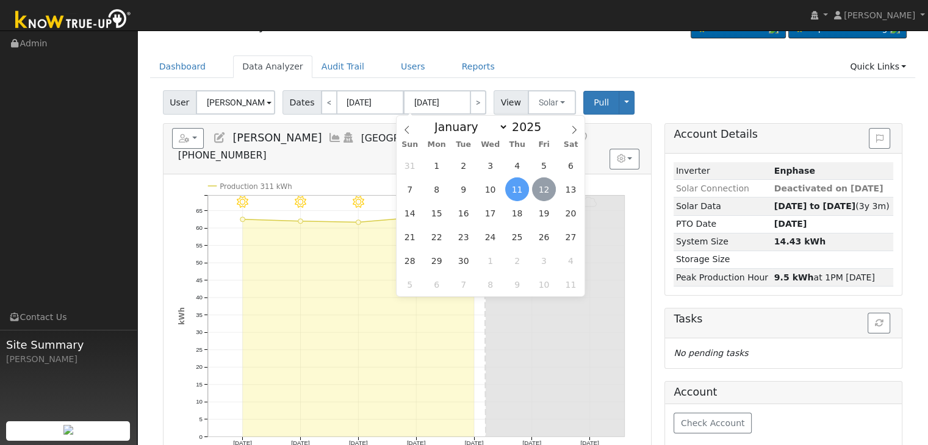
click at [547, 190] on span "12" at bounding box center [544, 190] width 24 height 24
type input "[DATE]"
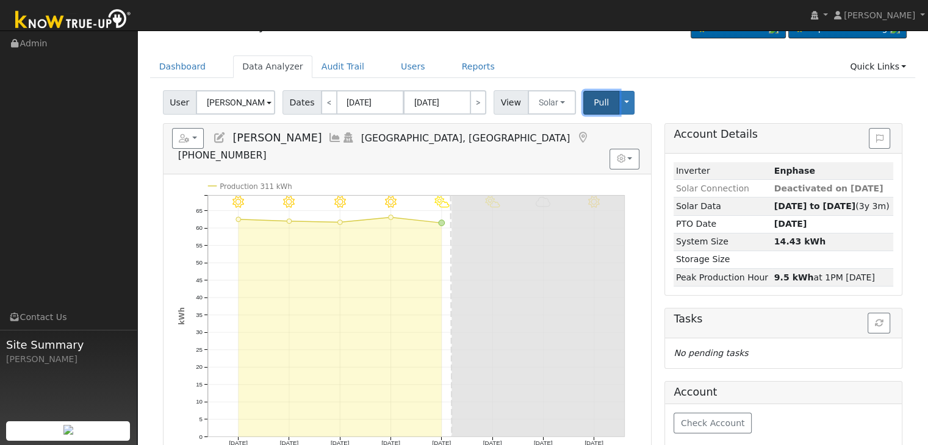
click at [594, 103] on span "Pull" at bounding box center [601, 103] width 15 height 10
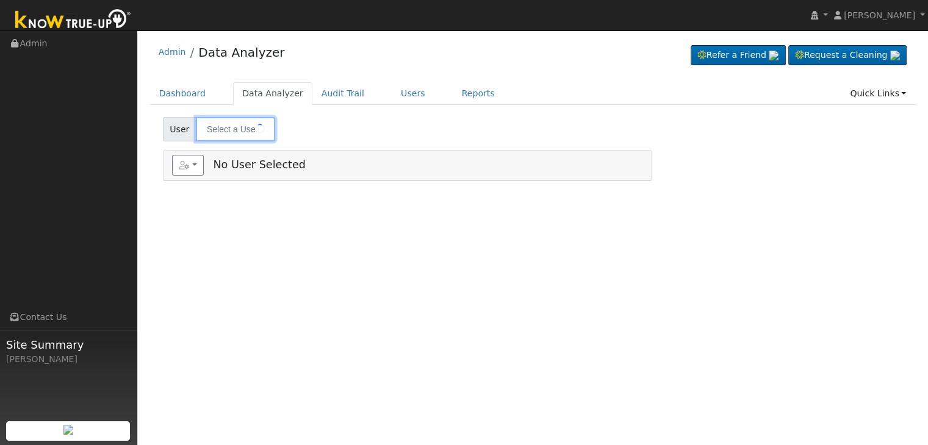
type input "[PERSON_NAME] - Agg. Meter"
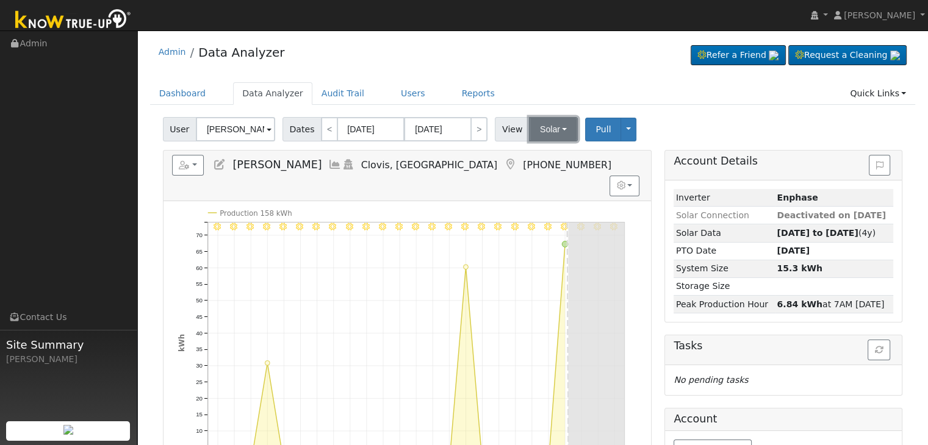
click at [546, 135] on button "Solar" at bounding box center [553, 129] width 49 height 24
click at [545, 153] on link "Utility" at bounding box center [569, 156] width 85 height 17
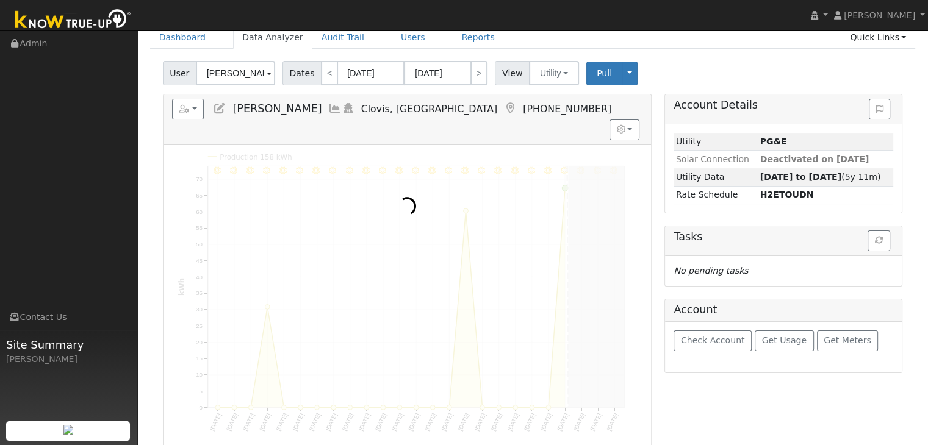
scroll to position [61, 0]
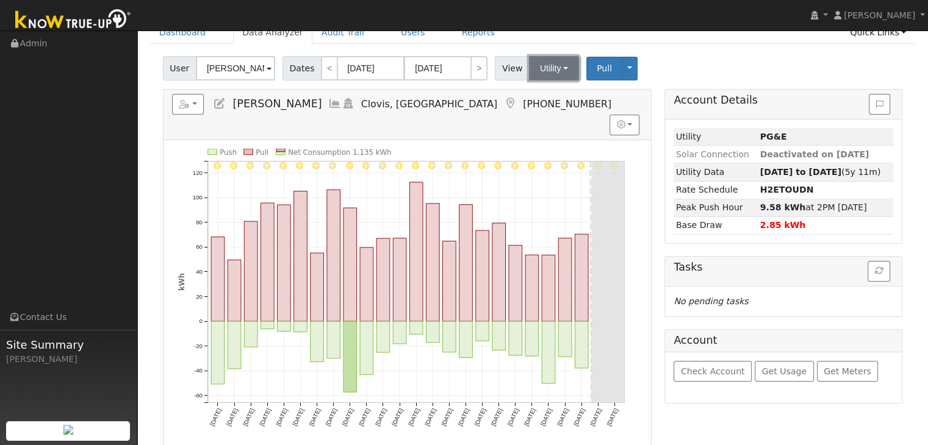
click at [553, 70] on button "Utility" at bounding box center [554, 68] width 50 height 24
click at [551, 110] on link "Solar" at bounding box center [569, 112] width 85 height 17
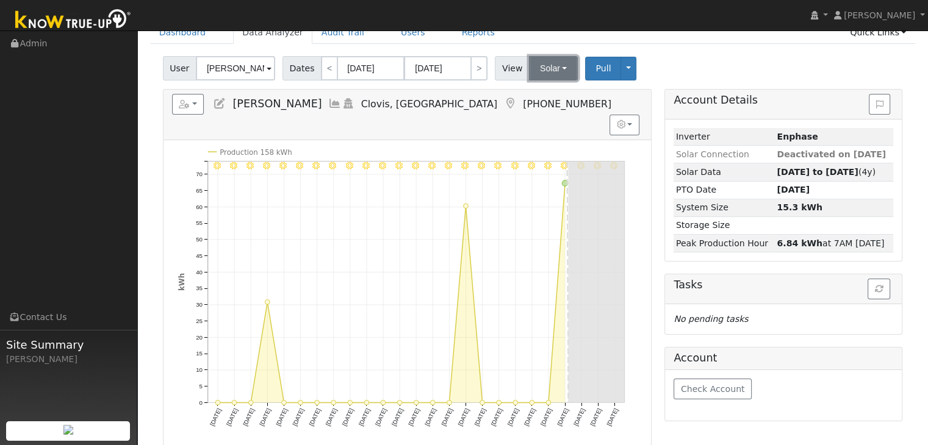
click at [549, 67] on button "Solar" at bounding box center [553, 68] width 49 height 24
click at [546, 95] on link "Utility" at bounding box center [569, 95] width 85 height 17
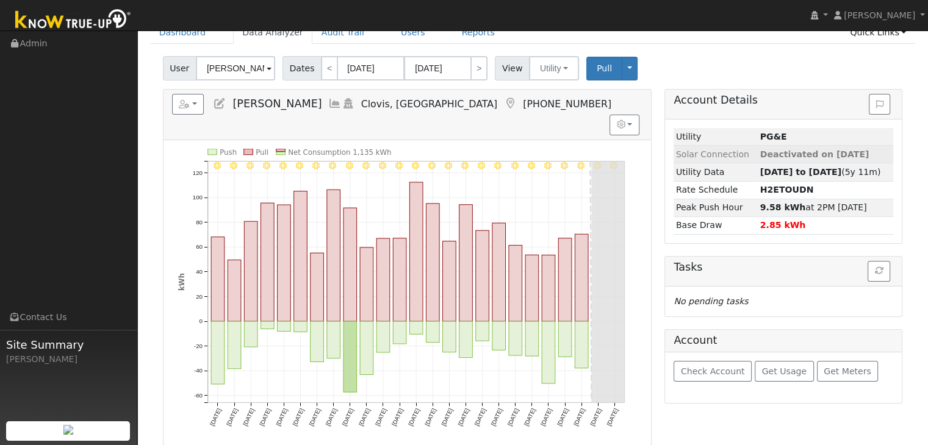
drag, startPoint x: 826, startPoint y: 156, endPoint x: 869, endPoint y: 153, distance: 44.0
click at [869, 153] on td "Deactivated on [DATE]" at bounding box center [825, 155] width 135 height 18
copy span "Deactivated on [DATE]"
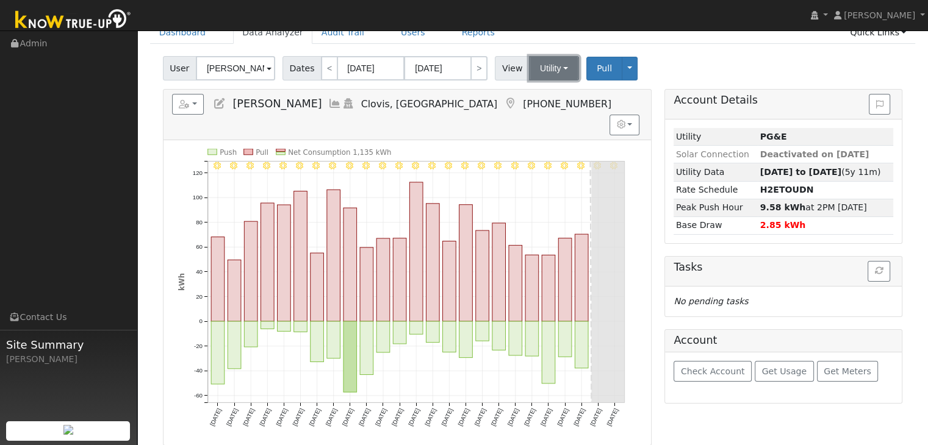
click at [556, 67] on button "Utility" at bounding box center [554, 68] width 50 height 24
click at [549, 110] on link "Solar" at bounding box center [569, 112] width 85 height 17
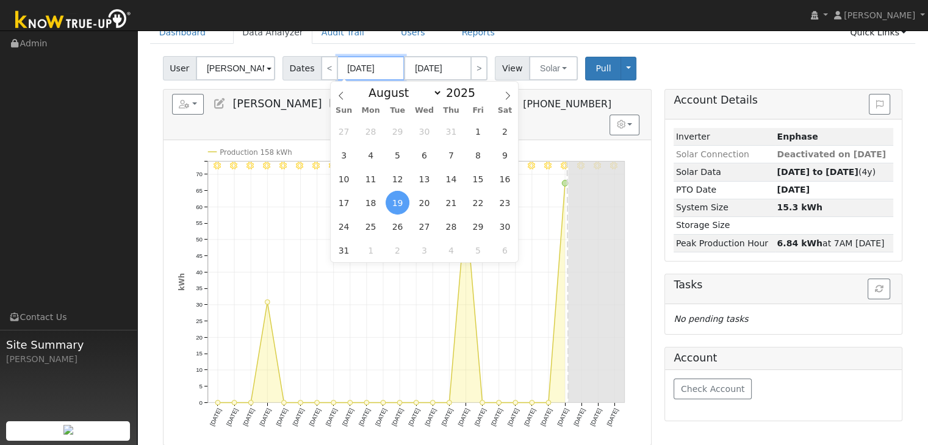
click at [356, 68] on input "[DATE]" at bounding box center [370, 68] width 67 height 24
click at [506, 97] on icon at bounding box center [507, 96] width 9 height 9
select select "8"
click at [483, 132] on span "5" at bounding box center [478, 132] width 24 height 24
type input "[DATE]"
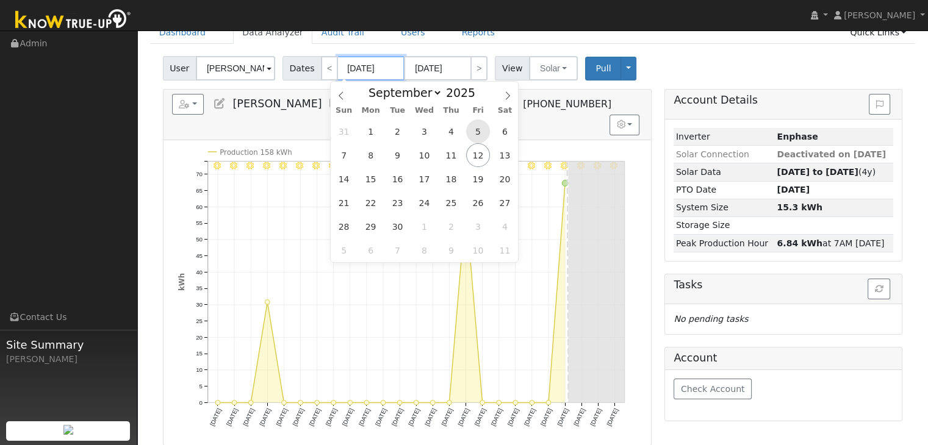
type input "[DATE]"
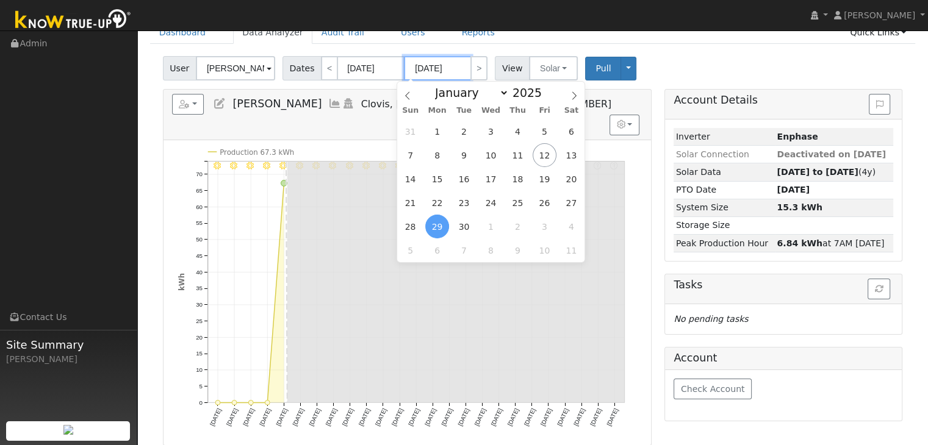
click at [430, 75] on input "[DATE]" at bounding box center [437, 68] width 67 height 24
click at [410, 93] on icon at bounding box center [407, 96] width 9 height 9
click at [578, 103] on div "Sun Mon Tue Wed Thu Fri Sat" at bounding box center [491, 111] width 188 height 17
click at [569, 93] on span at bounding box center [574, 92] width 21 height 21
select select "8"
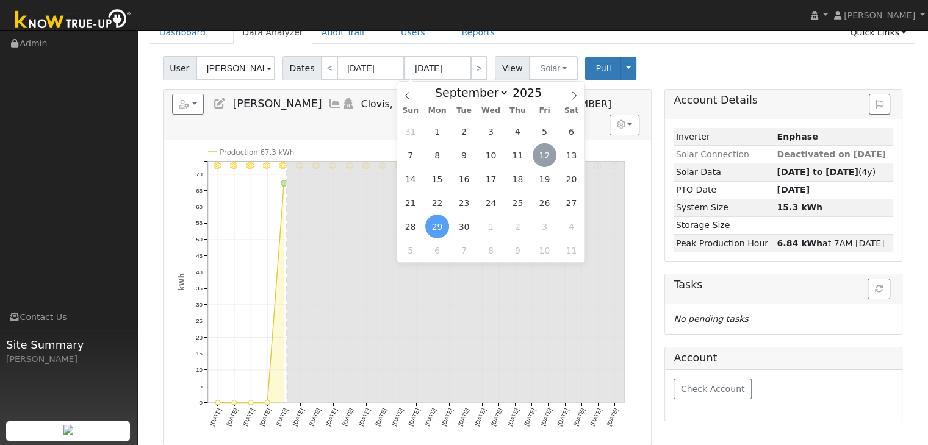
click at [544, 155] on span "12" at bounding box center [545, 155] width 24 height 24
type input "[DATE]"
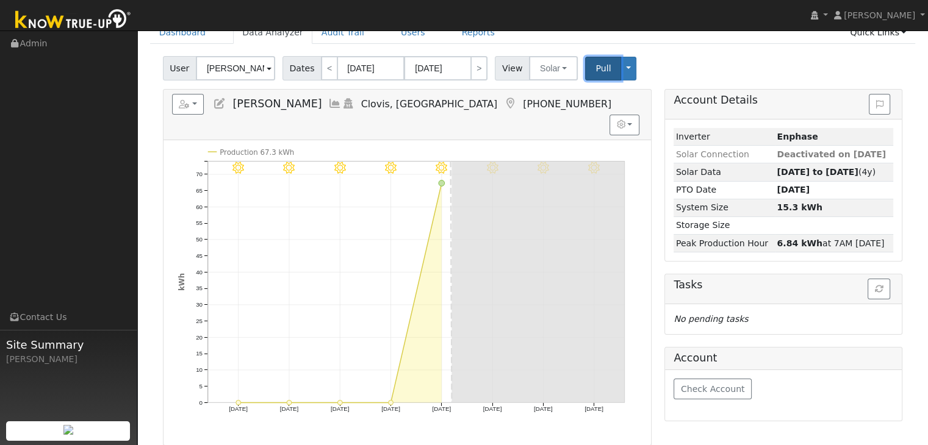
click at [596, 70] on span "Pull" at bounding box center [603, 68] width 15 height 10
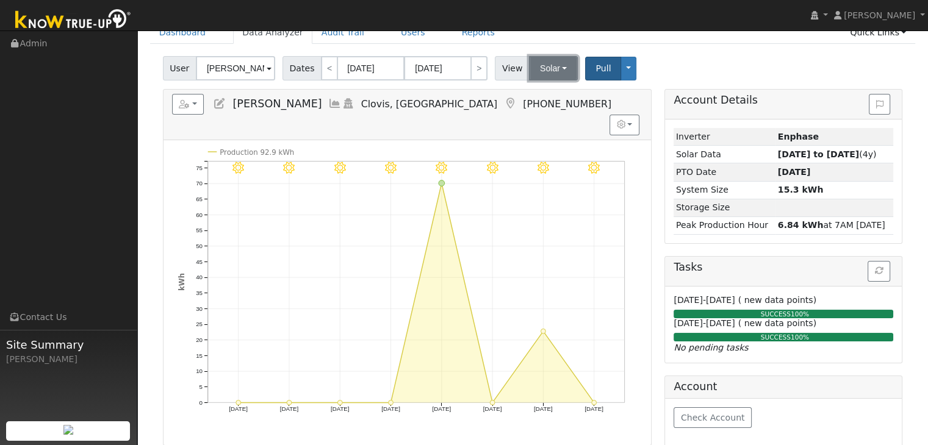
click at [561, 70] on button "Solar" at bounding box center [553, 68] width 49 height 24
click at [556, 96] on link "Utility" at bounding box center [569, 95] width 85 height 17
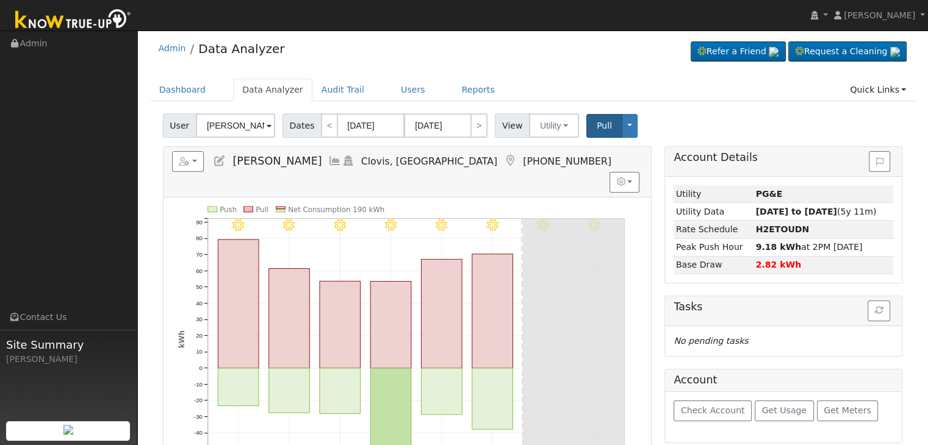
scroll to position [0, 0]
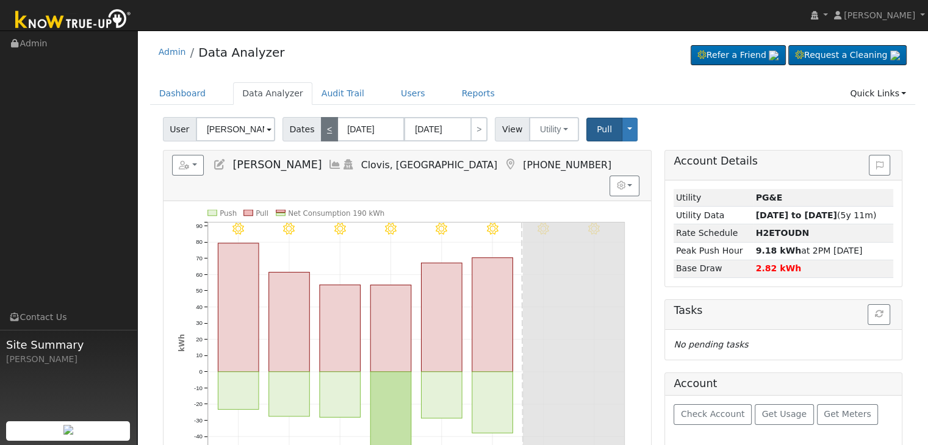
click at [322, 127] on link "<" at bounding box center [329, 129] width 17 height 24
type input "[DATE]"
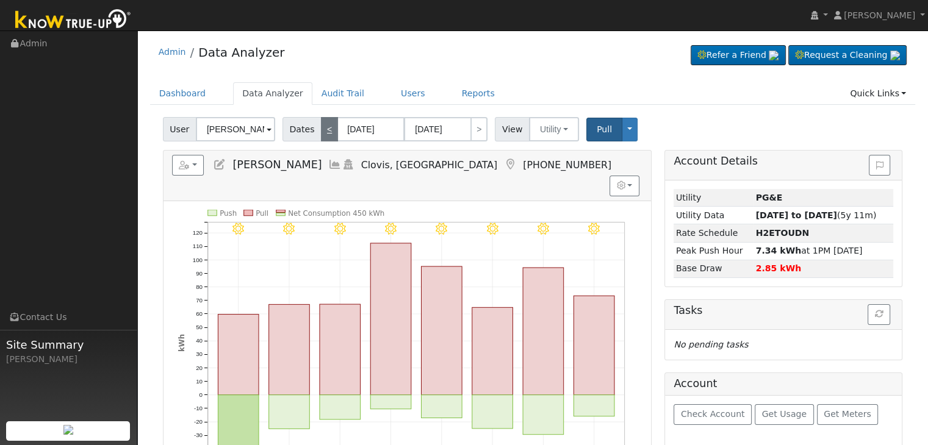
click at [322, 127] on link "<" at bounding box center [329, 129] width 17 height 24
type input "[DATE]"
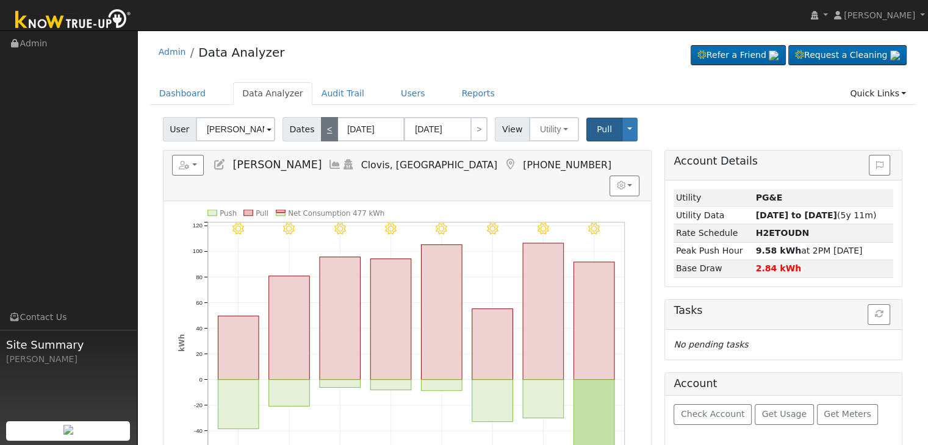
click at [322, 127] on link "<" at bounding box center [329, 129] width 17 height 24
type input "[DATE]"
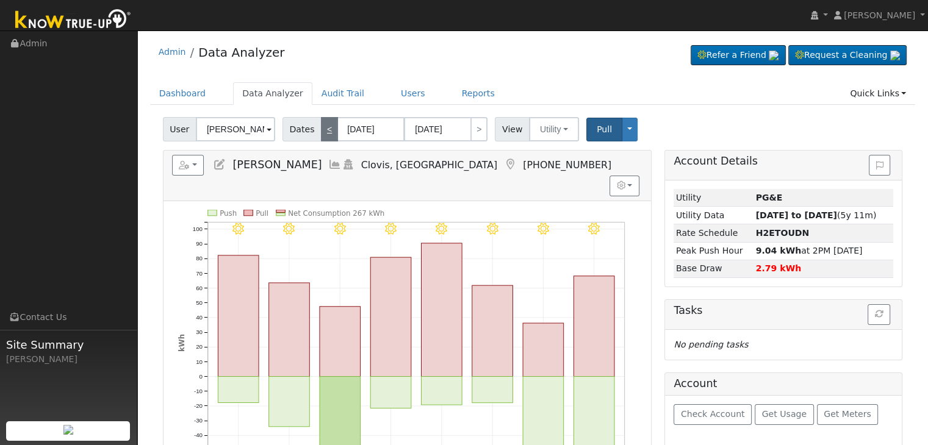
click at [322, 127] on link "<" at bounding box center [329, 129] width 17 height 24
type input "[DATE]"
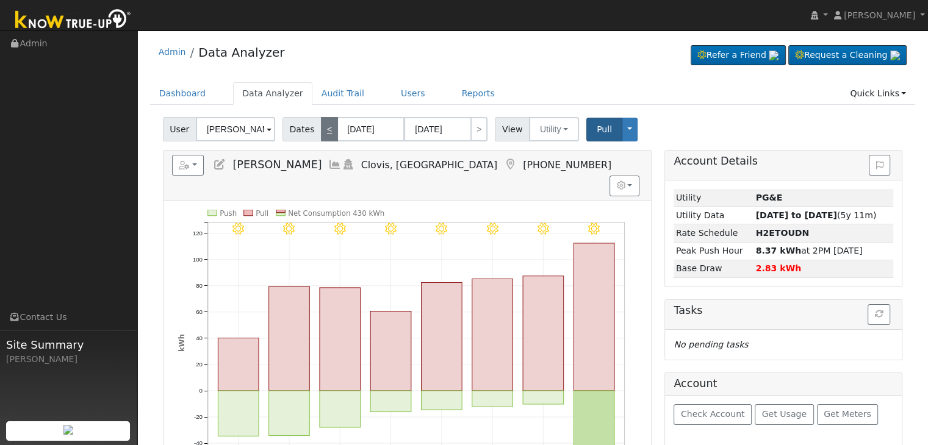
click at [322, 127] on link "<" at bounding box center [329, 129] width 17 height 24
type input "[DATE]"
